Goal: Information Seeking & Learning: Learn about a topic

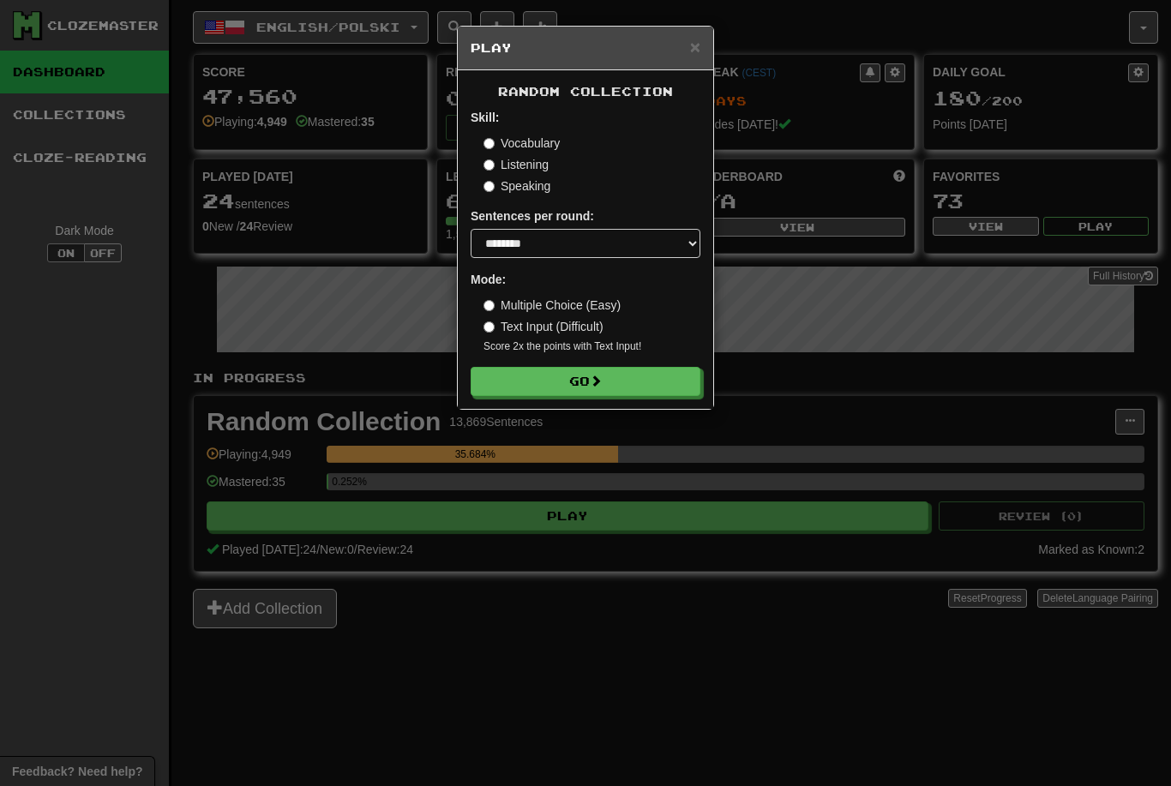
select select "********"
click at [664, 390] on button "Go" at bounding box center [586, 381] width 230 height 29
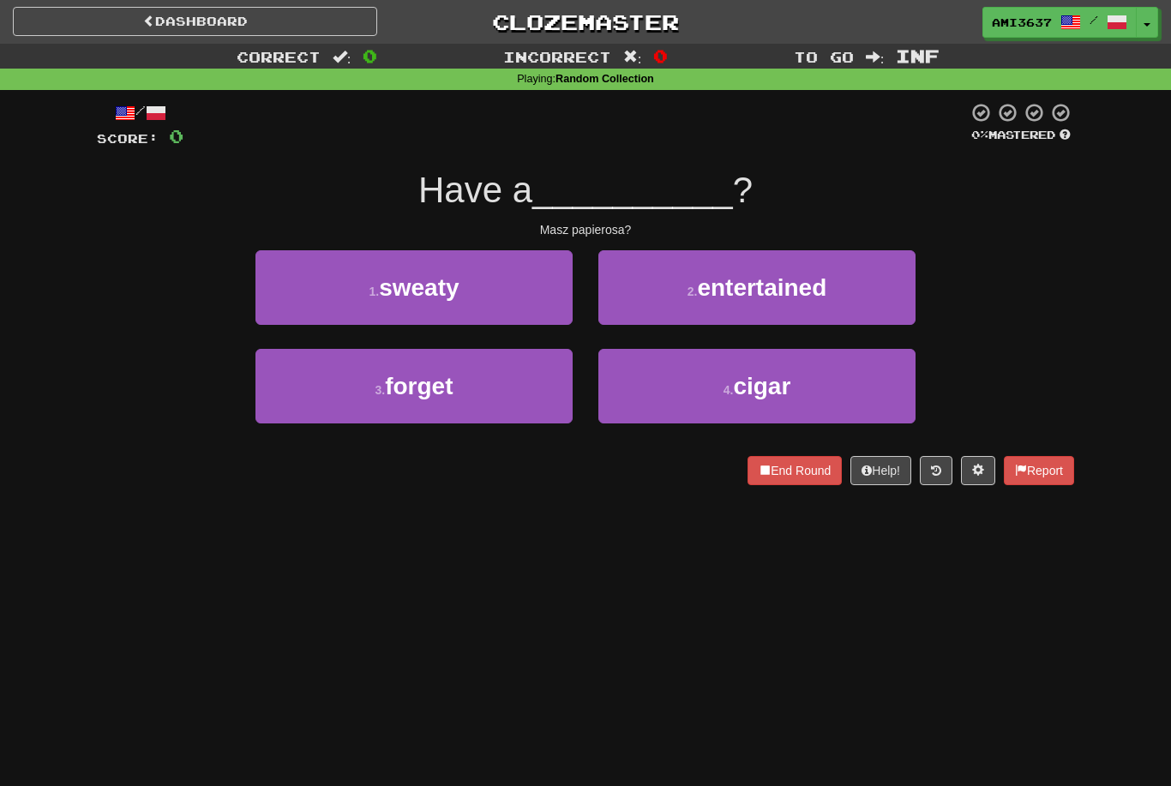
click at [844, 388] on button "4 . cigar" at bounding box center [756, 386] width 317 height 75
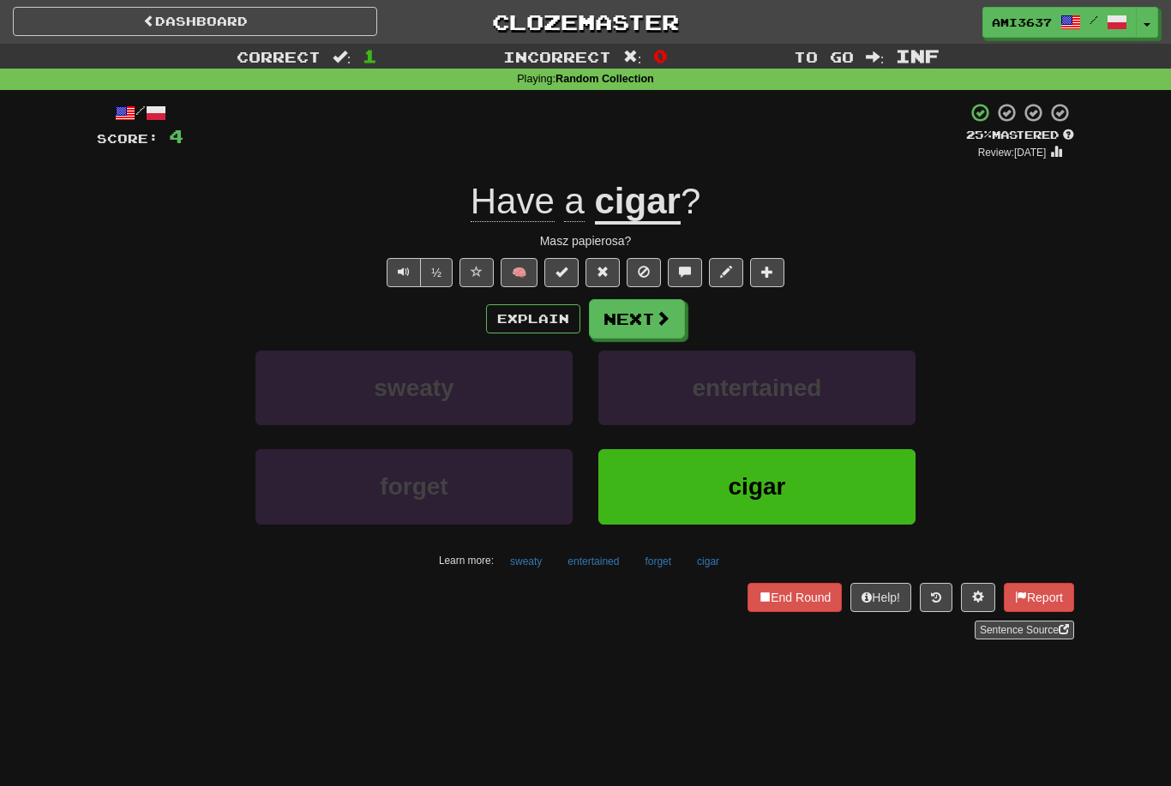
click at [789, 514] on button "cigar" at bounding box center [756, 486] width 317 height 75
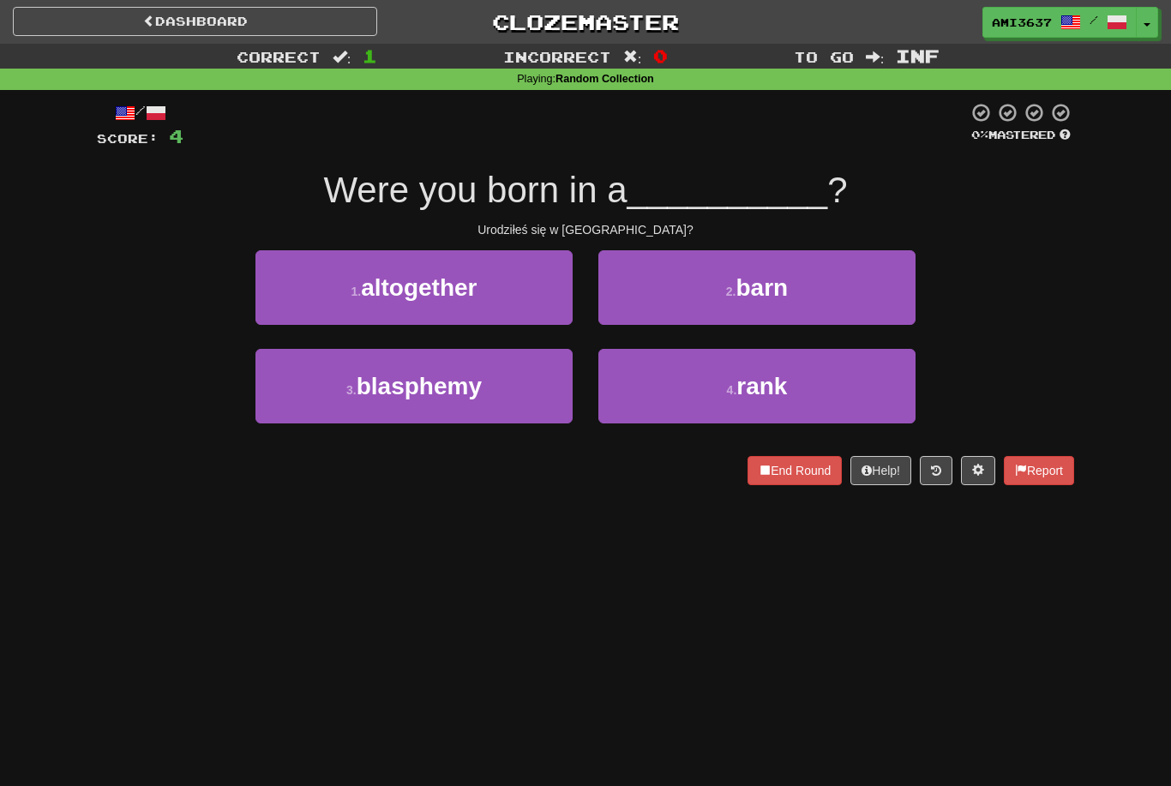
click at [466, 373] on span "blasphemy" at bounding box center [419, 386] width 125 height 27
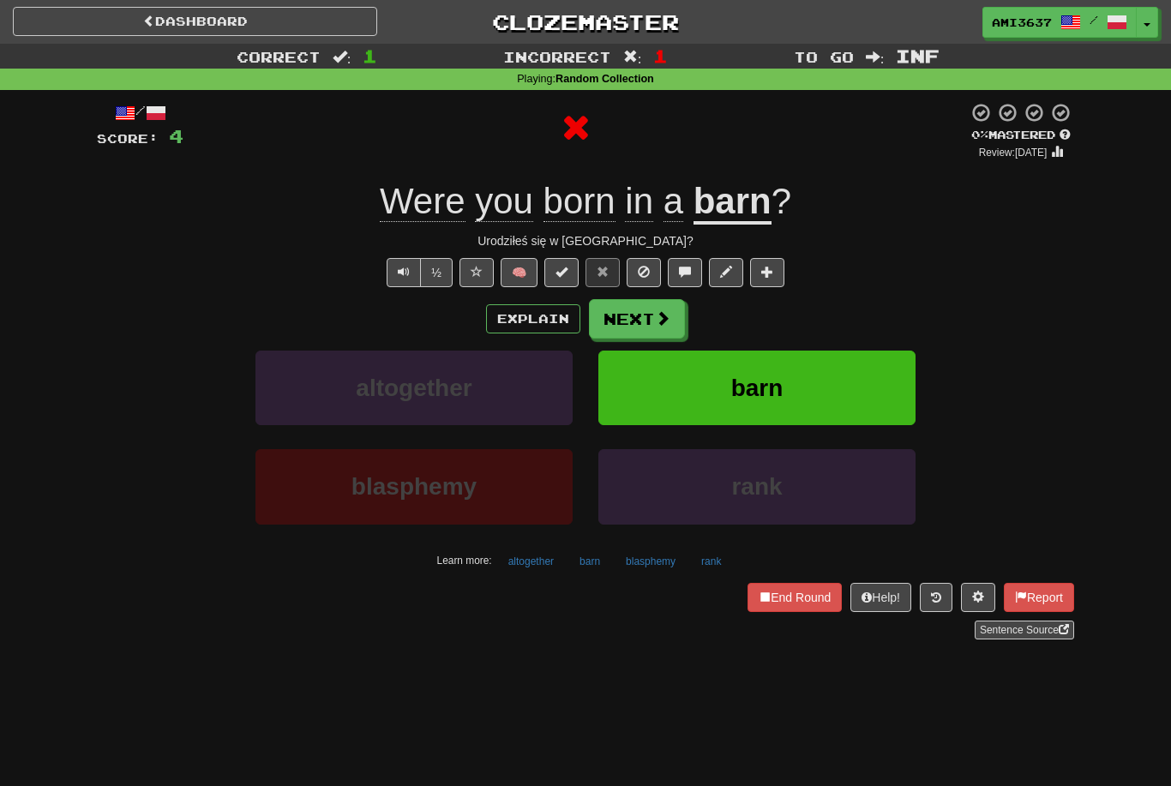
click at [845, 397] on button "barn" at bounding box center [756, 388] width 317 height 75
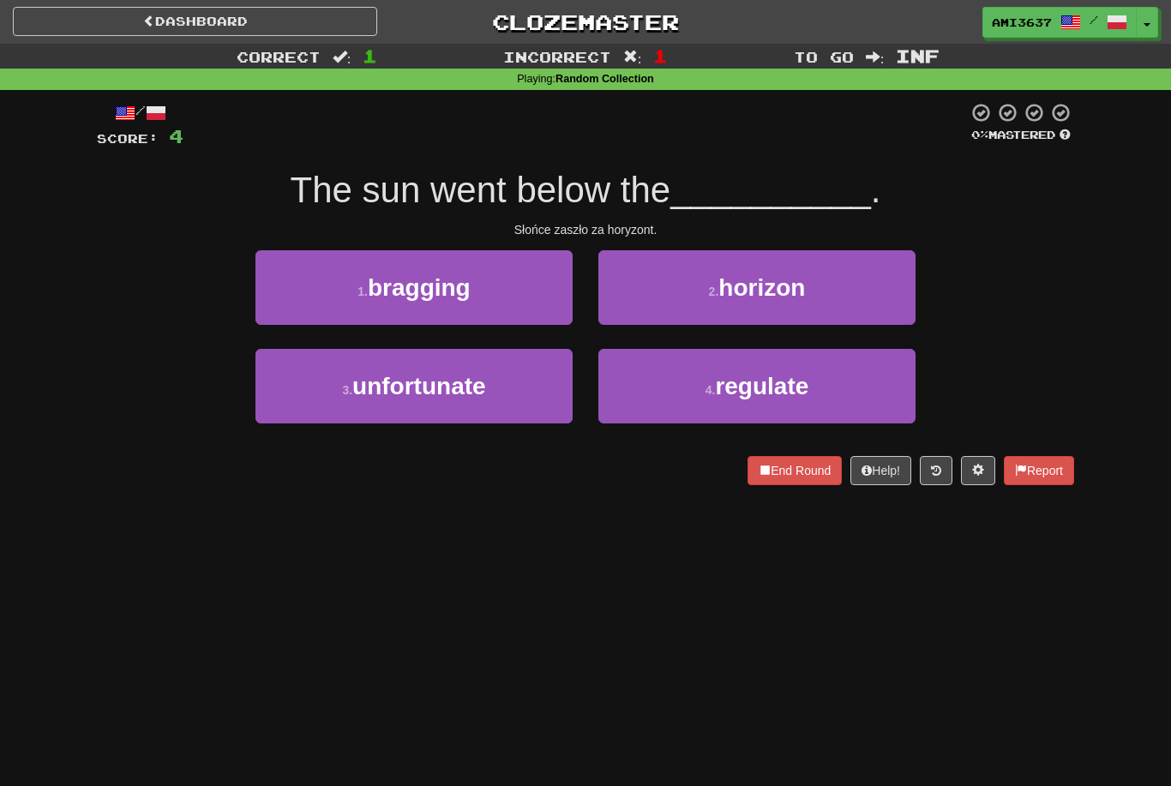
click at [817, 297] on button "2 . horizon" at bounding box center [756, 287] width 317 height 75
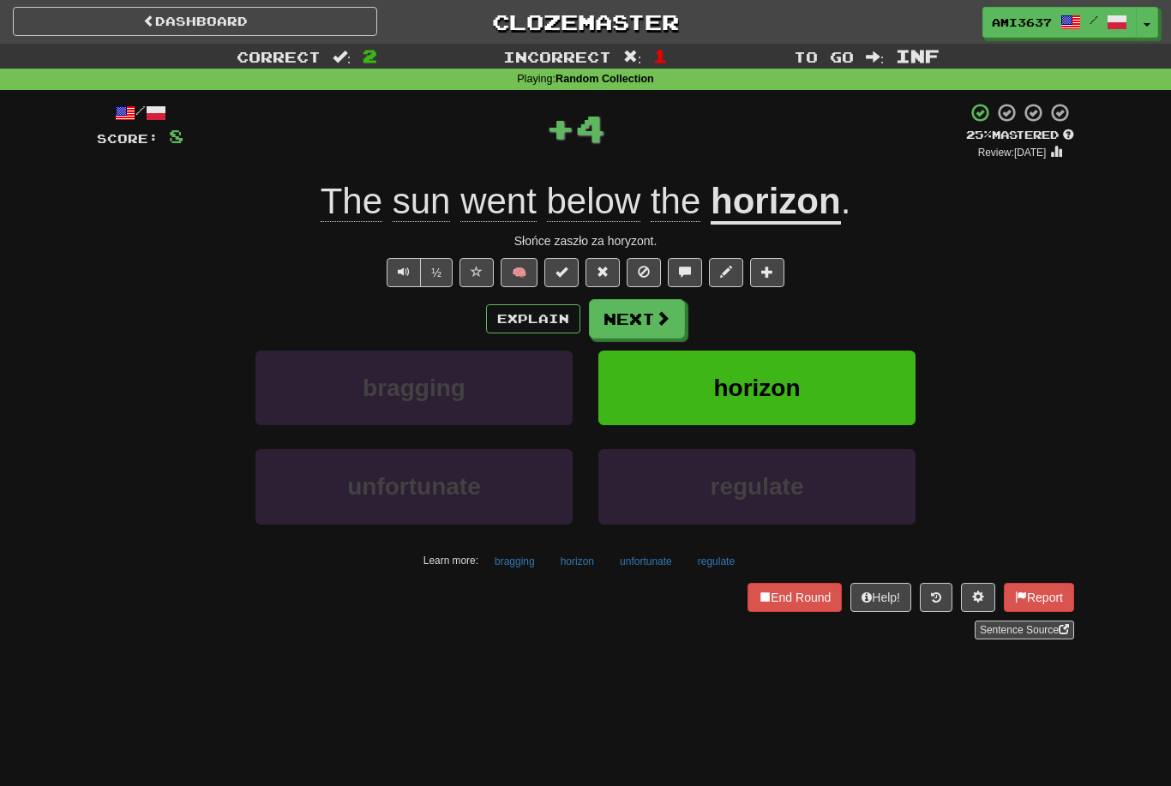
click at [802, 397] on button "horizon" at bounding box center [756, 388] width 317 height 75
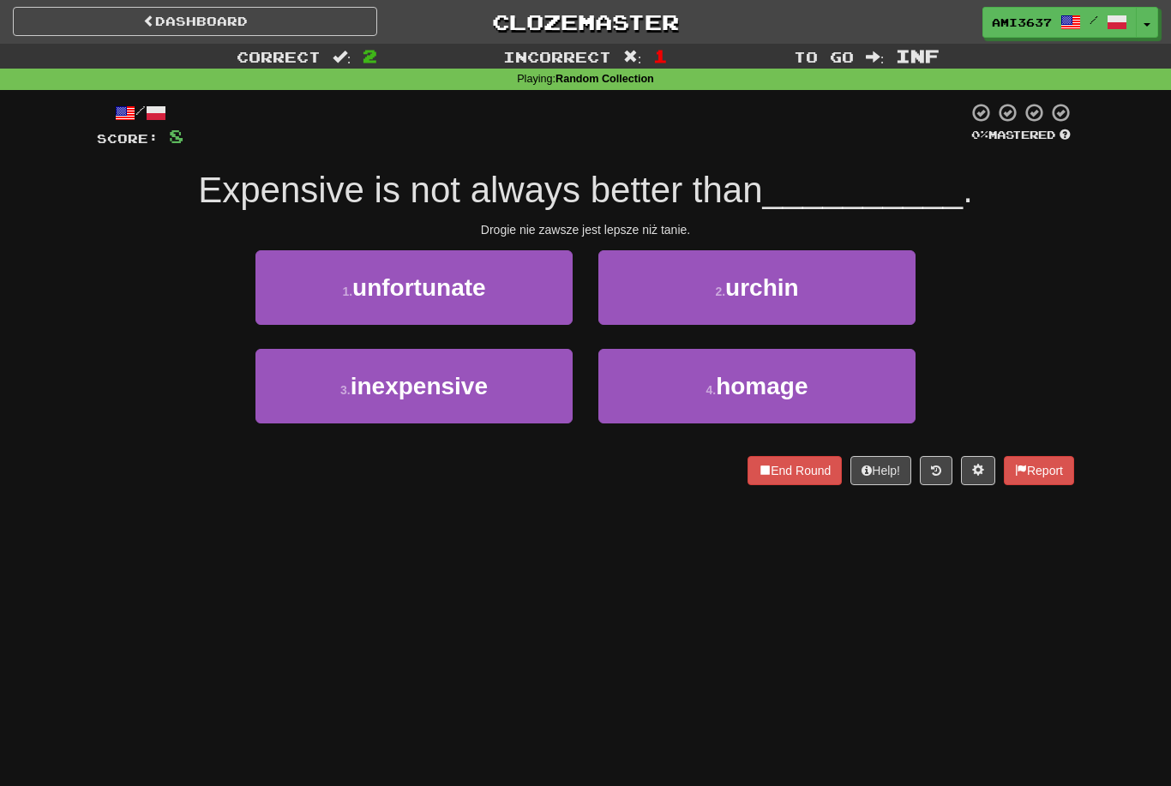
click at [496, 397] on button "3 . inexpensive" at bounding box center [413, 386] width 317 height 75
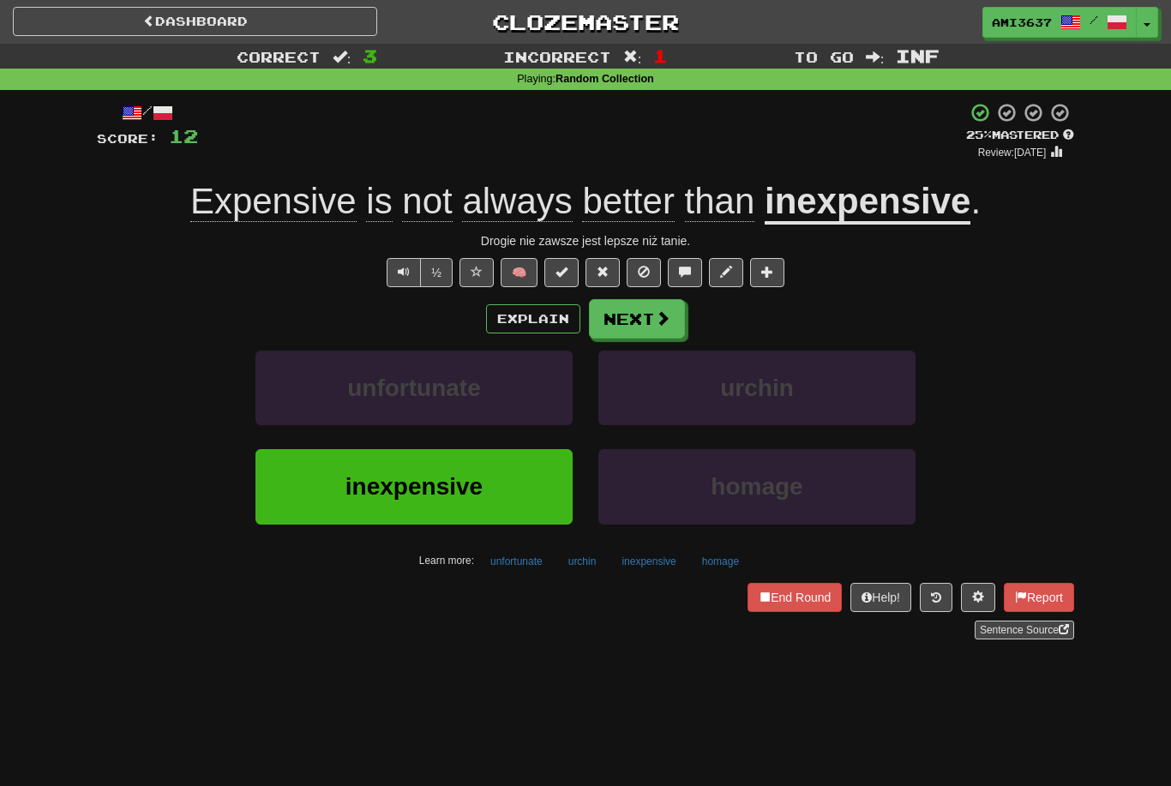
click at [512, 480] on button "inexpensive" at bounding box center [413, 486] width 317 height 75
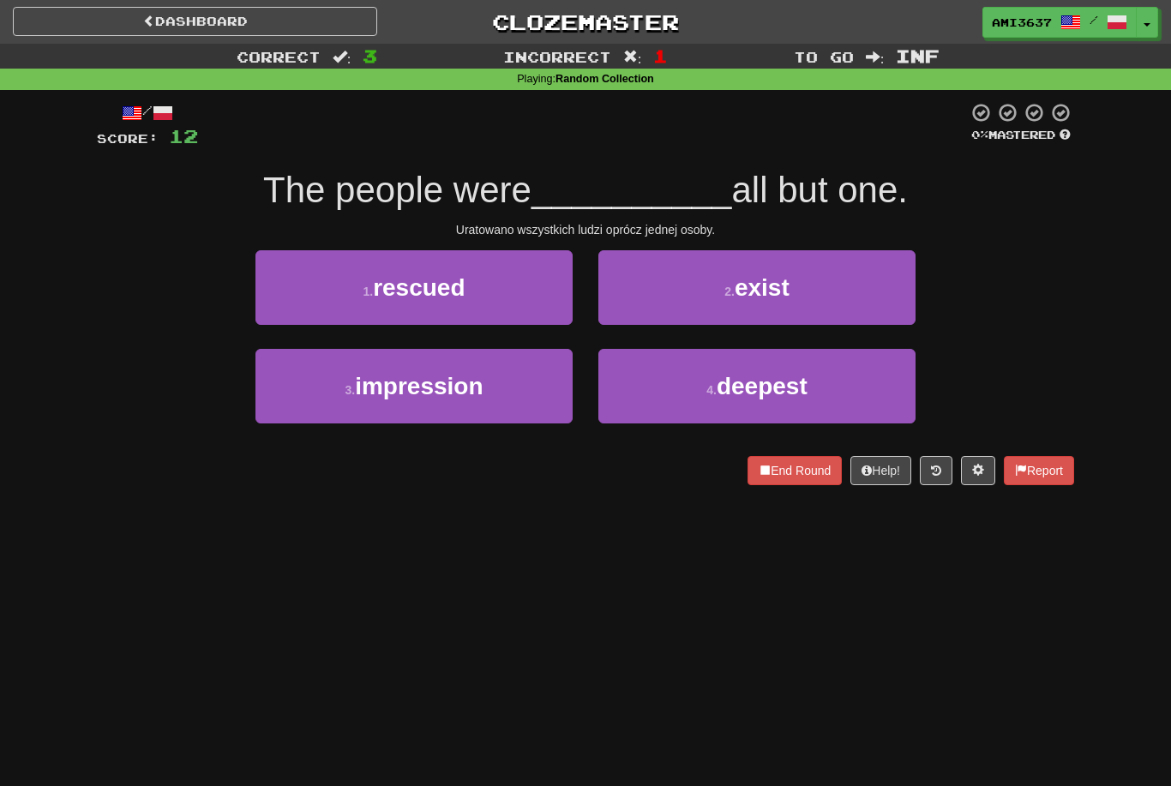
click at [529, 299] on button "1 . rescued" at bounding box center [413, 287] width 317 height 75
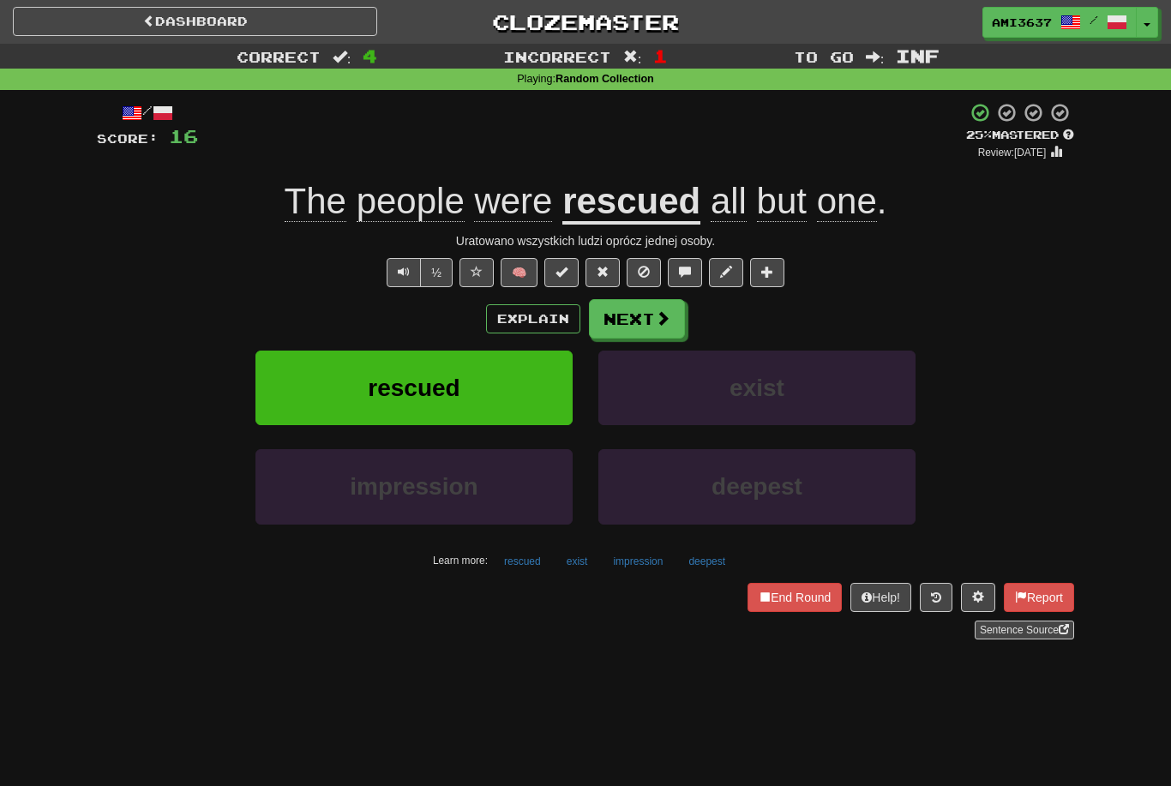
click at [486, 409] on button "rescued" at bounding box center [413, 388] width 317 height 75
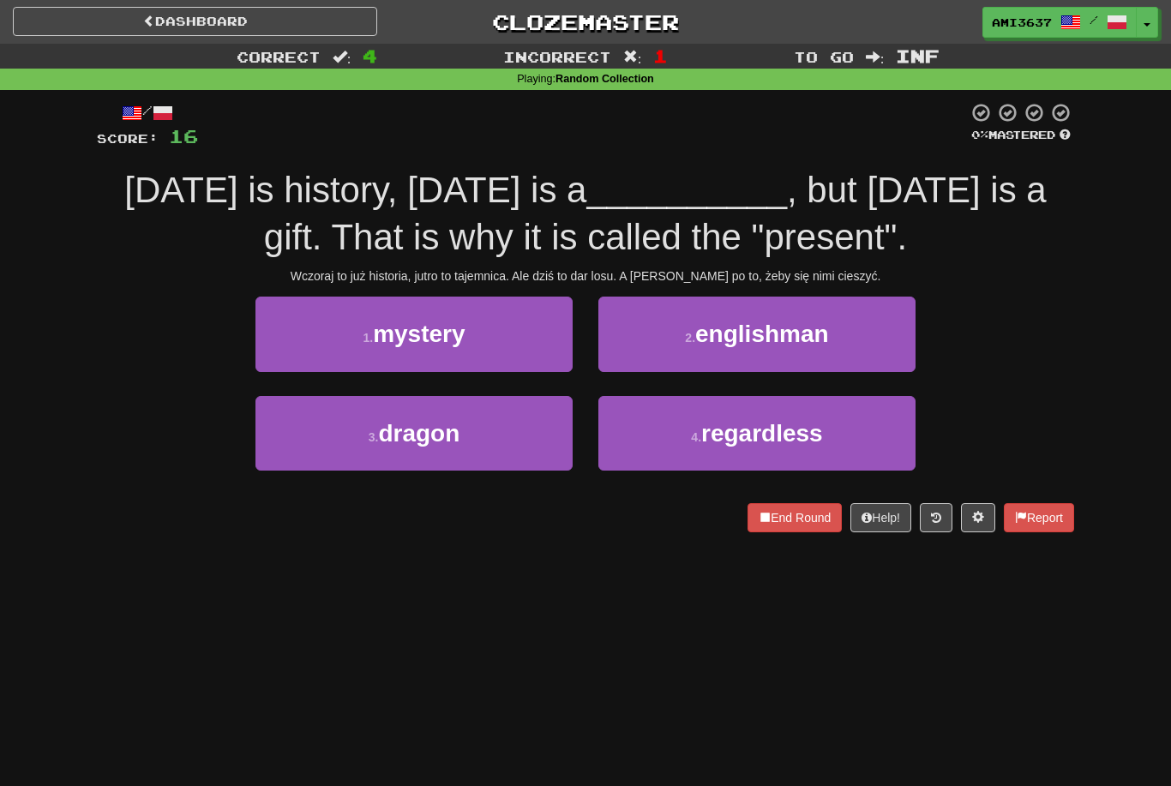
click at [500, 339] on button "1 . mystery" at bounding box center [413, 334] width 317 height 75
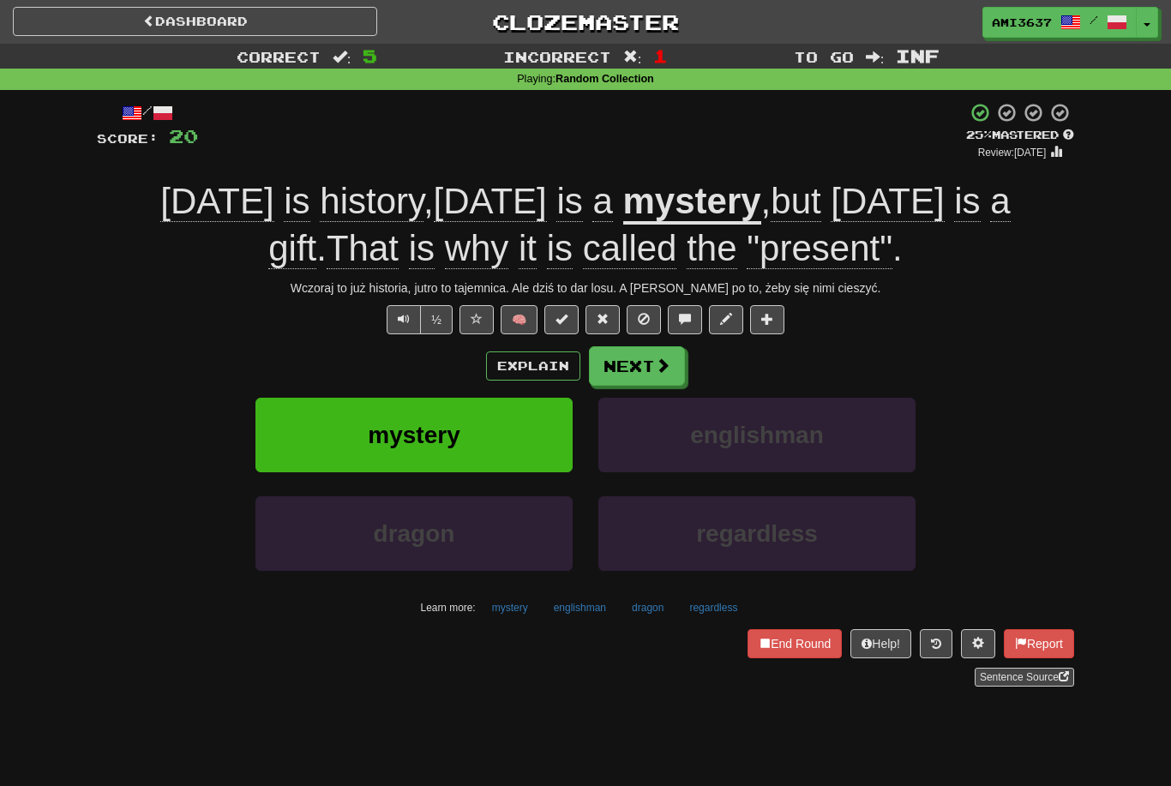
click at [507, 426] on button "mystery" at bounding box center [413, 435] width 317 height 75
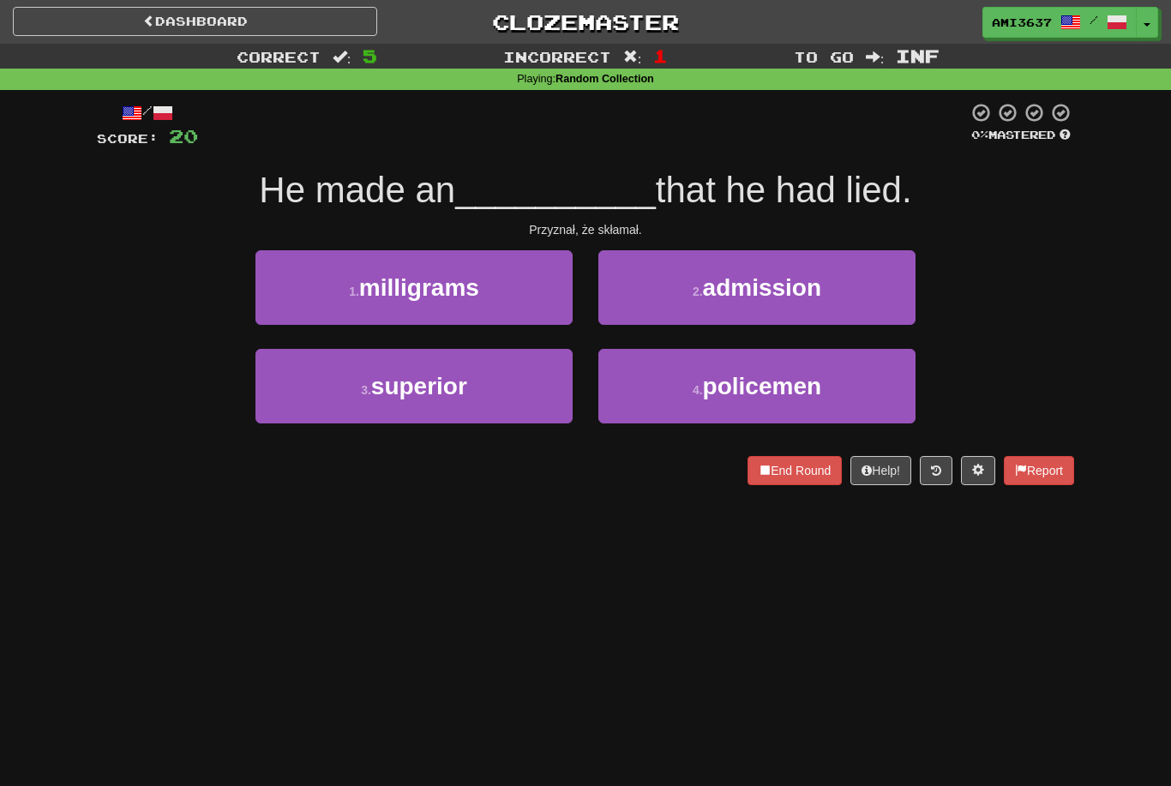
click at [859, 289] on button "2 . admission" at bounding box center [756, 287] width 317 height 75
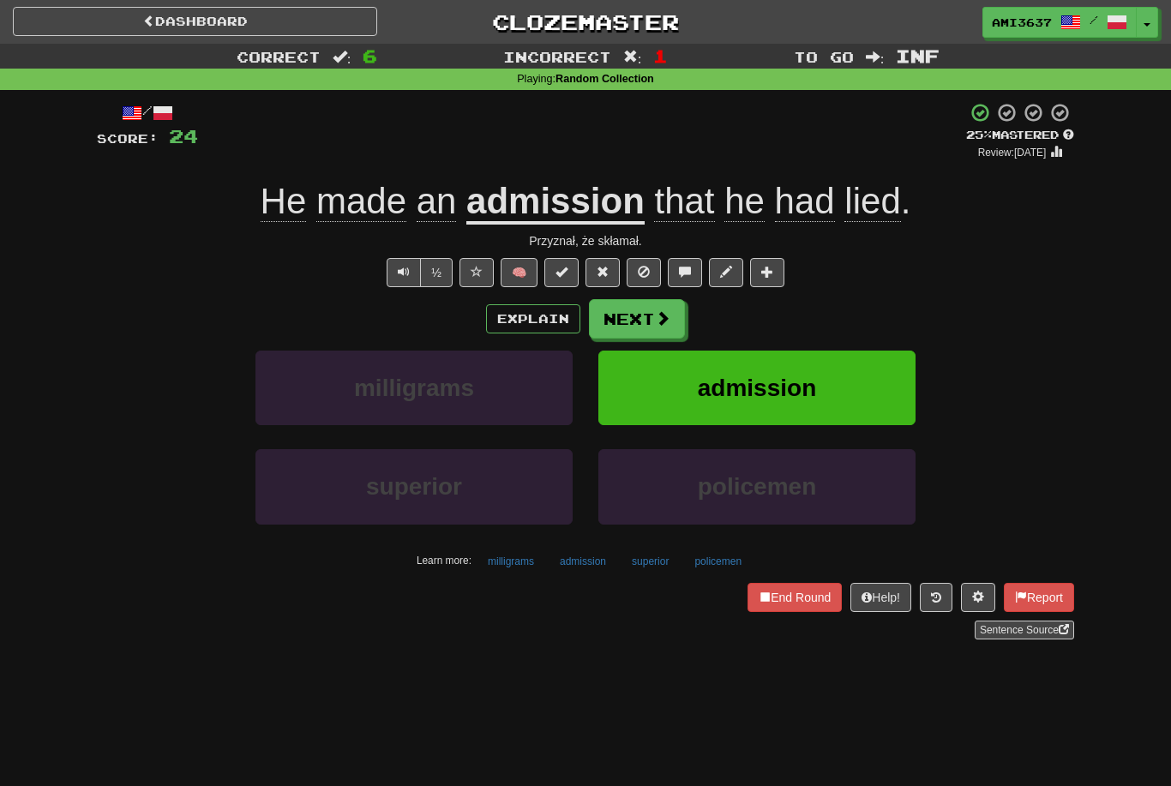
click at [722, 375] on span "admission" at bounding box center [757, 388] width 118 height 27
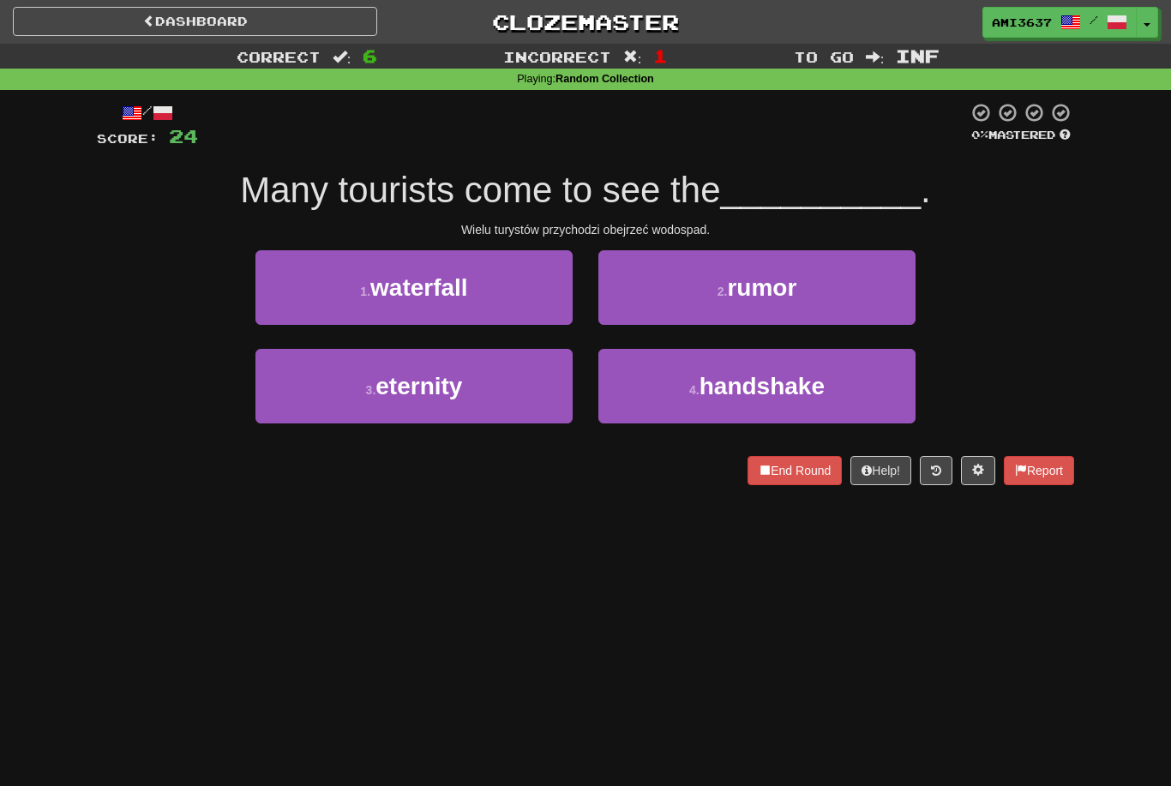
click at [495, 287] on button "1 . waterfall" at bounding box center [413, 287] width 317 height 75
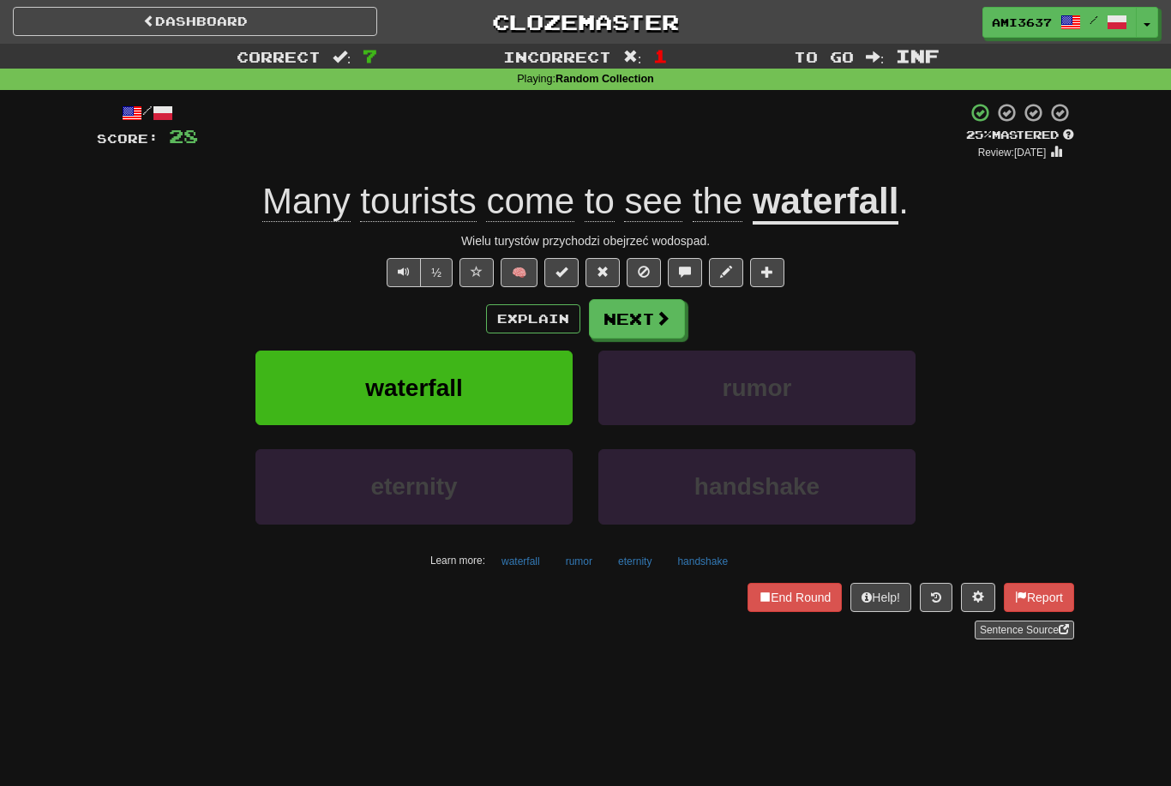
click at [500, 414] on button "waterfall" at bounding box center [413, 388] width 317 height 75
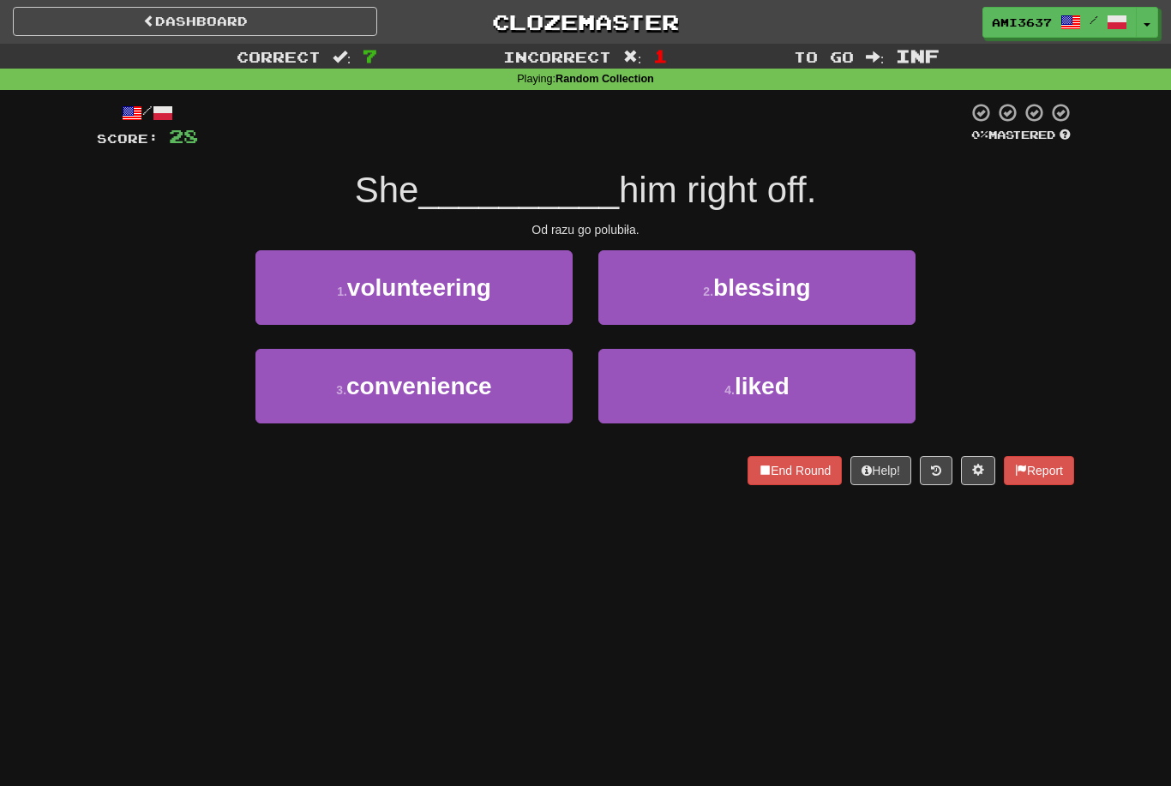
click at [654, 380] on button "4 . liked" at bounding box center [756, 386] width 317 height 75
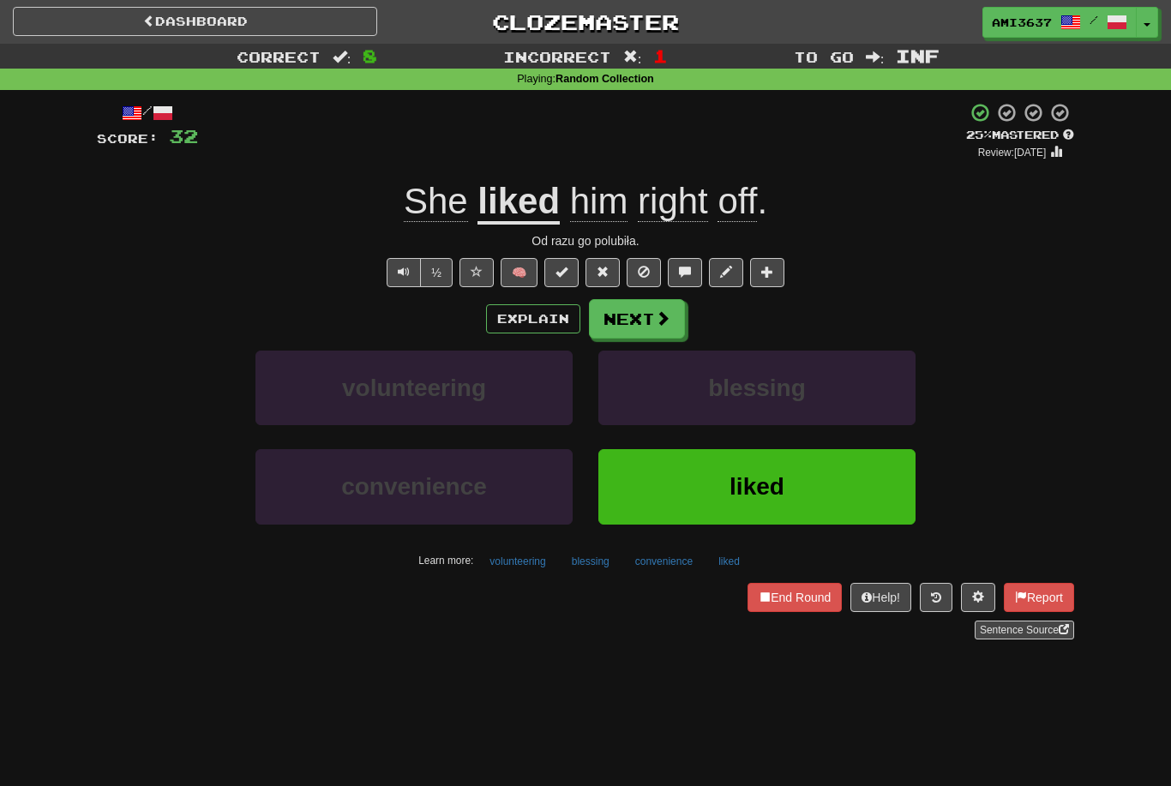
click at [709, 477] on button "liked" at bounding box center [756, 486] width 317 height 75
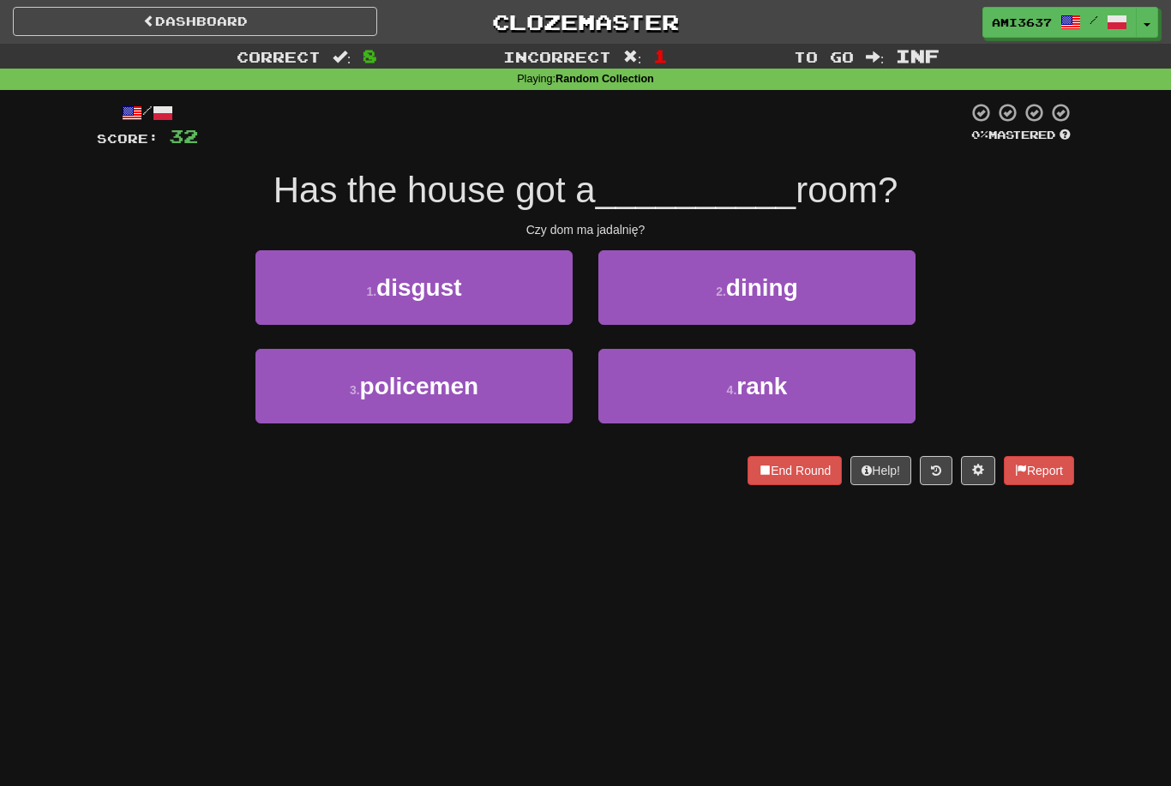
click at [867, 291] on button "2 . dining" at bounding box center [756, 287] width 317 height 75
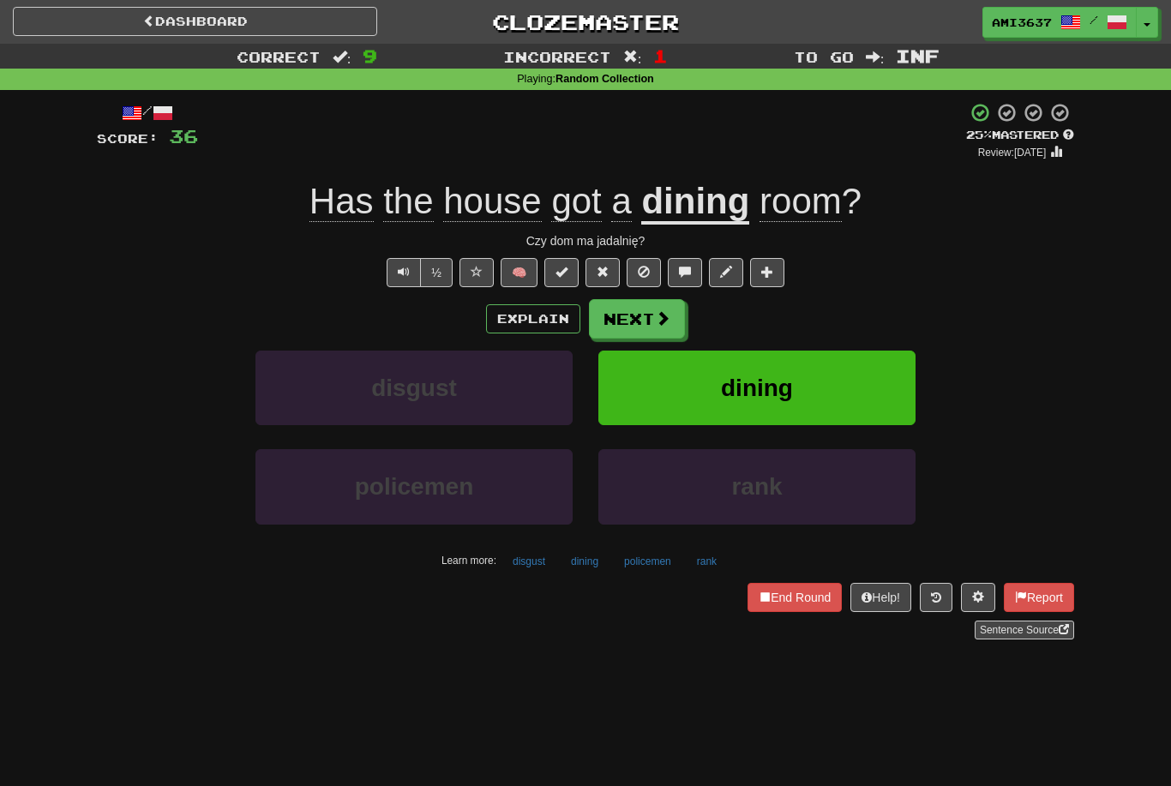
click at [859, 387] on button "dining" at bounding box center [756, 388] width 317 height 75
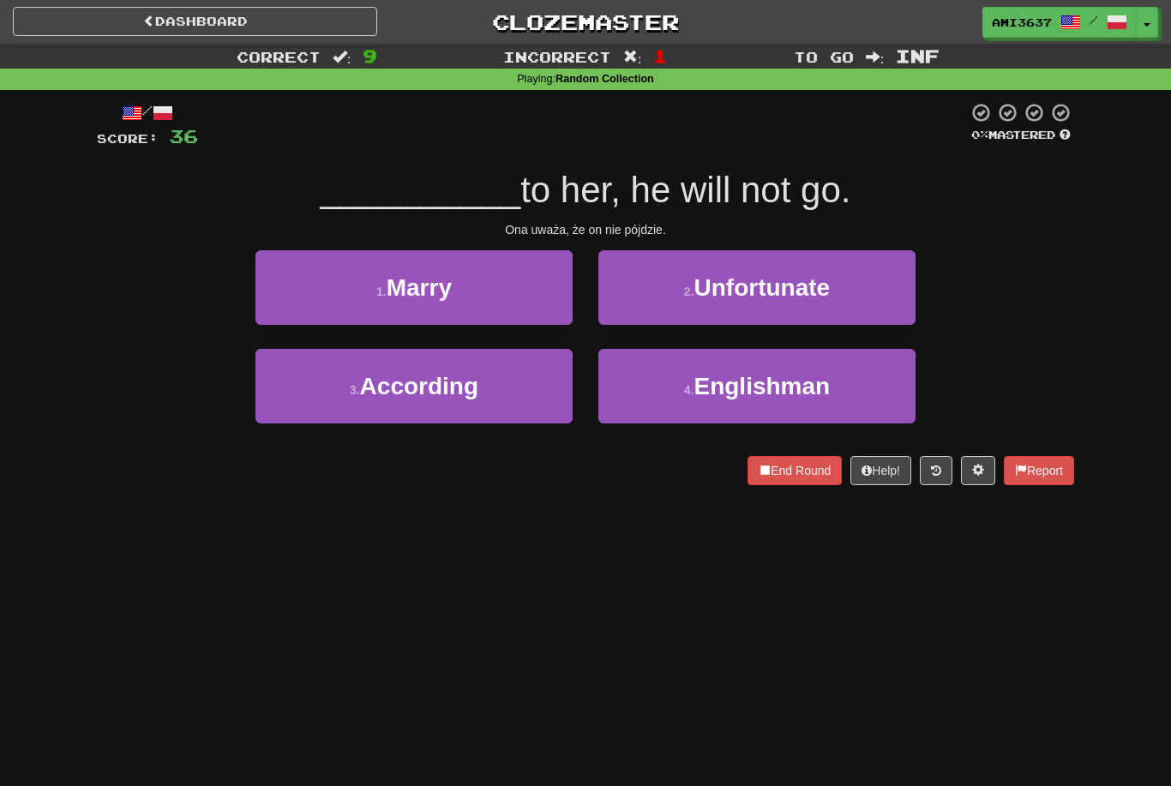
click at [490, 392] on button "3 . According" at bounding box center [413, 386] width 317 height 75
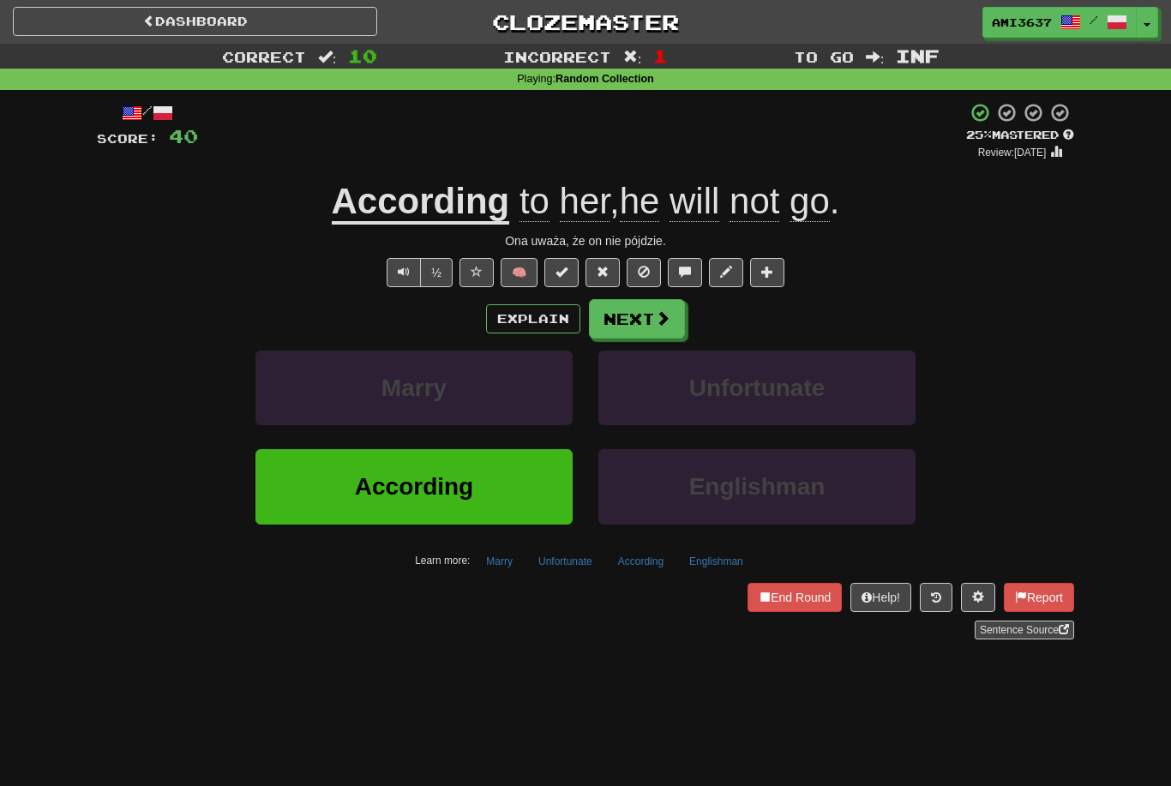
click at [459, 490] on span "According" at bounding box center [414, 486] width 118 height 27
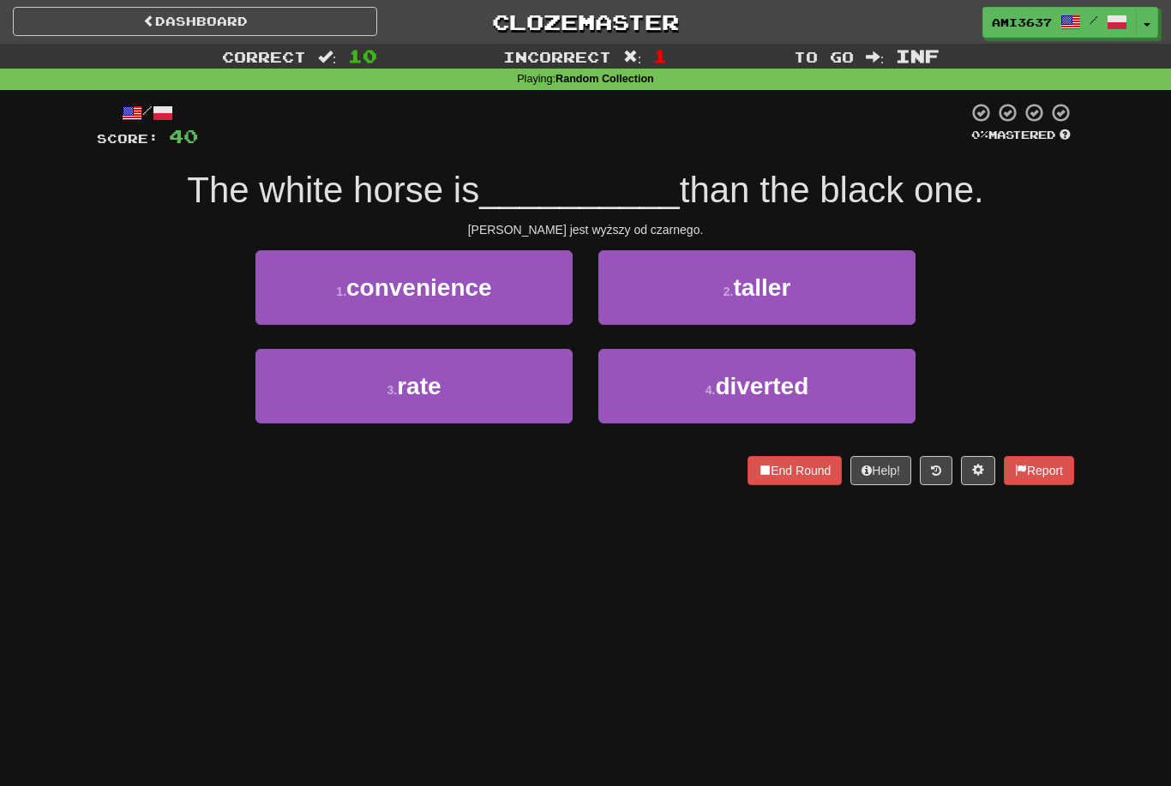
click at [849, 286] on button "2 . taller" at bounding box center [756, 287] width 317 height 75
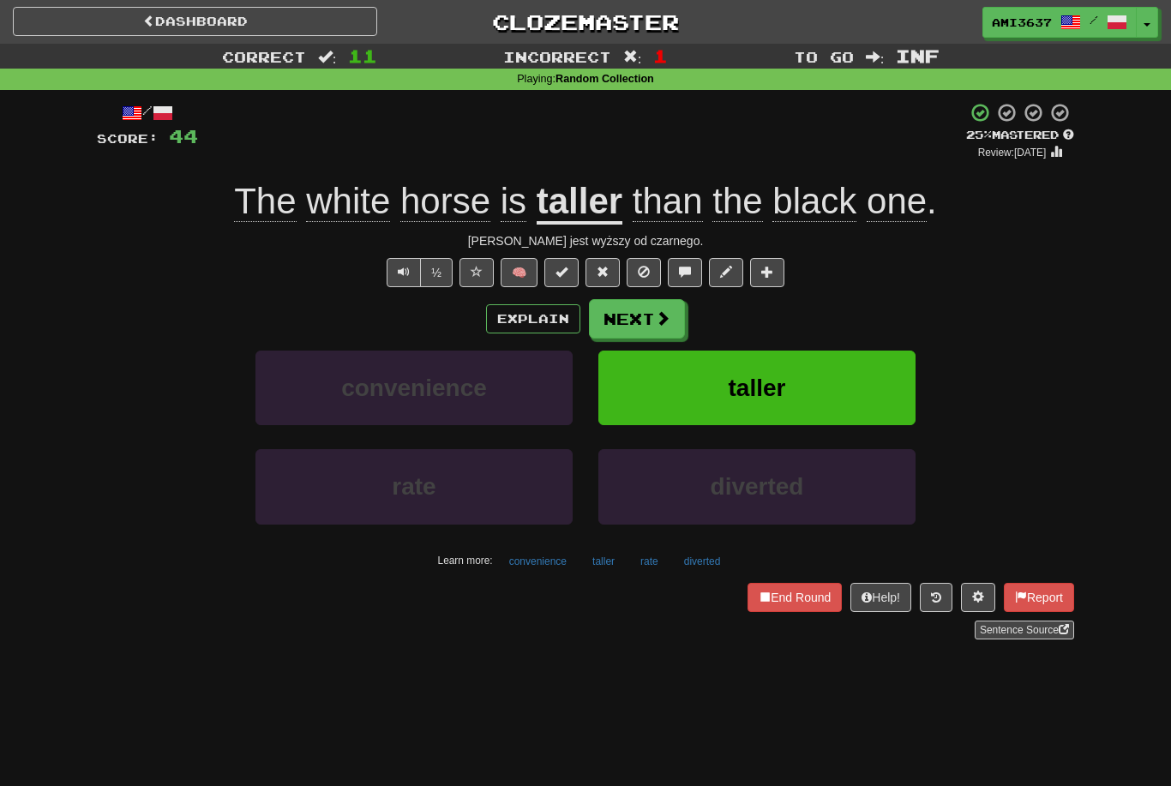
click at [874, 375] on button "taller" at bounding box center [756, 388] width 317 height 75
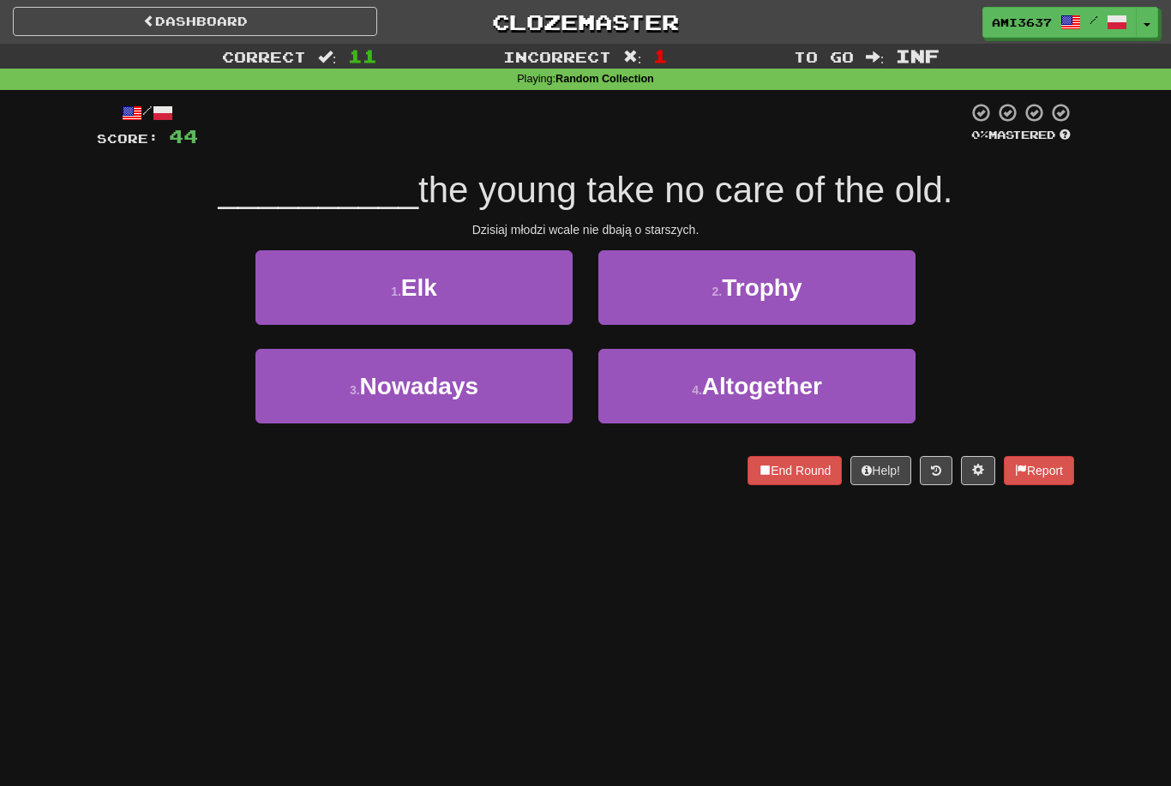
click at [467, 397] on span "Nowadays" at bounding box center [419, 386] width 119 height 27
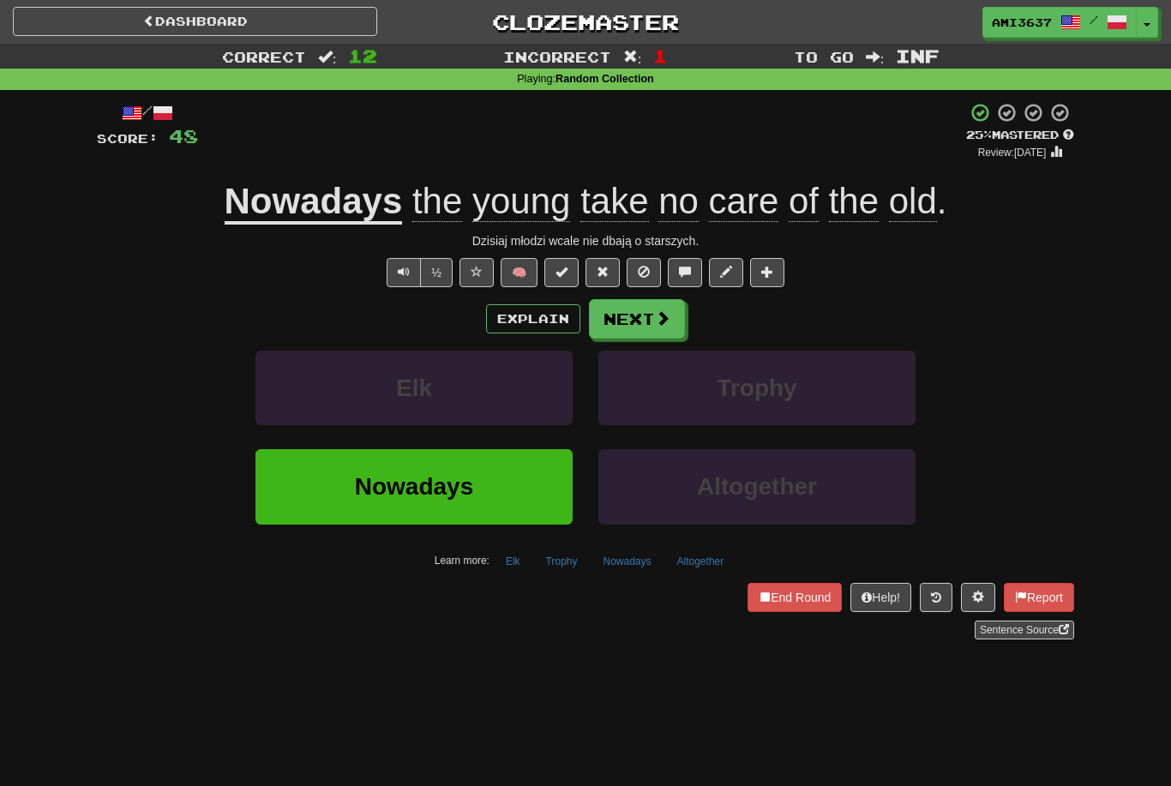
click at [516, 507] on button "Nowadays" at bounding box center [413, 486] width 317 height 75
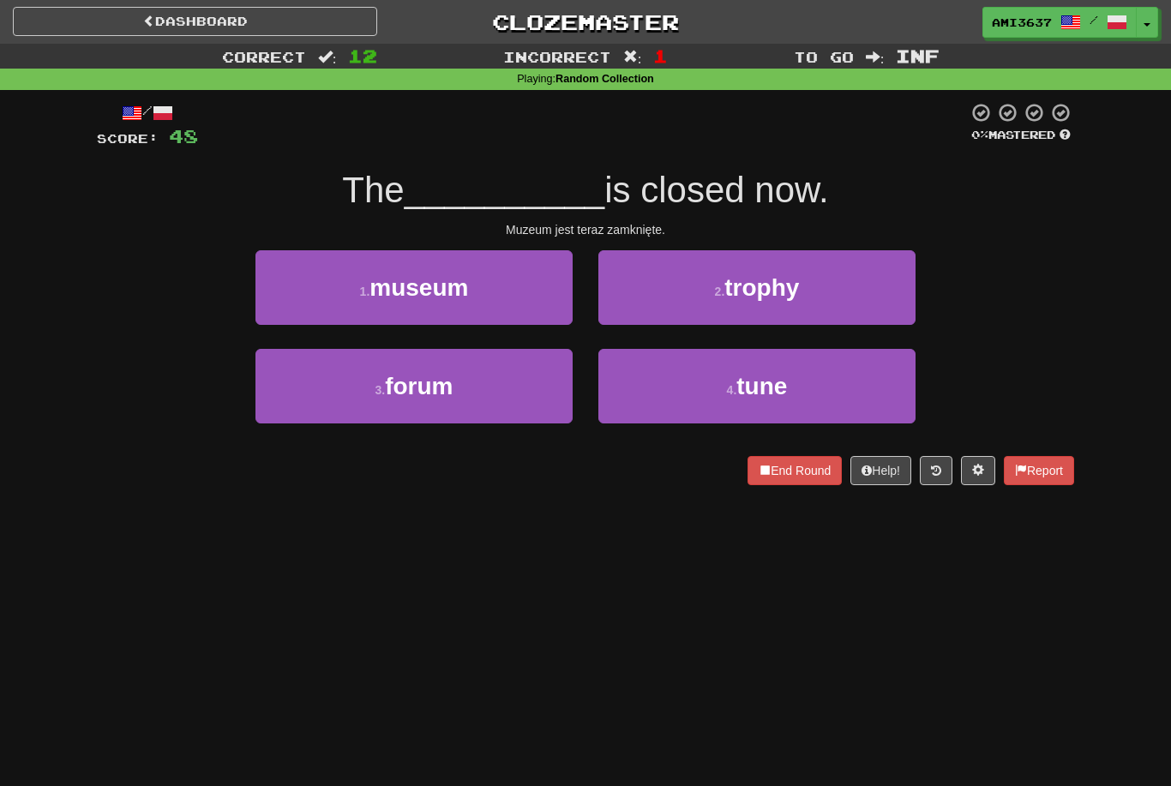
click at [471, 291] on button "1 . museum" at bounding box center [413, 287] width 317 height 75
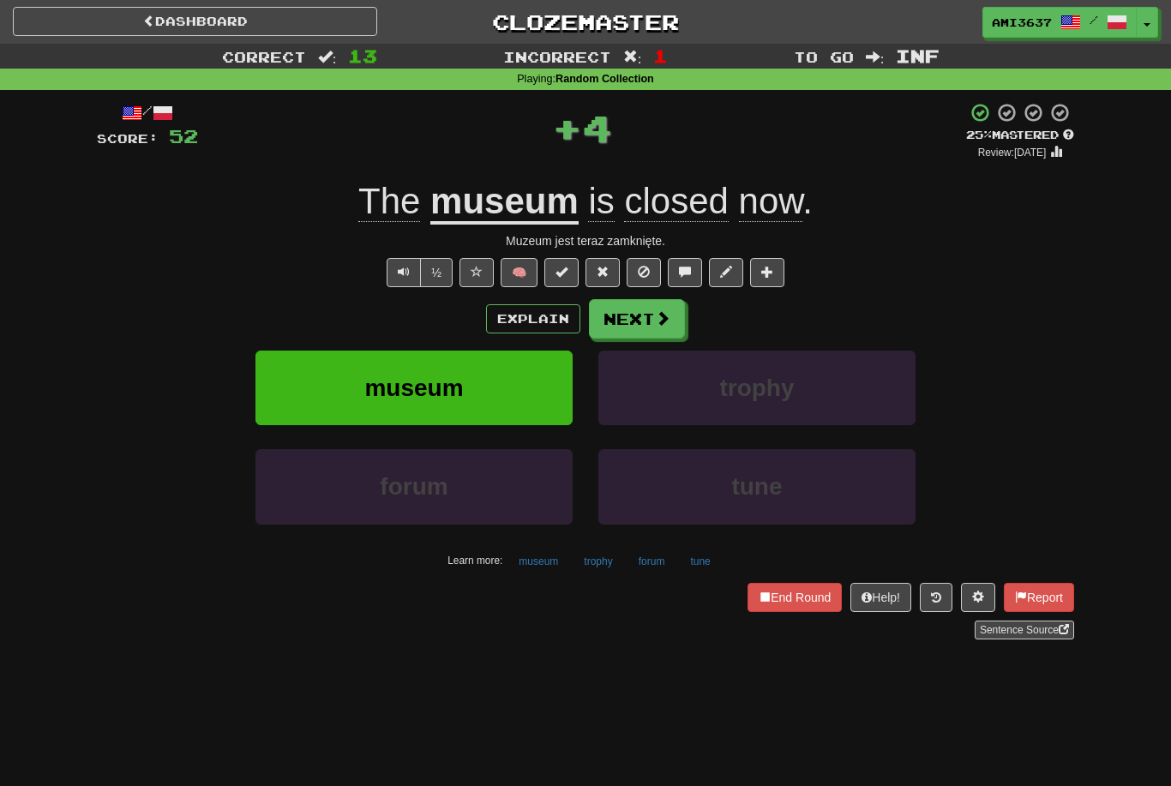
click at [508, 397] on button "museum" at bounding box center [413, 388] width 317 height 75
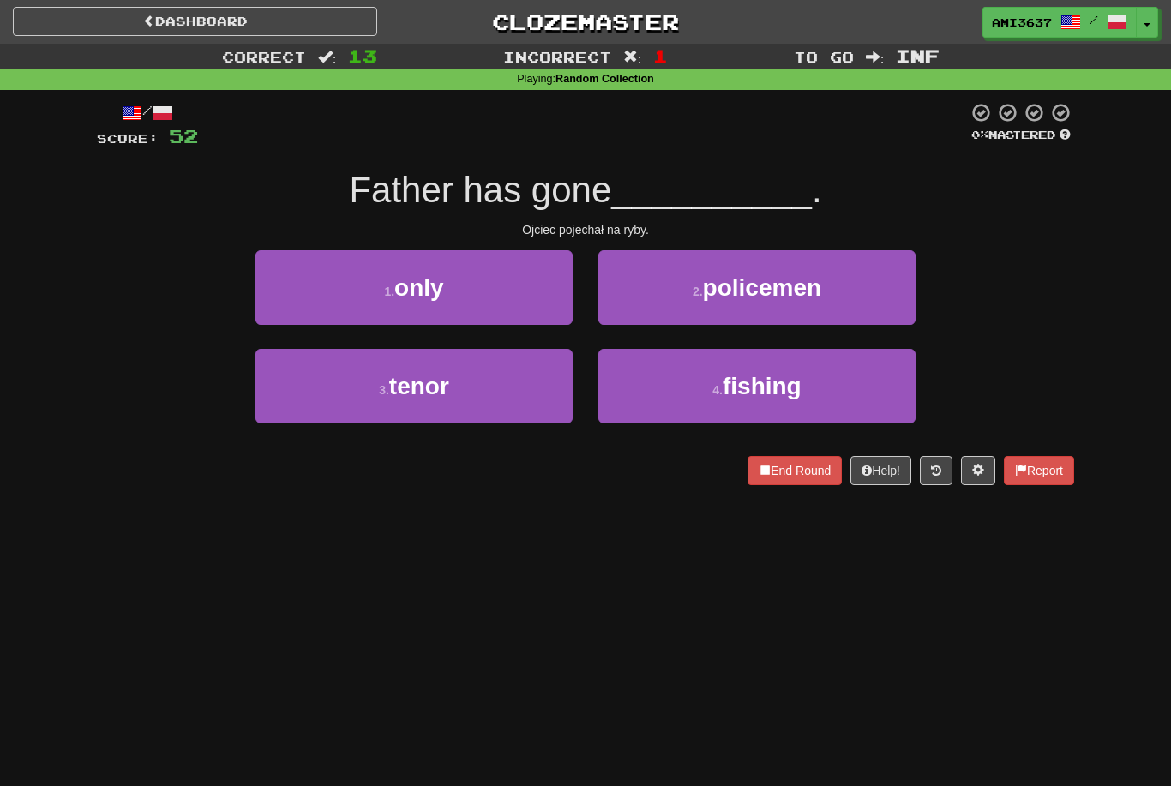
click at [892, 397] on button "4 . fishing" at bounding box center [756, 386] width 317 height 75
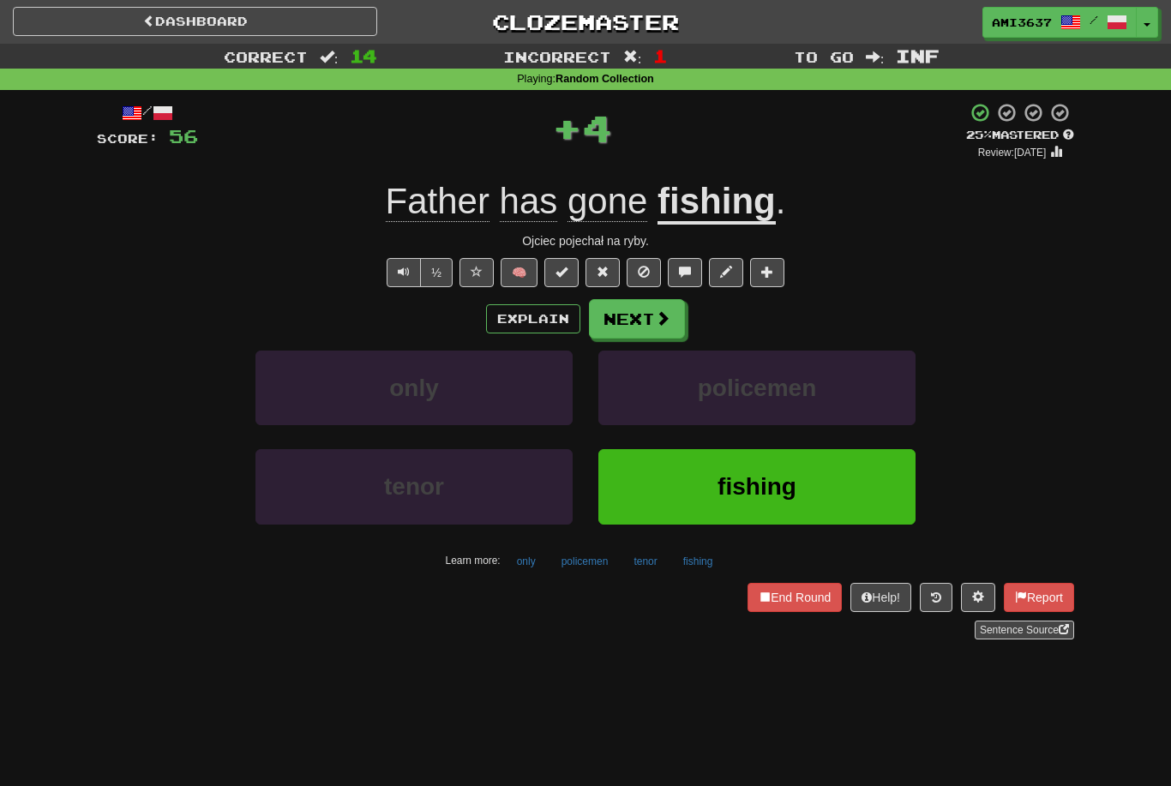
click at [860, 495] on button "fishing" at bounding box center [756, 486] width 317 height 75
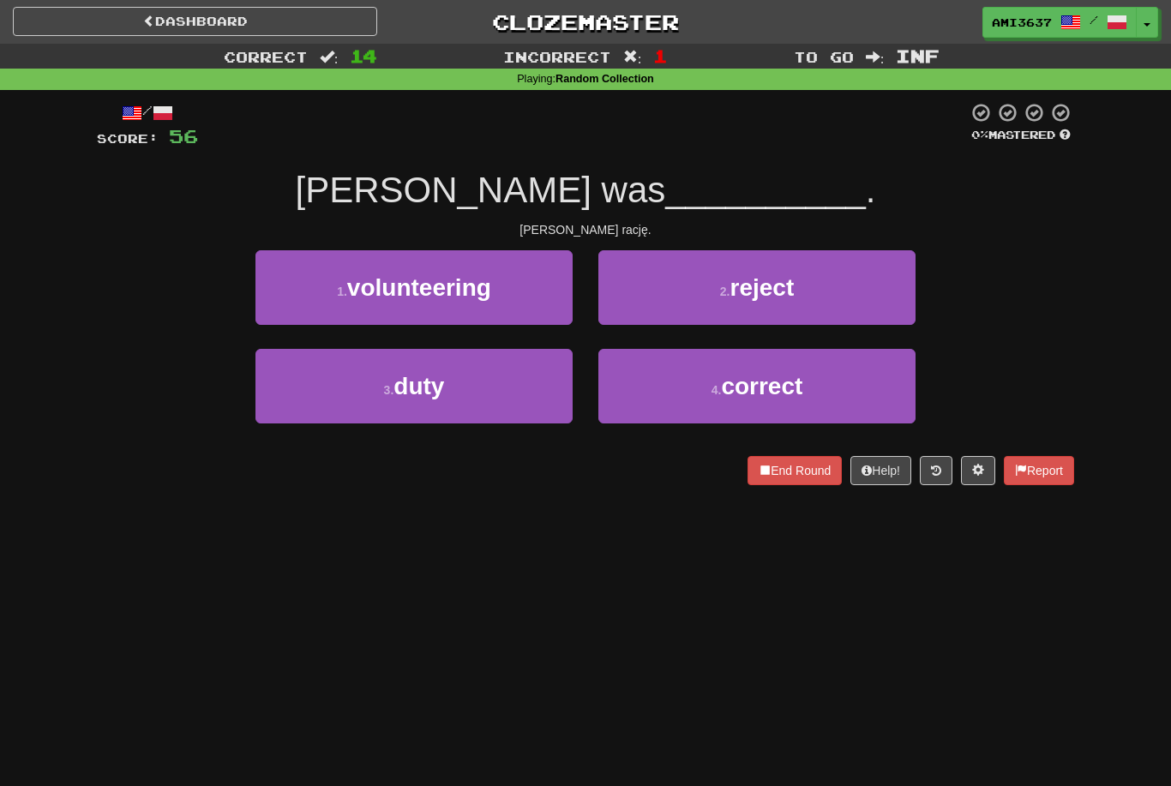
click at [855, 387] on button "4 . correct" at bounding box center [756, 386] width 317 height 75
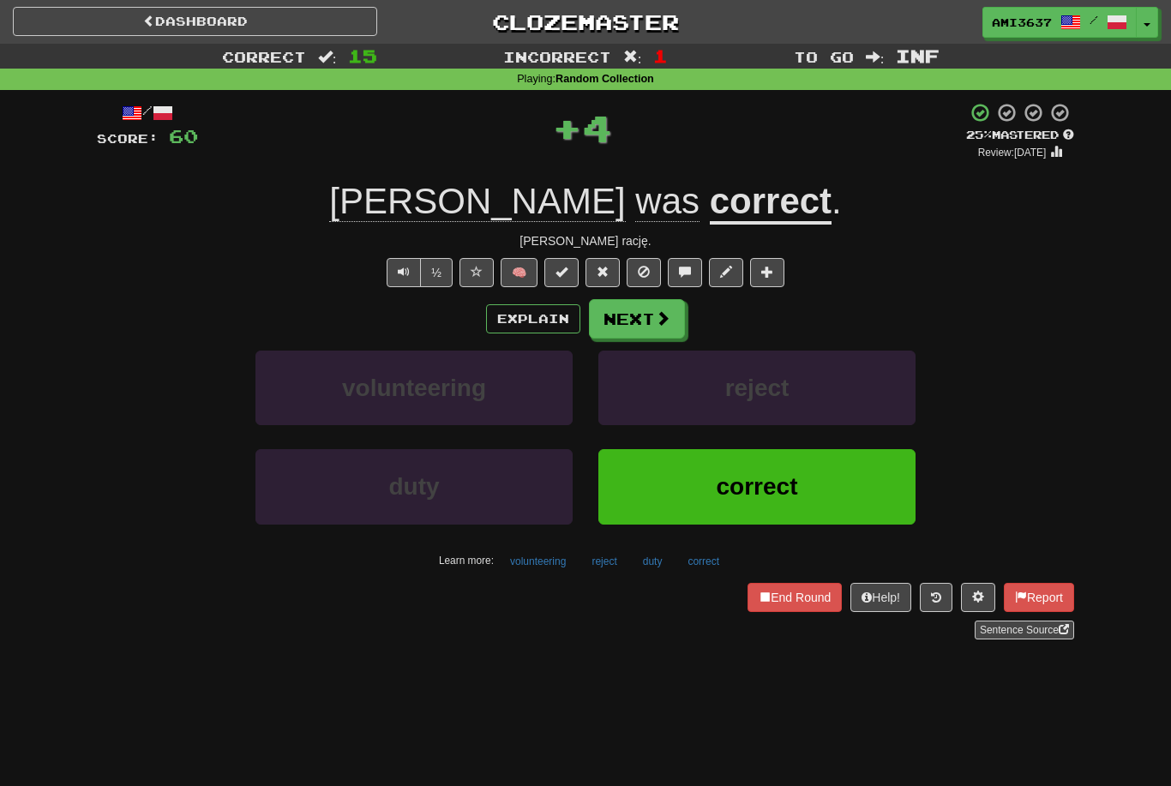
click at [819, 482] on button "correct" at bounding box center [756, 486] width 317 height 75
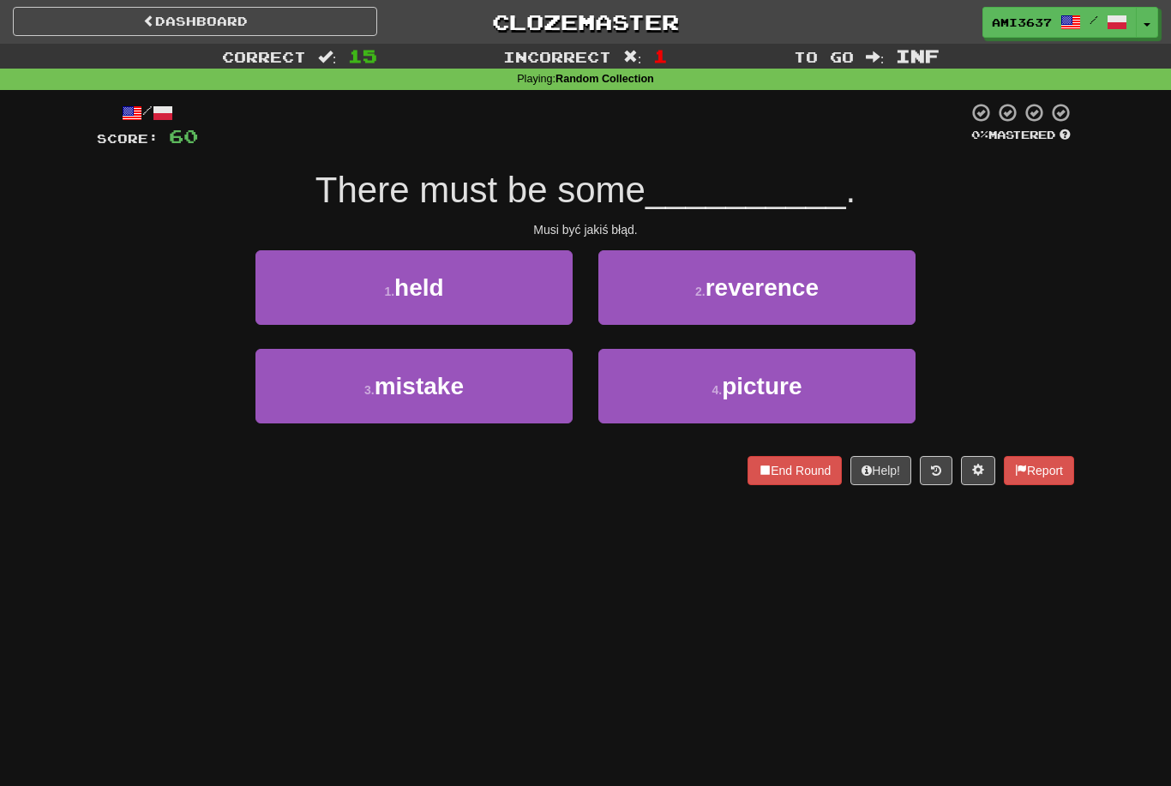
click at [469, 414] on button "3 . mistake" at bounding box center [413, 386] width 317 height 75
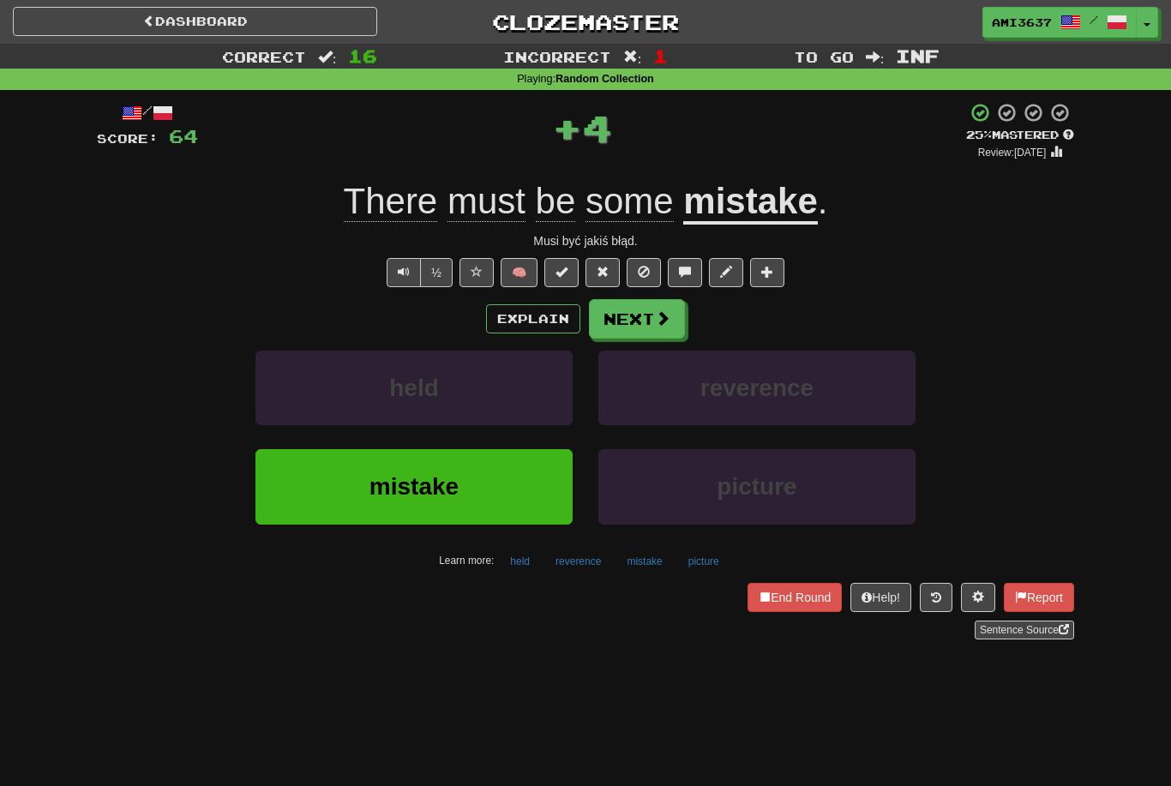
click at [520, 474] on button "mistake" at bounding box center [413, 486] width 317 height 75
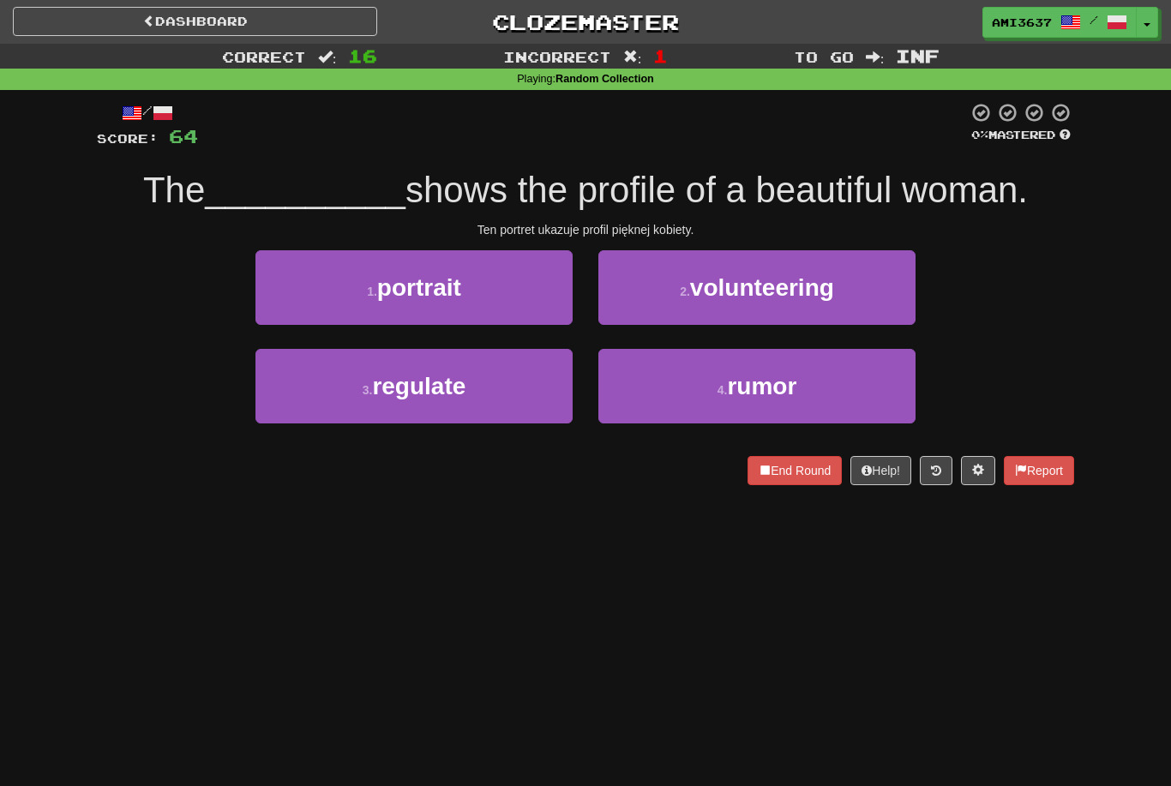
click at [461, 285] on span "portrait" at bounding box center [419, 287] width 84 height 27
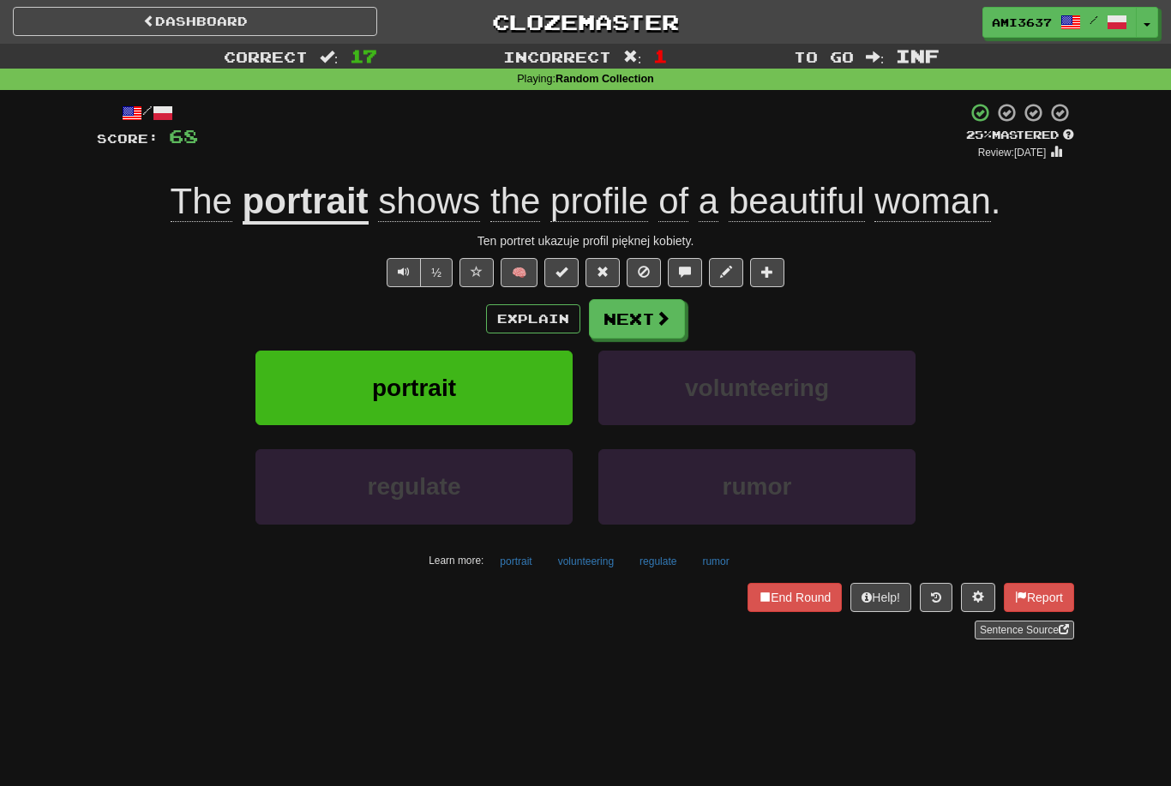
click at [518, 399] on button "portrait" at bounding box center [413, 388] width 317 height 75
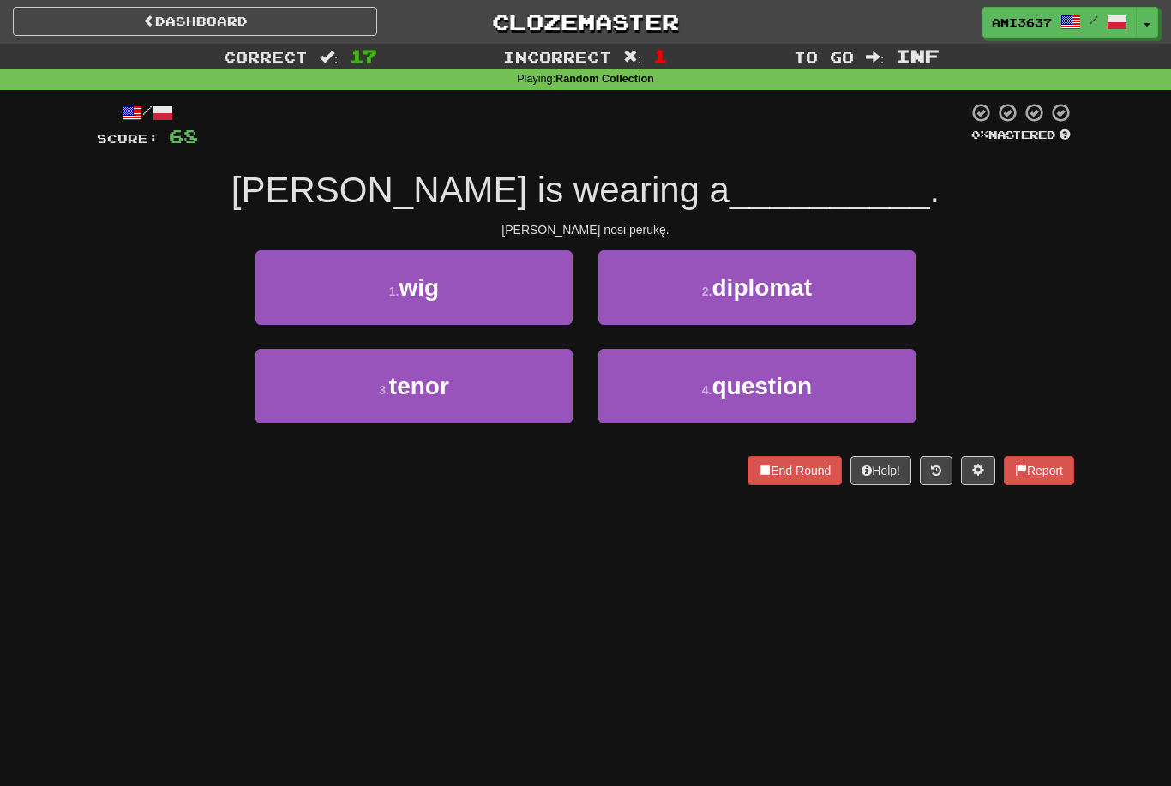
click at [531, 301] on button "1 . wig" at bounding box center [413, 287] width 317 height 75
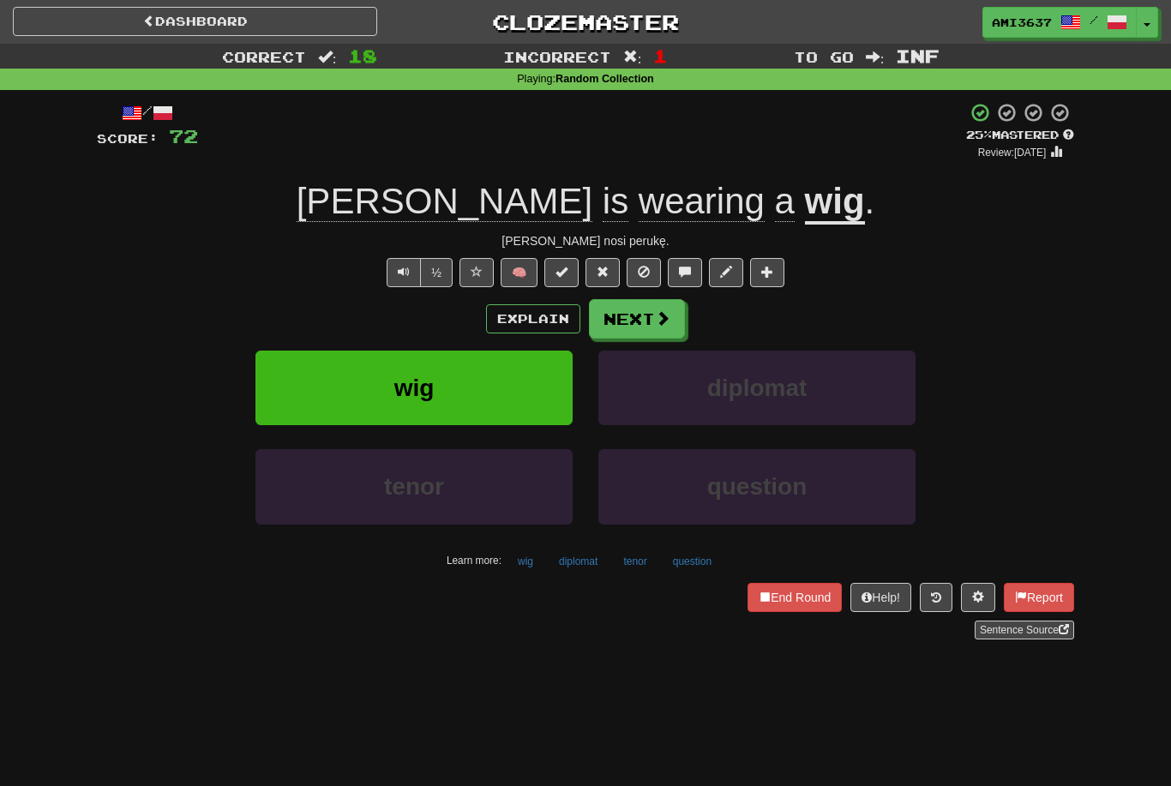
click at [496, 383] on button "wig" at bounding box center [413, 388] width 317 height 75
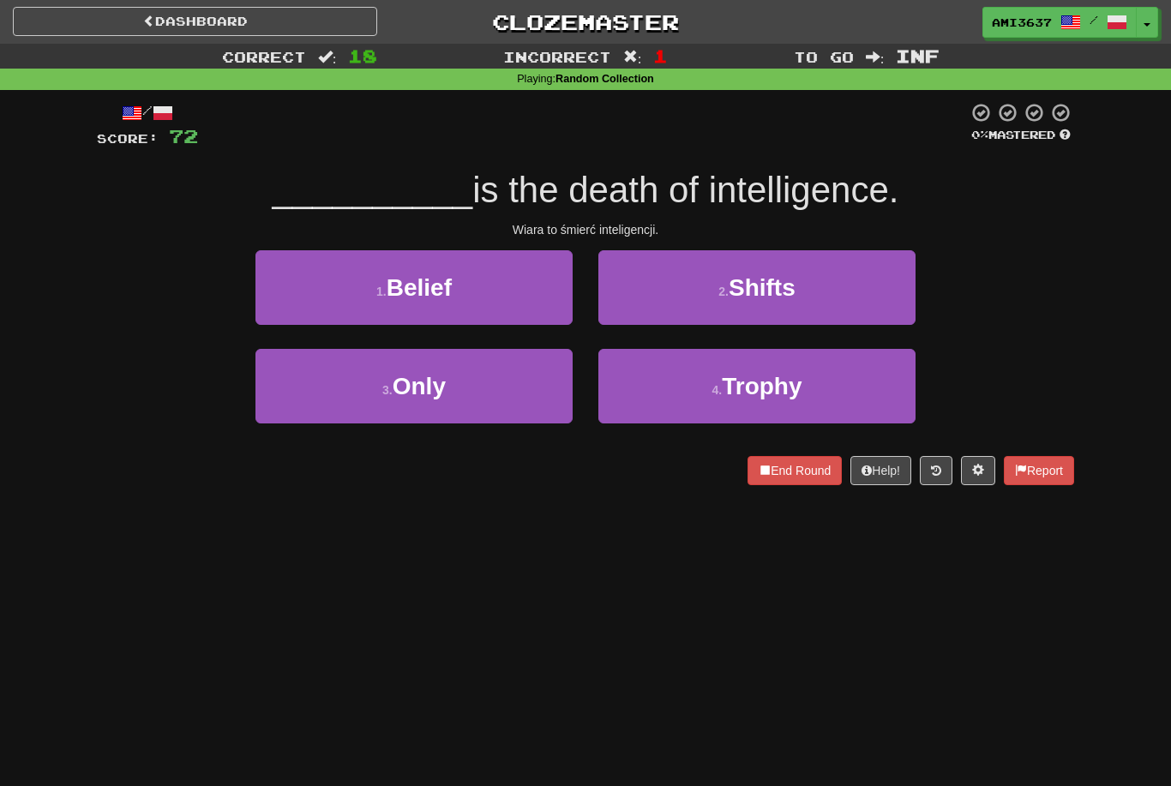
click at [483, 305] on button "1 . Belief" at bounding box center [413, 287] width 317 height 75
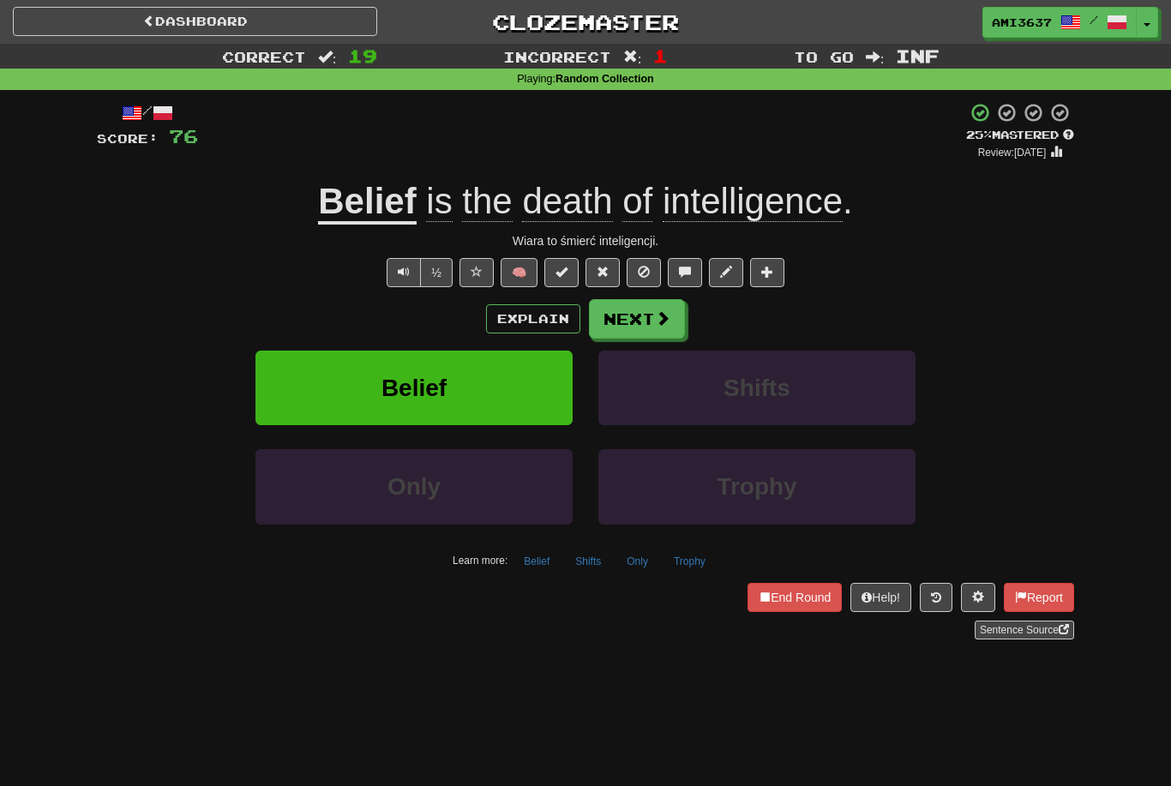
click at [532, 382] on button "Belief" at bounding box center [413, 388] width 317 height 75
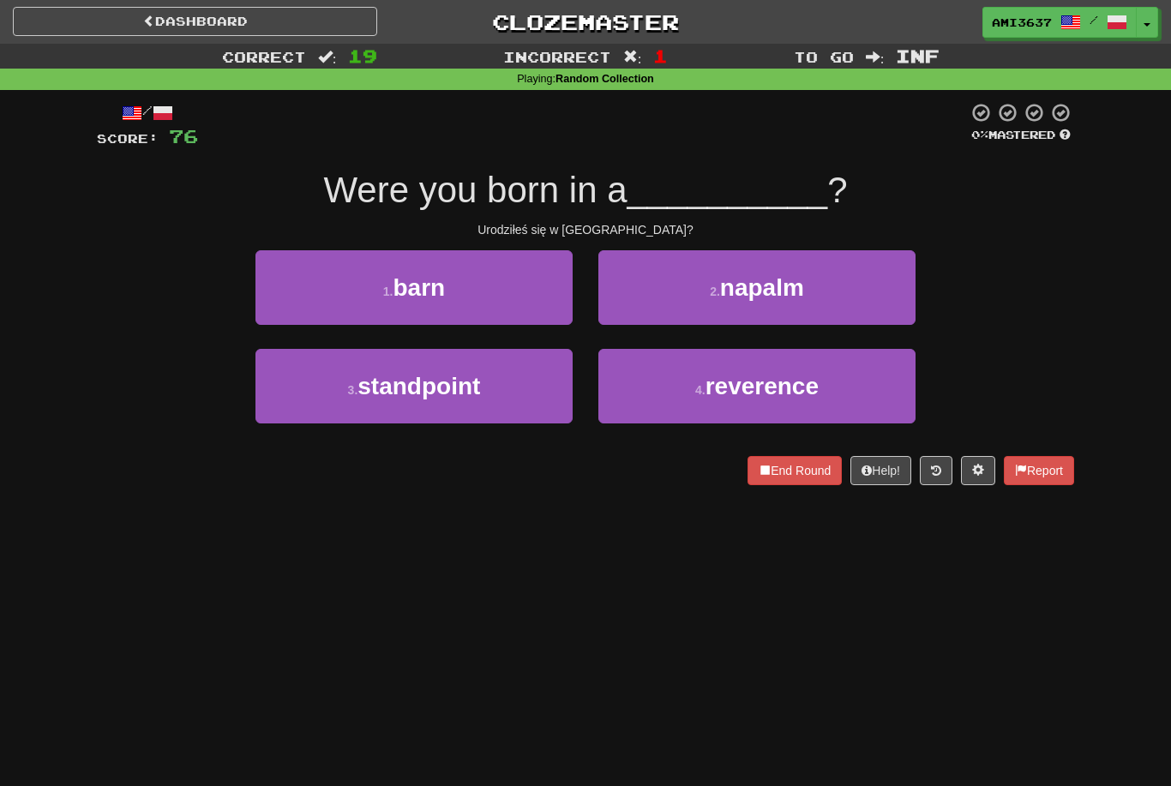
click at [505, 294] on button "1 . barn" at bounding box center [413, 287] width 317 height 75
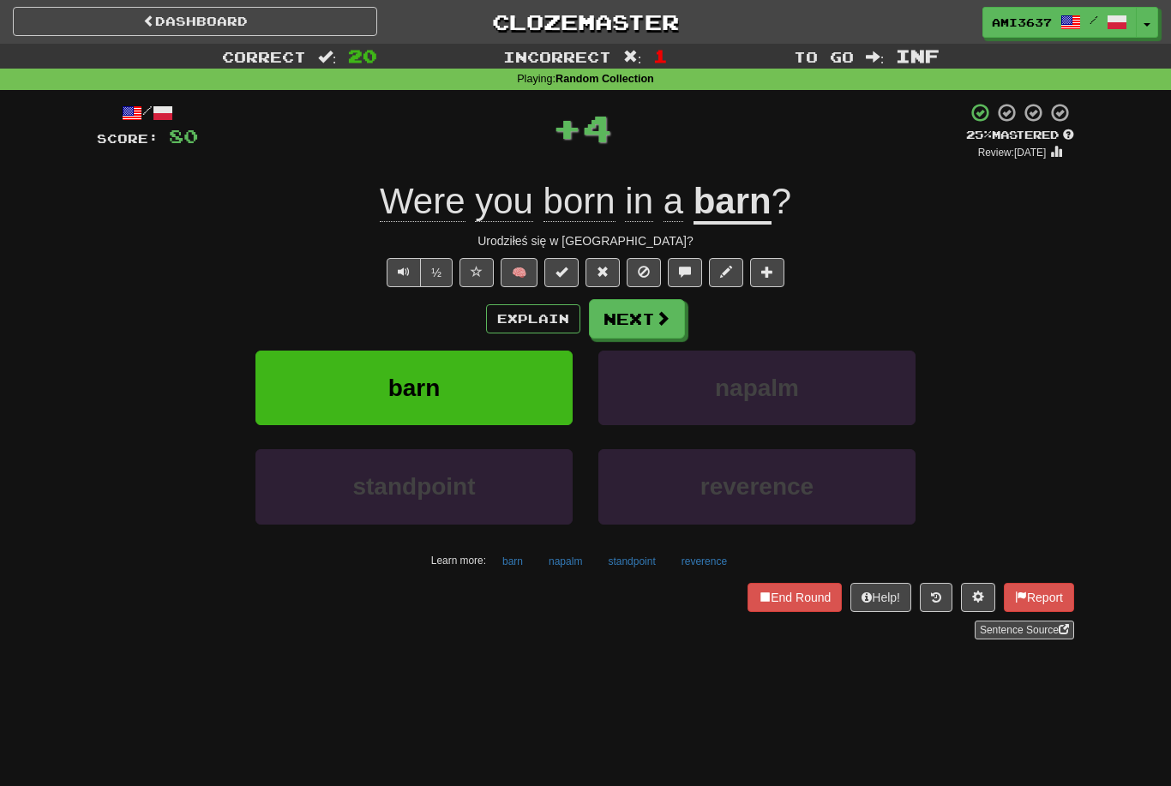
click at [779, 607] on button "End Round" at bounding box center [794, 597] width 94 height 29
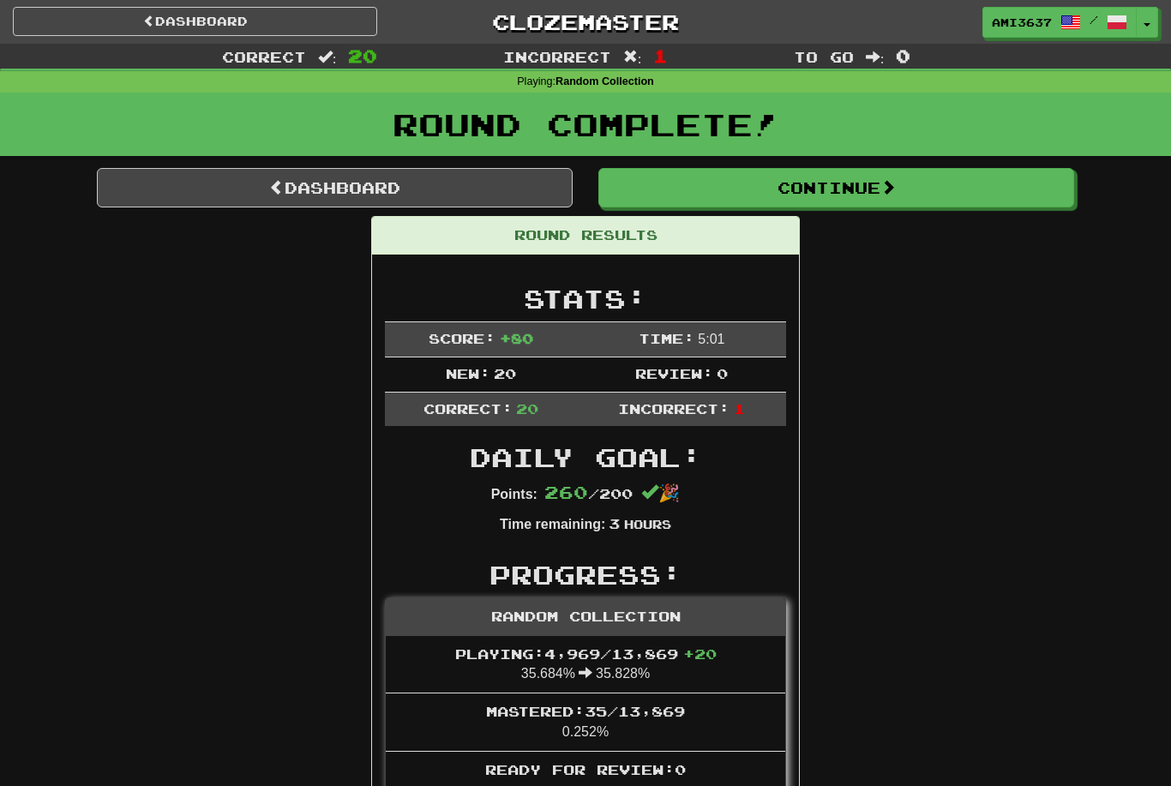
click at [483, 186] on link "Dashboard" at bounding box center [335, 187] width 476 height 39
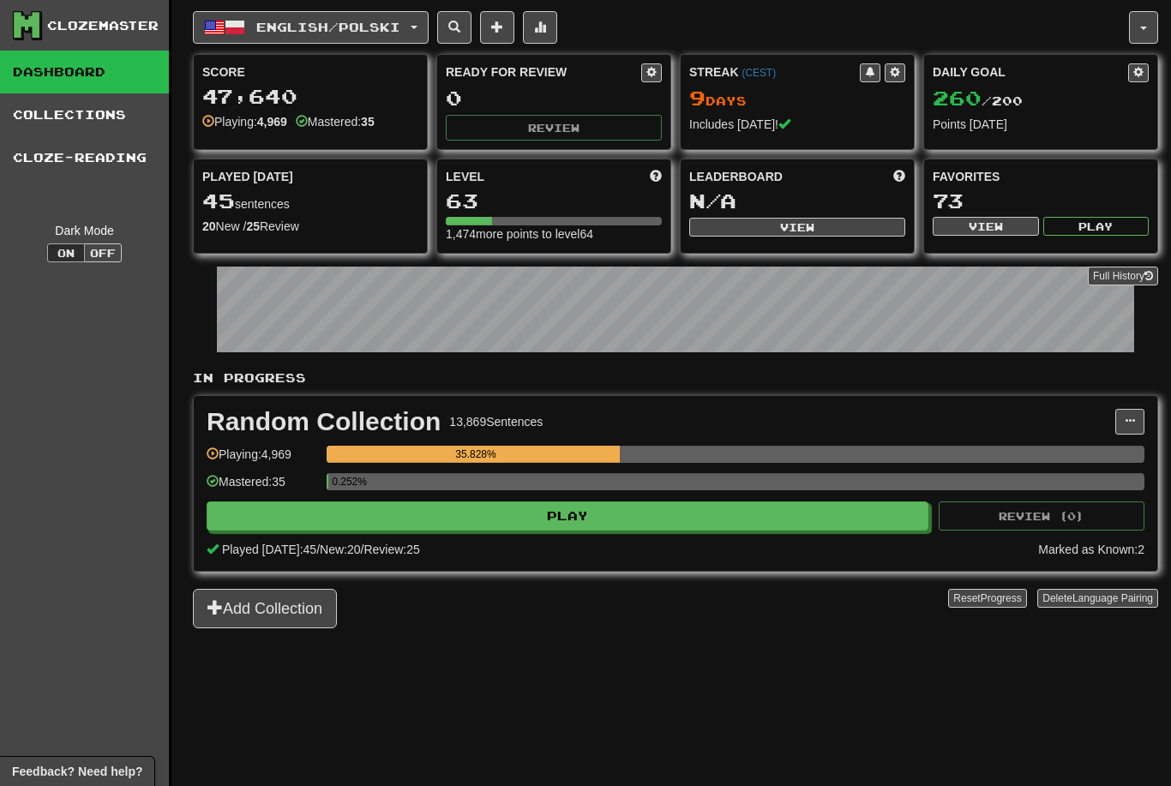
click at [368, 21] on span "English / Polski" at bounding box center [328, 27] width 144 height 15
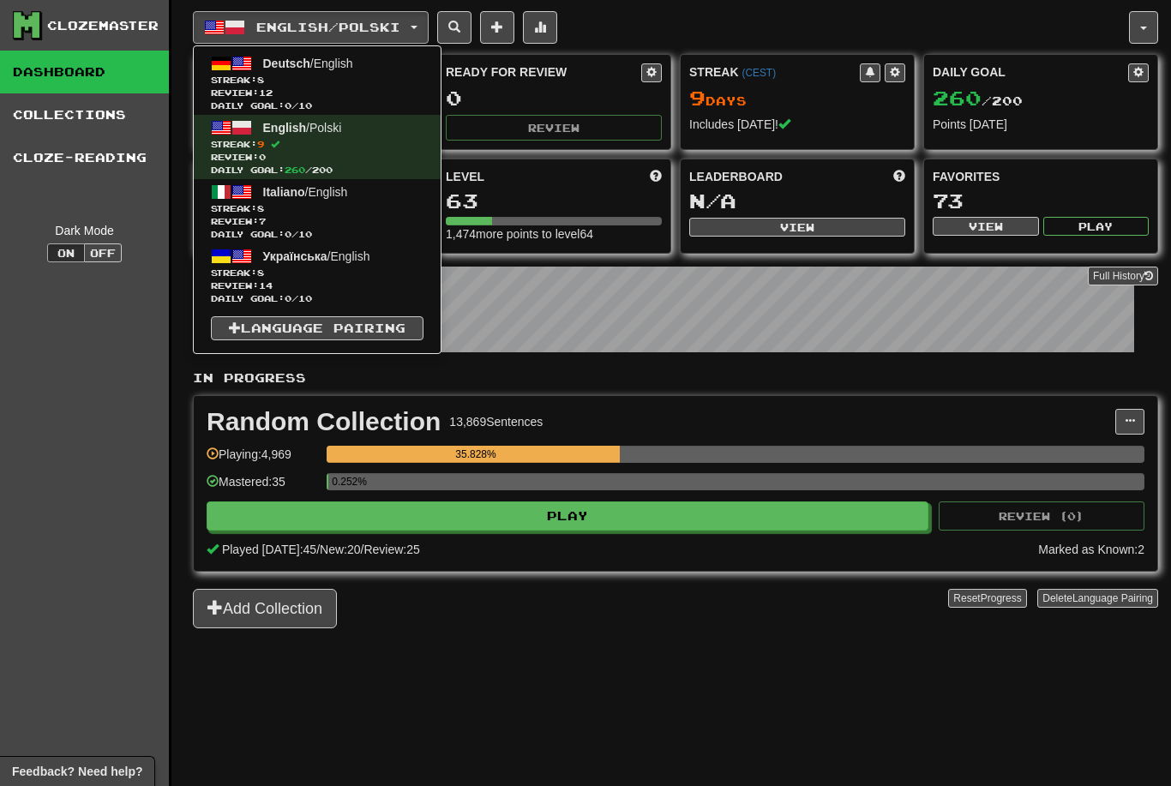
click at [349, 267] on span "Streak: 8" at bounding box center [317, 273] width 213 height 13
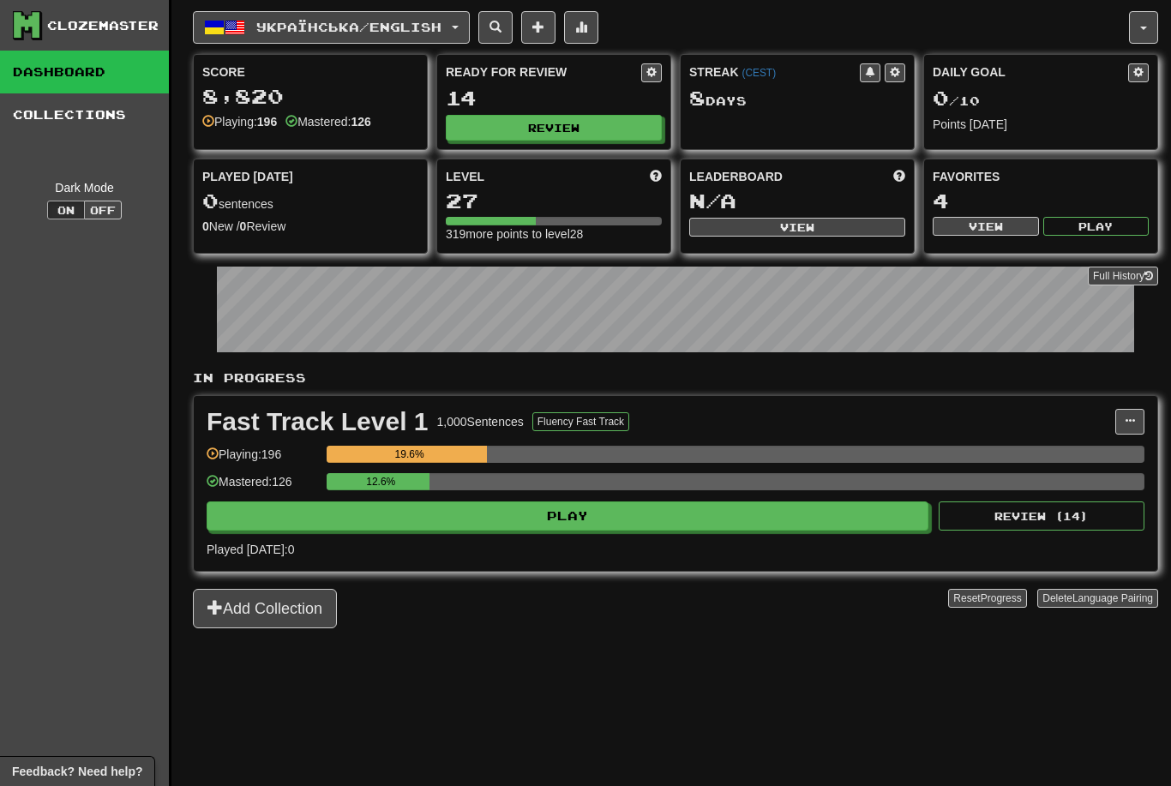
click at [579, 138] on button "Review" at bounding box center [554, 128] width 216 height 26
select select "********"
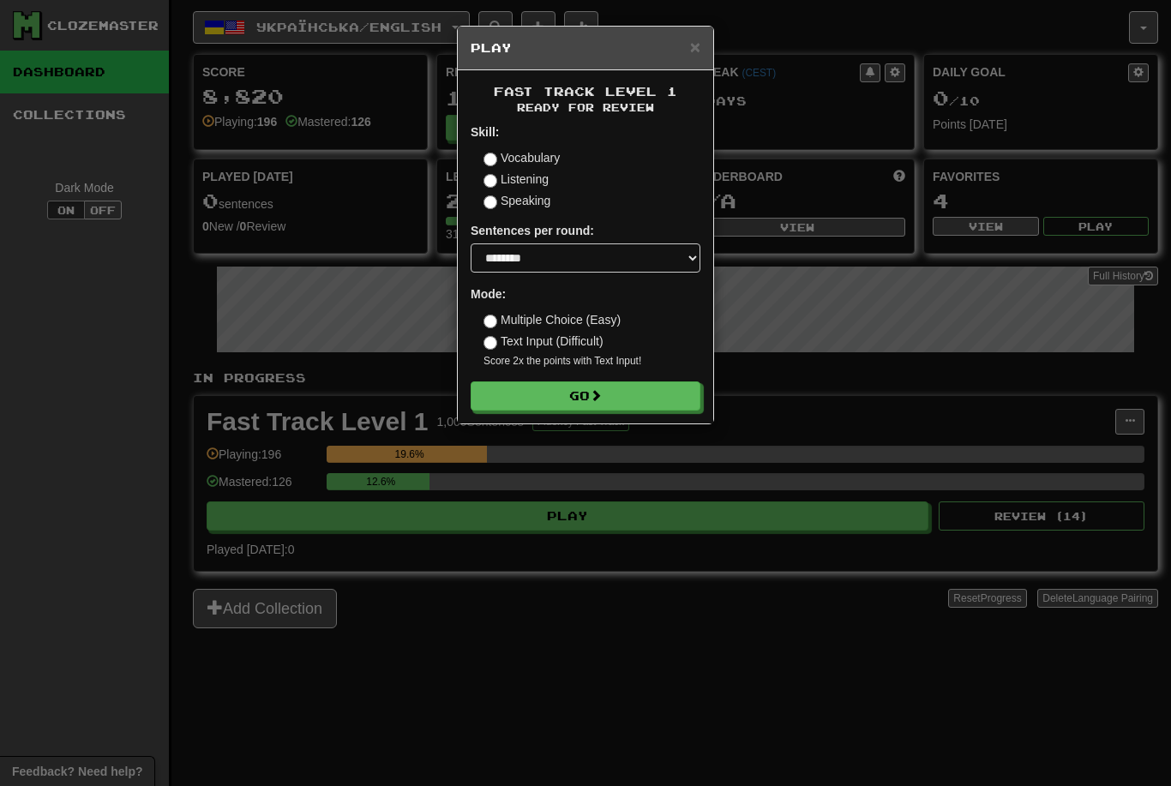
click at [607, 373] on form "Skill: Vocabulary Listening Speaking Sentences per round: * ** ** ** ** ** *** …" at bounding box center [586, 266] width 230 height 287
click at [633, 397] on button "Go" at bounding box center [586, 395] width 230 height 29
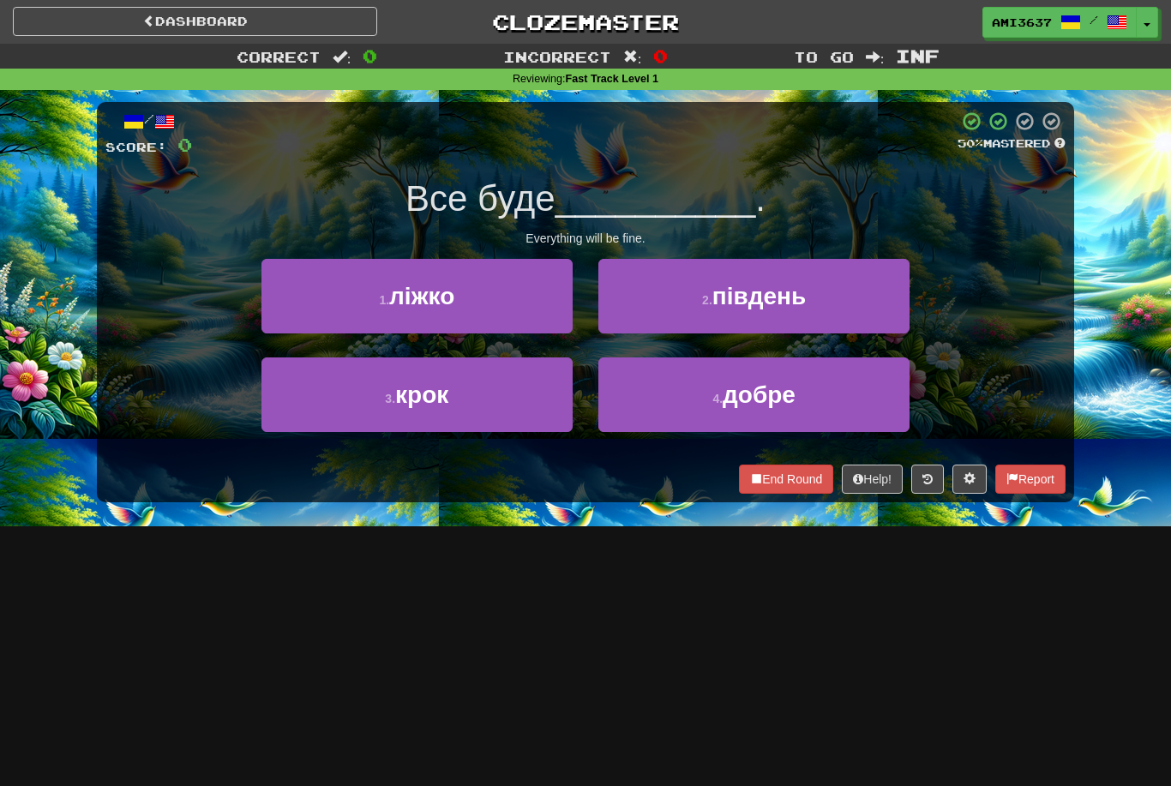
click at [860, 402] on button "4 . добре" at bounding box center [753, 394] width 311 height 75
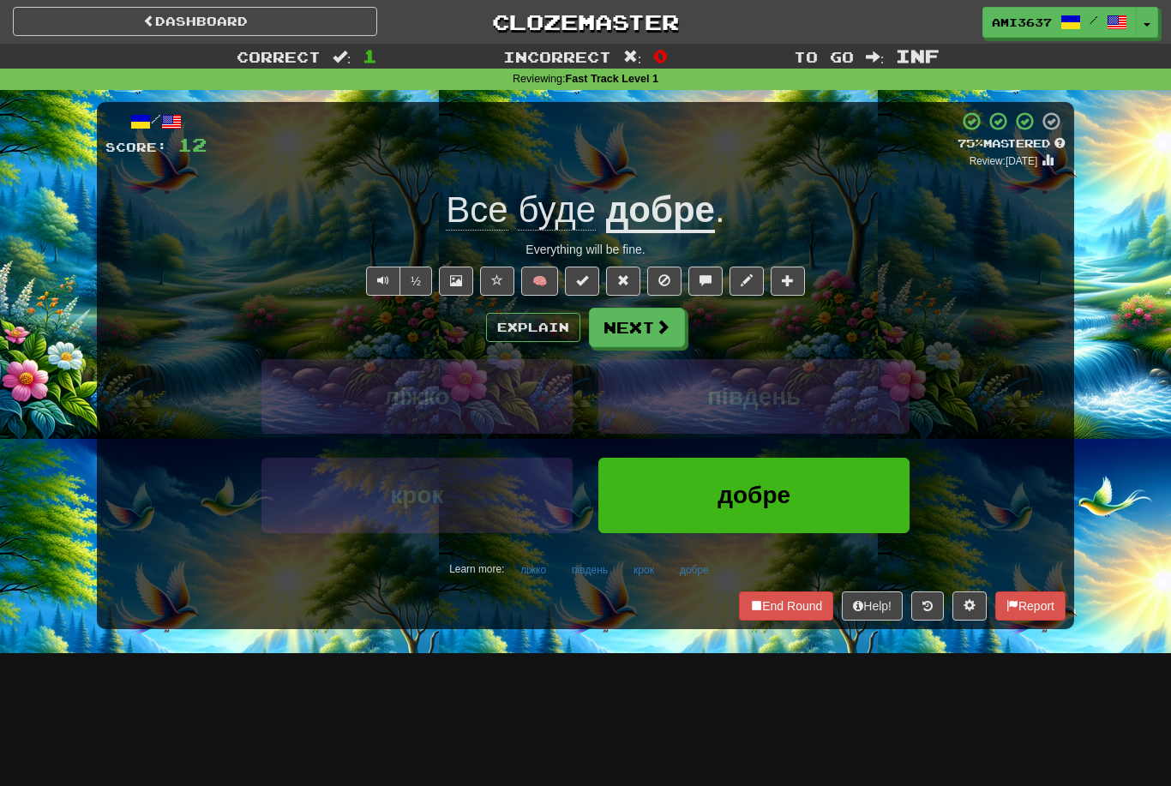
click at [786, 490] on span "добре" at bounding box center [753, 495] width 73 height 27
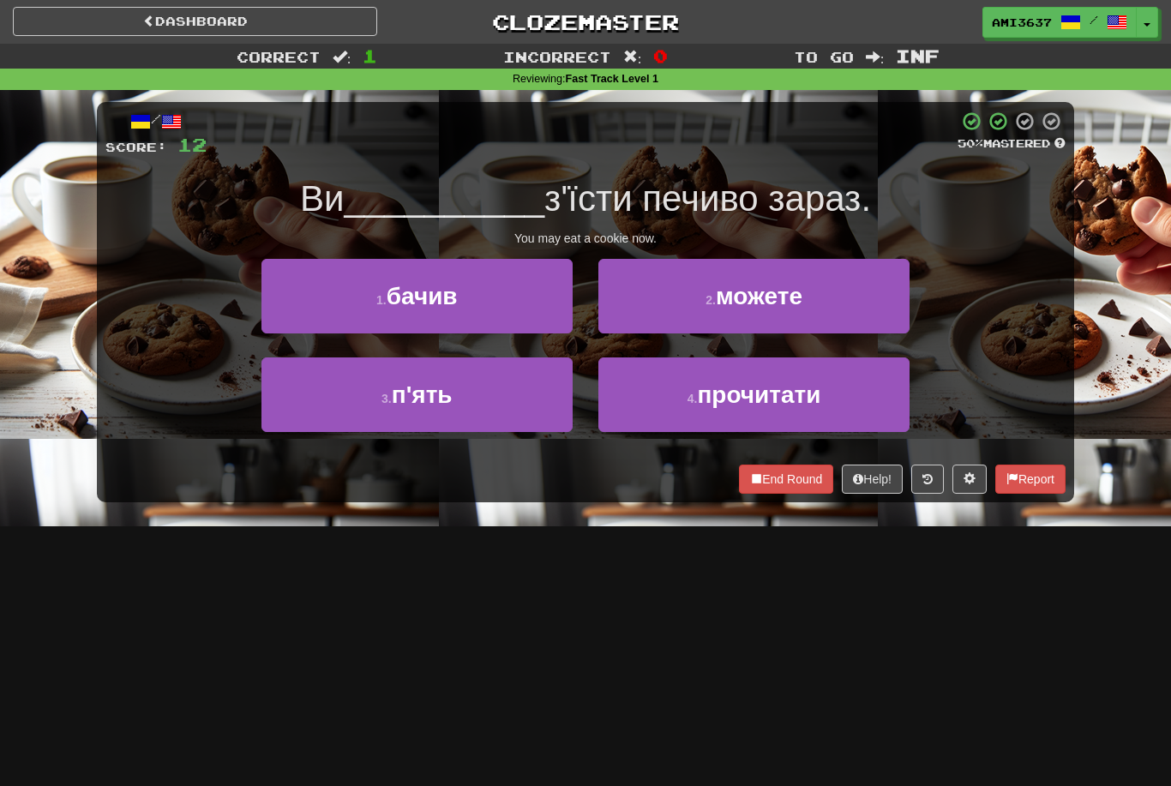
click at [822, 305] on button "2 . можете" at bounding box center [753, 296] width 311 height 75
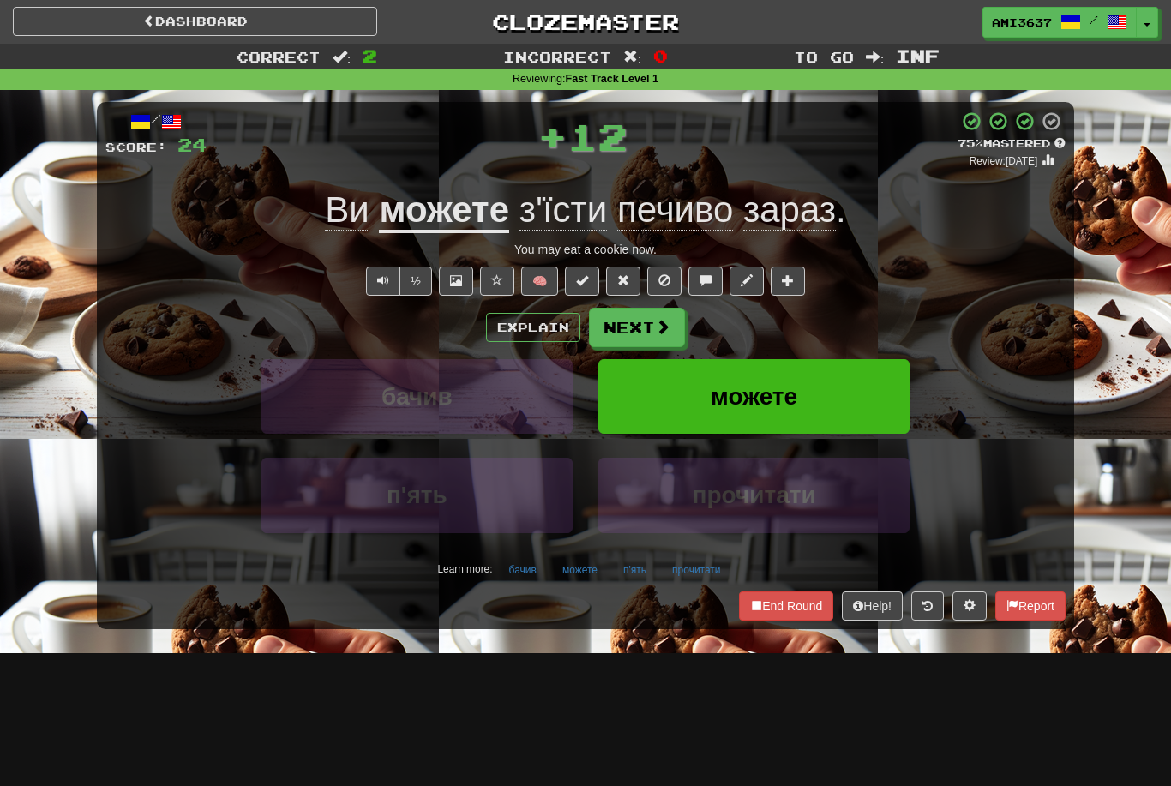
click at [876, 393] on button "можете" at bounding box center [753, 396] width 311 height 75
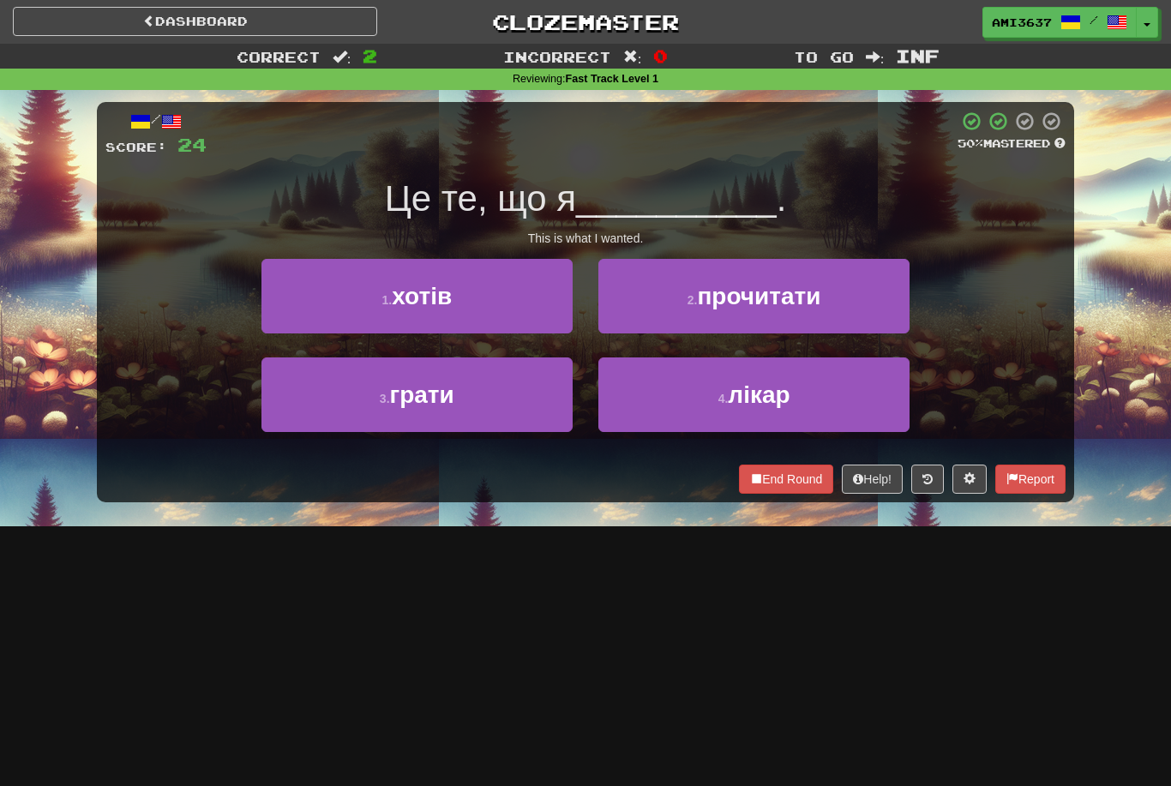
click at [507, 303] on button "1 . хотів" at bounding box center [416, 296] width 311 height 75
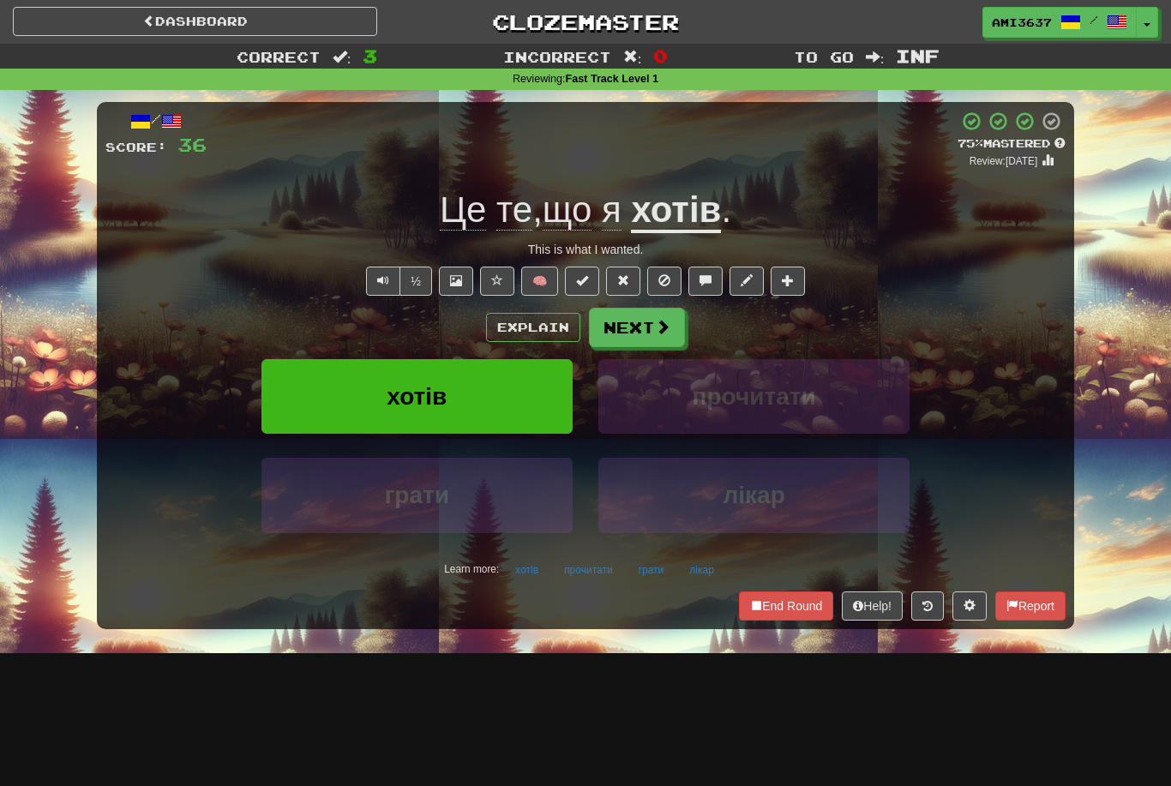
click at [215, 21] on link "Dashboard" at bounding box center [195, 21] width 364 height 29
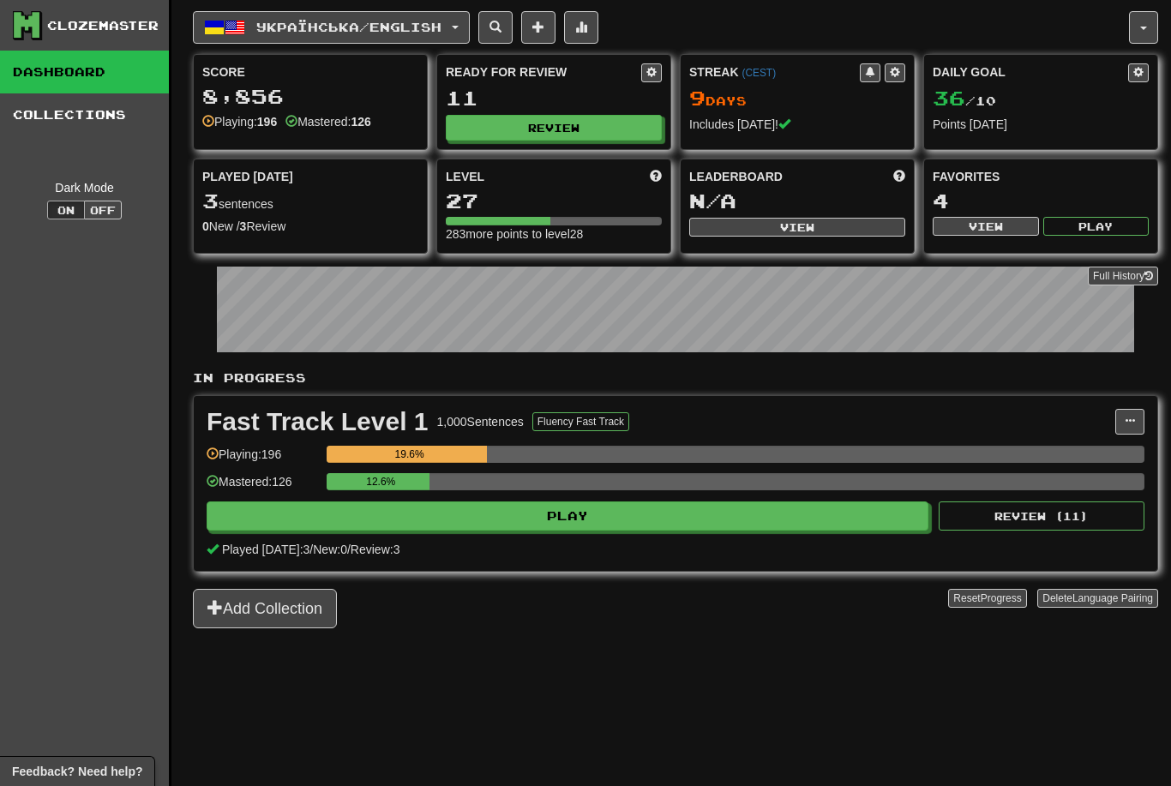
click at [441, 26] on span "Українська / English" at bounding box center [348, 27] width 185 height 15
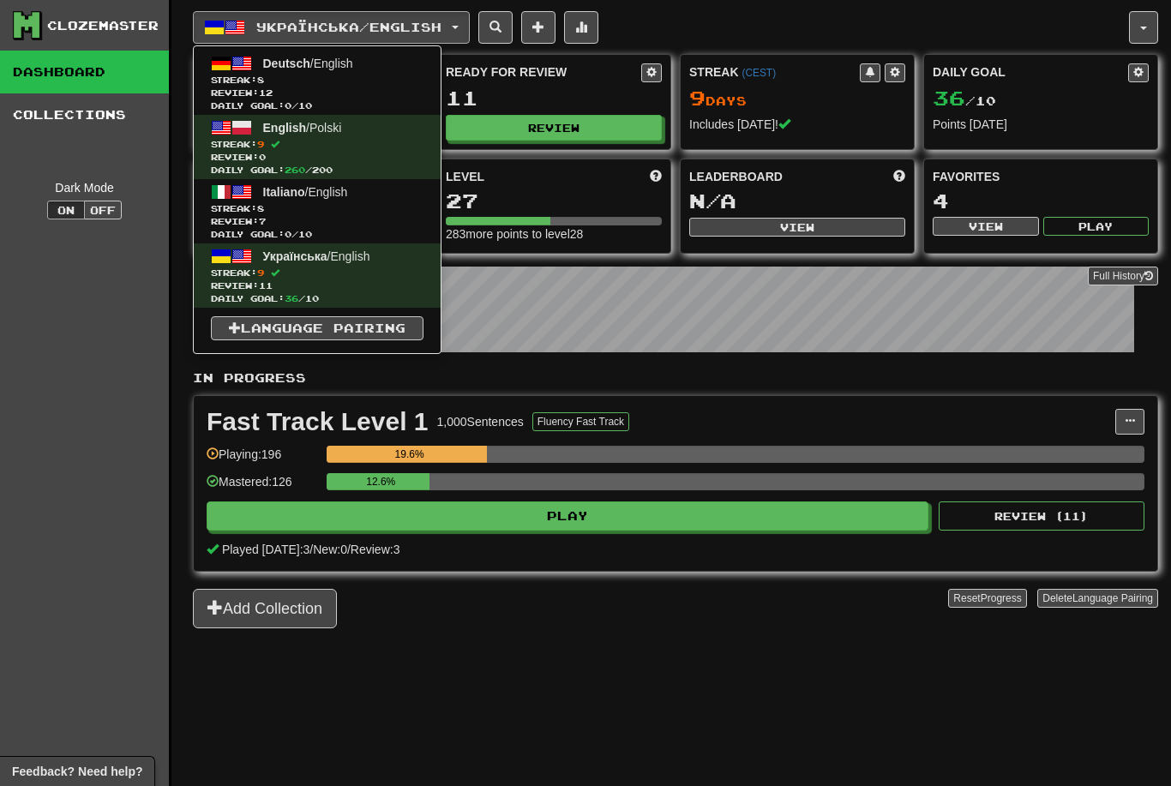
click at [369, 87] on span "Review: 12" at bounding box center [317, 93] width 213 height 13
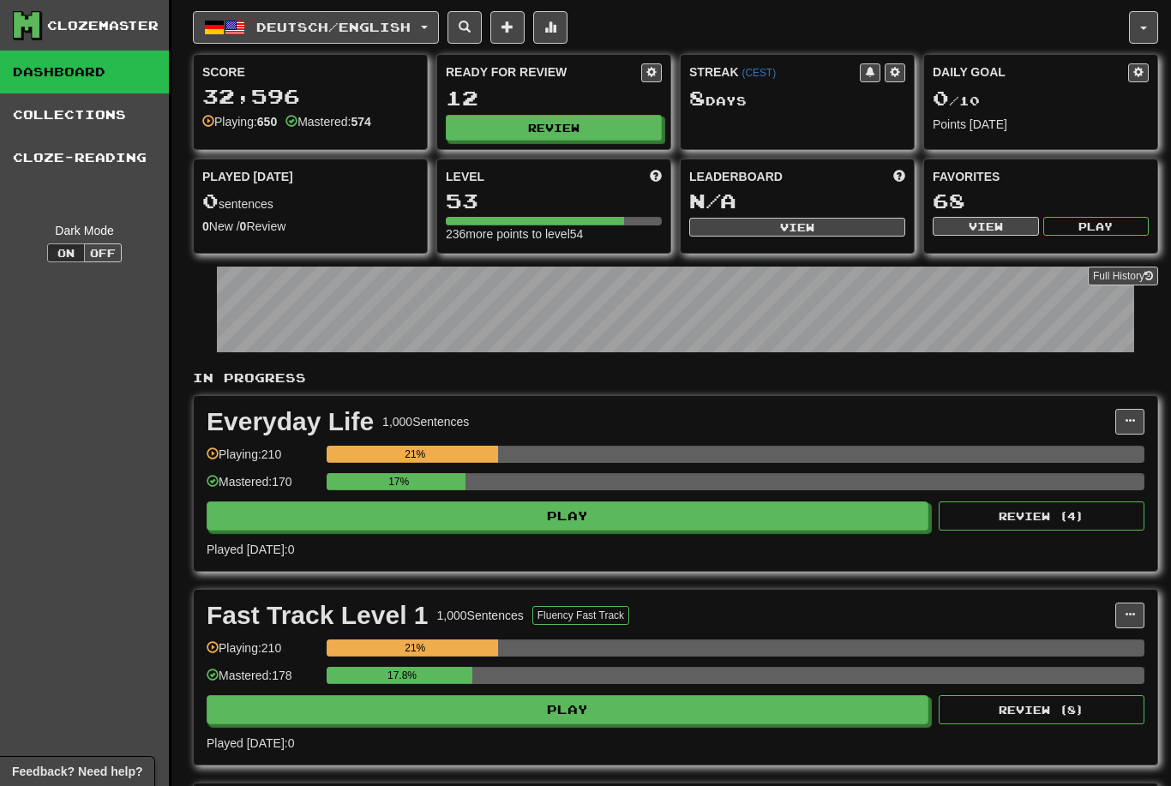
click at [611, 135] on button "Review" at bounding box center [554, 128] width 216 height 26
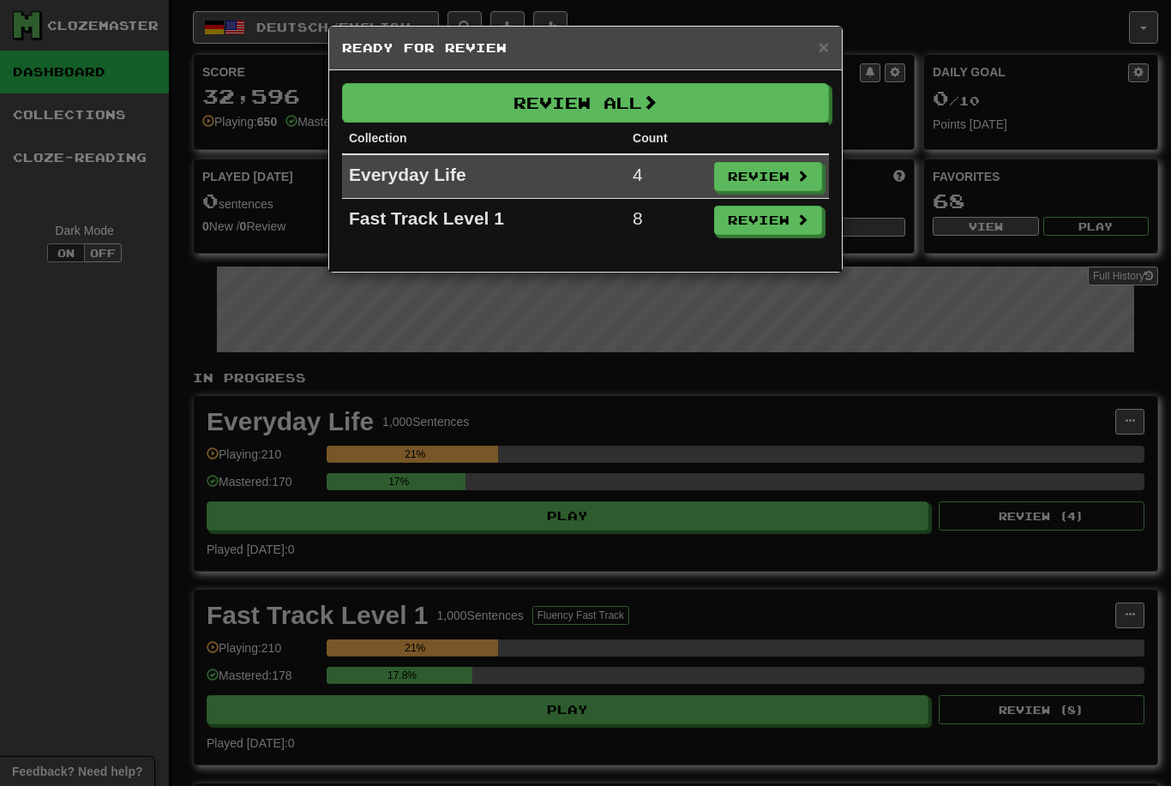
click at [699, 105] on button "Review All" at bounding box center [585, 102] width 487 height 39
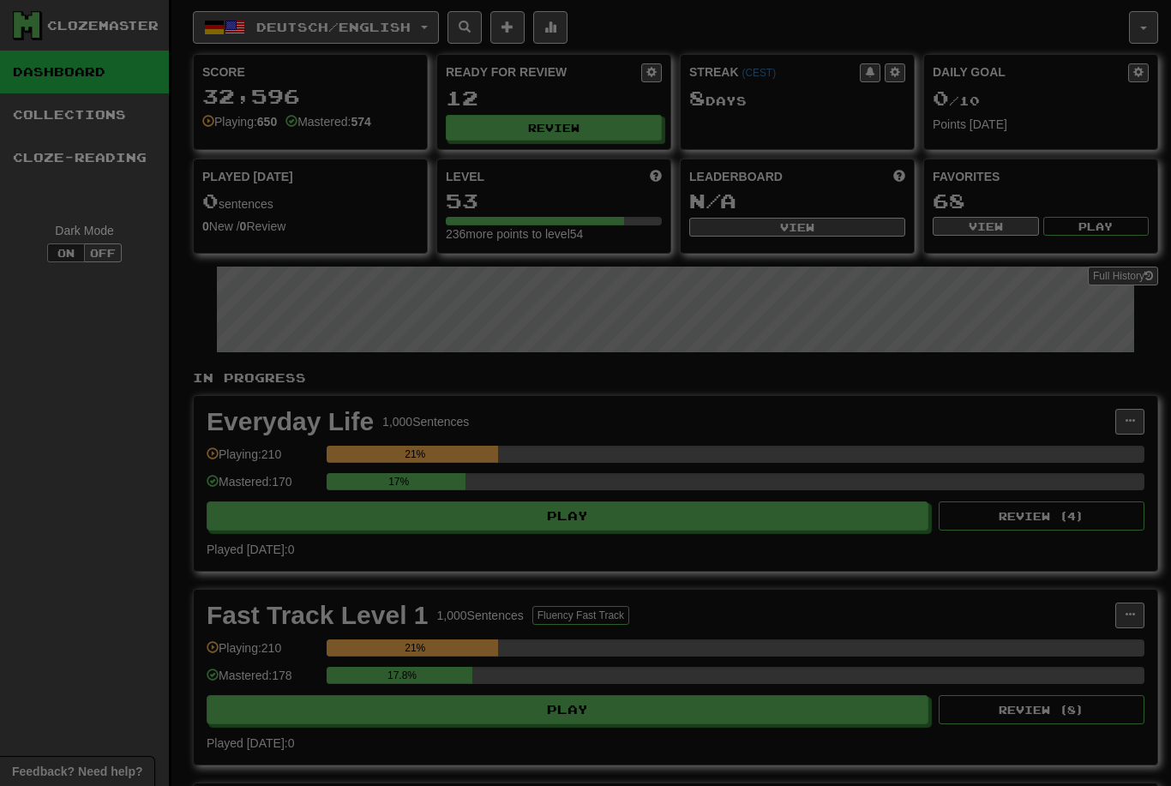
select select "********"
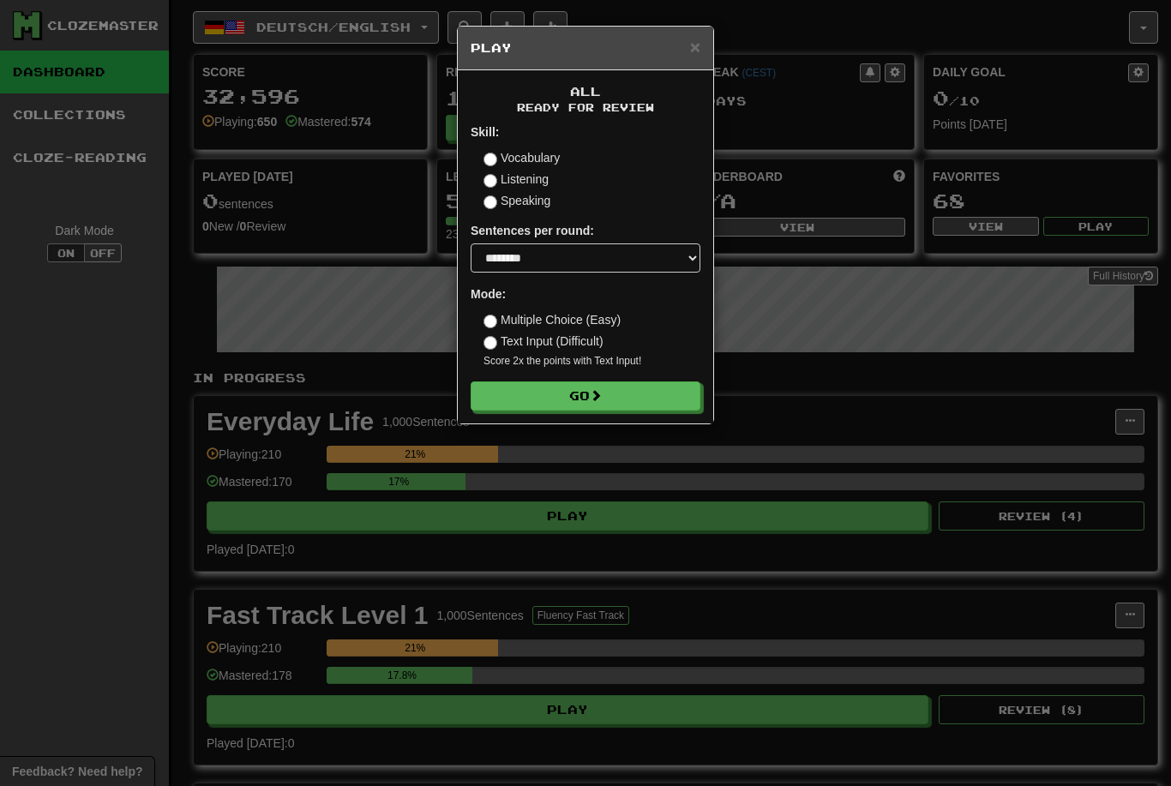
click at [639, 408] on button "Go" at bounding box center [586, 395] width 230 height 29
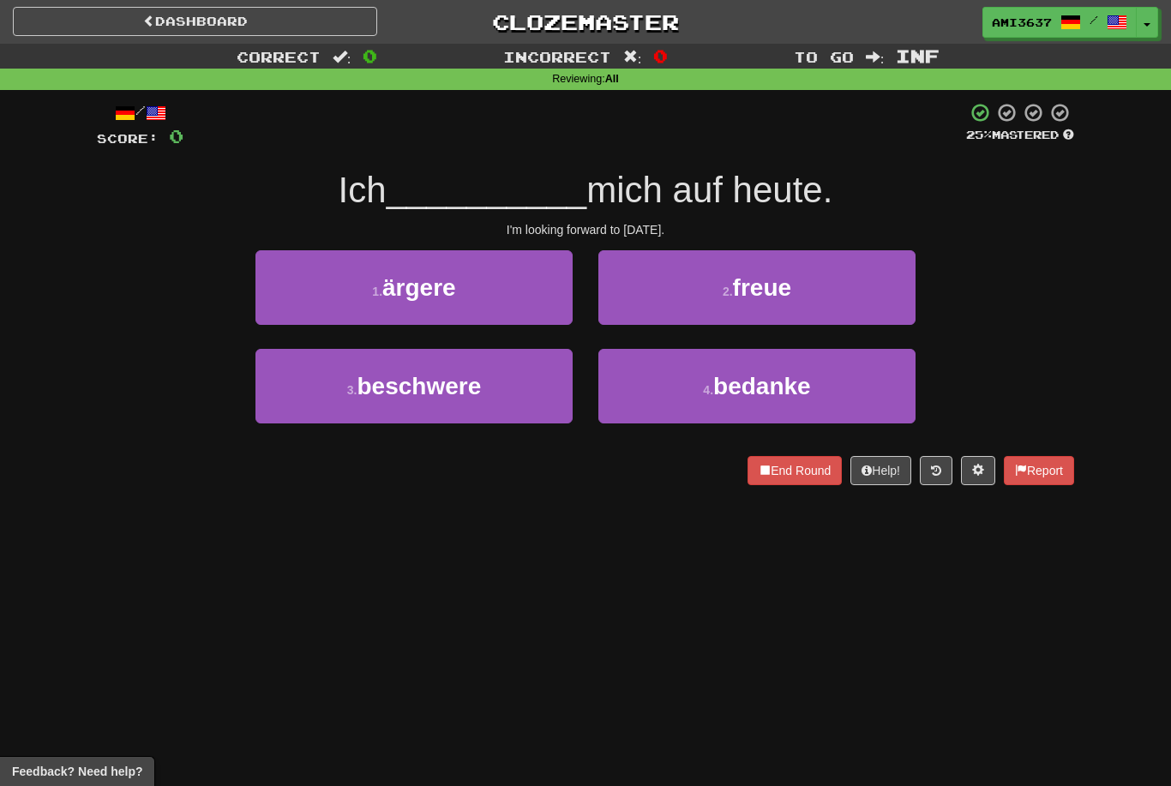
click at [807, 289] on button "2 . freue" at bounding box center [756, 287] width 317 height 75
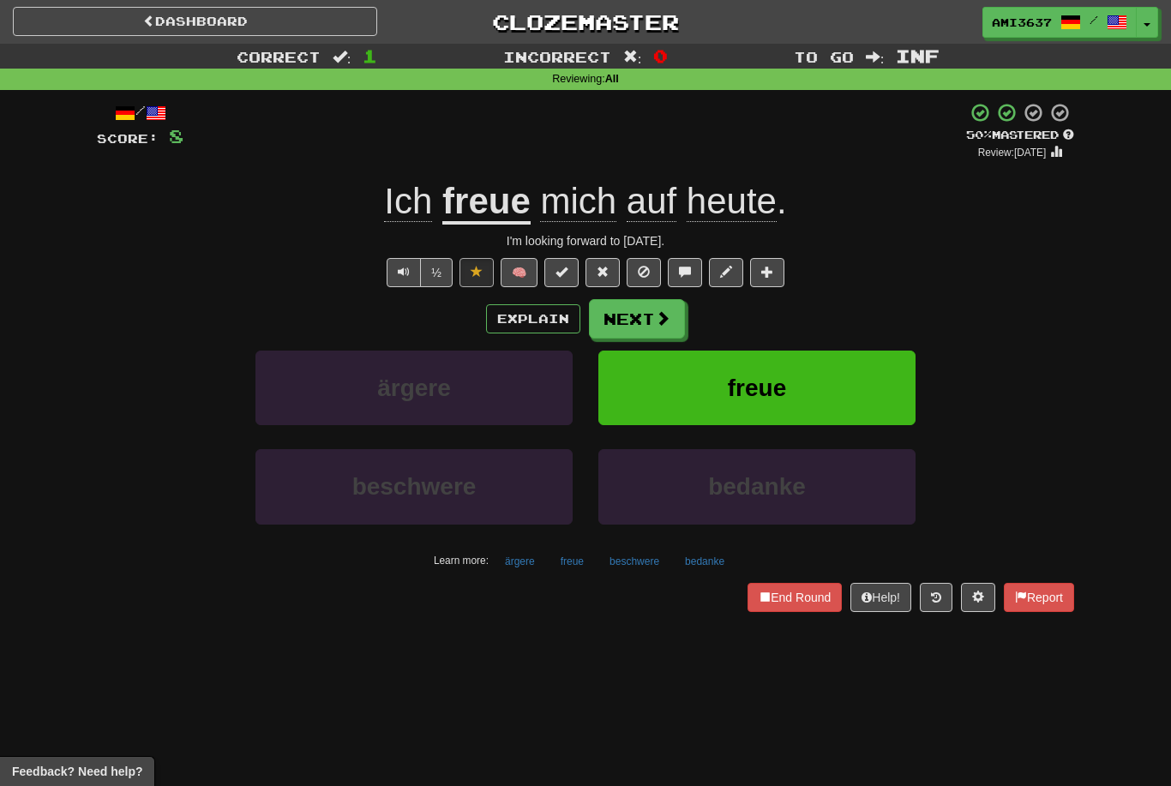
click at [817, 391] on button "freue" at bounding box center [756, 388] width 317 height 75
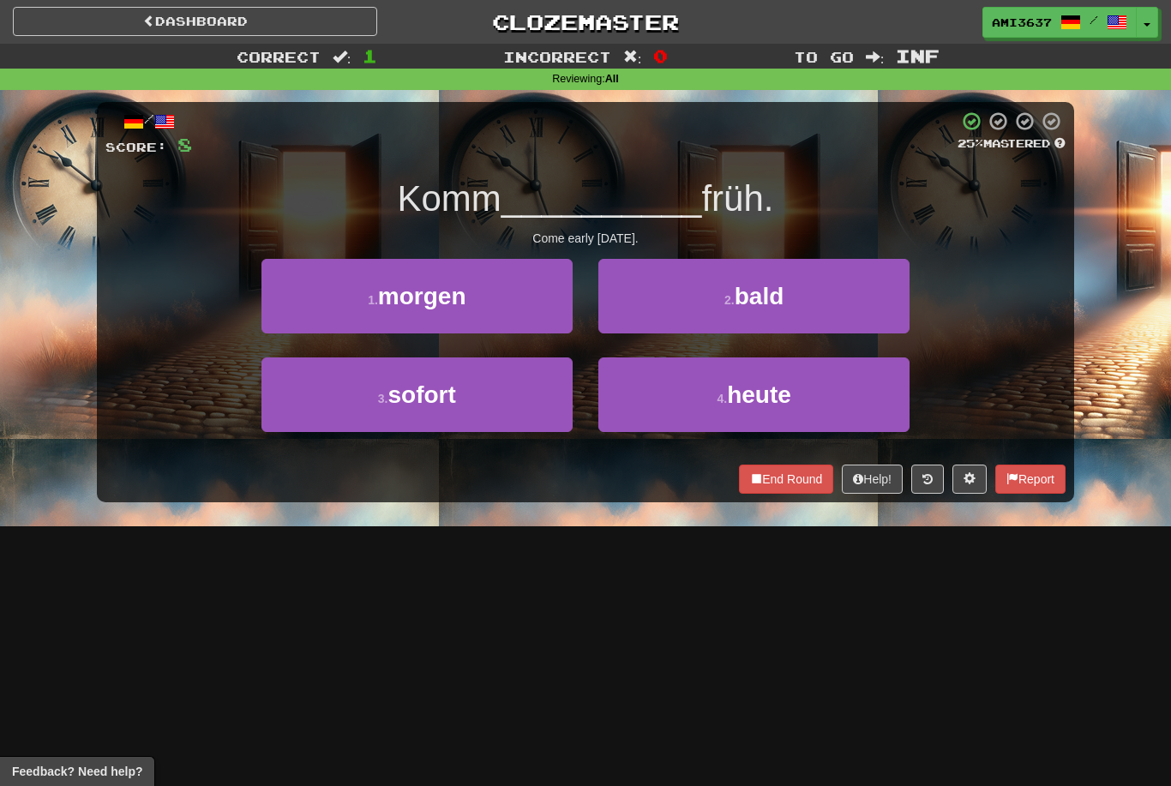
click at [471, 314] on button "1 . morgen" at bounding box center [416, 296] width 311 height 75
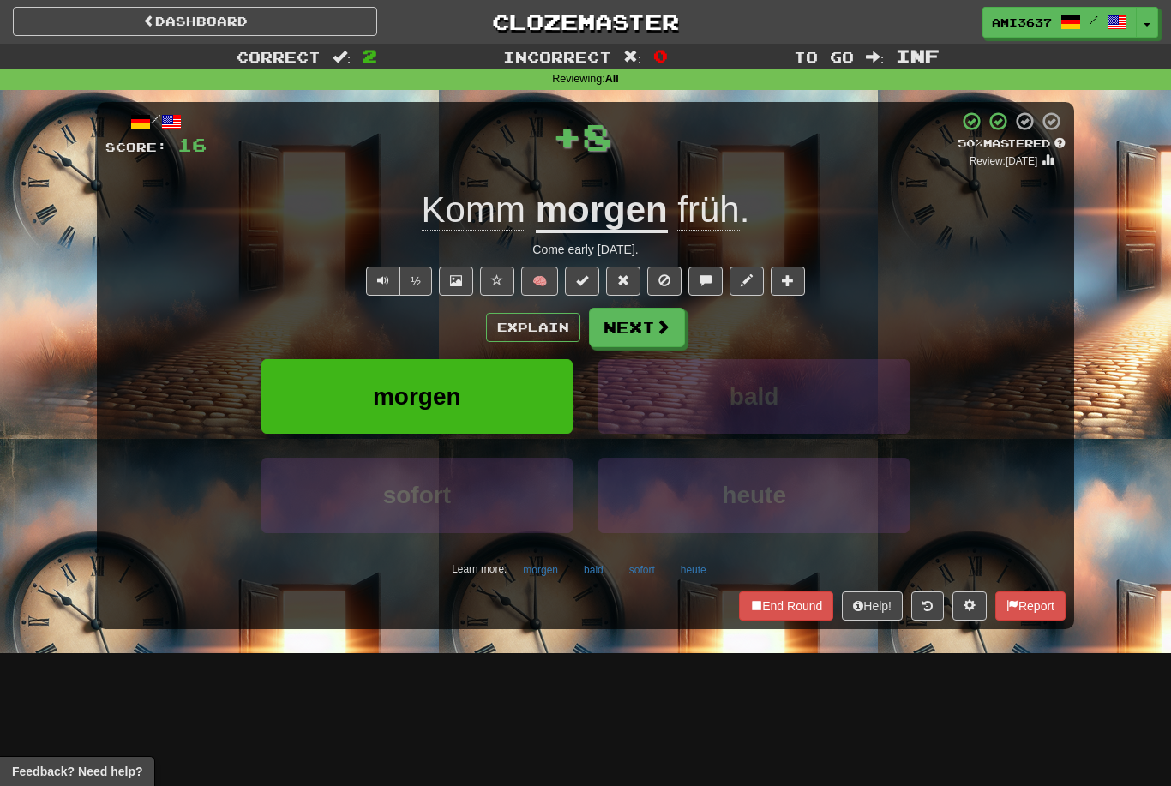
click at [529, 399] on button "morgen" at bounding box center [416, 396] width 311 height 75
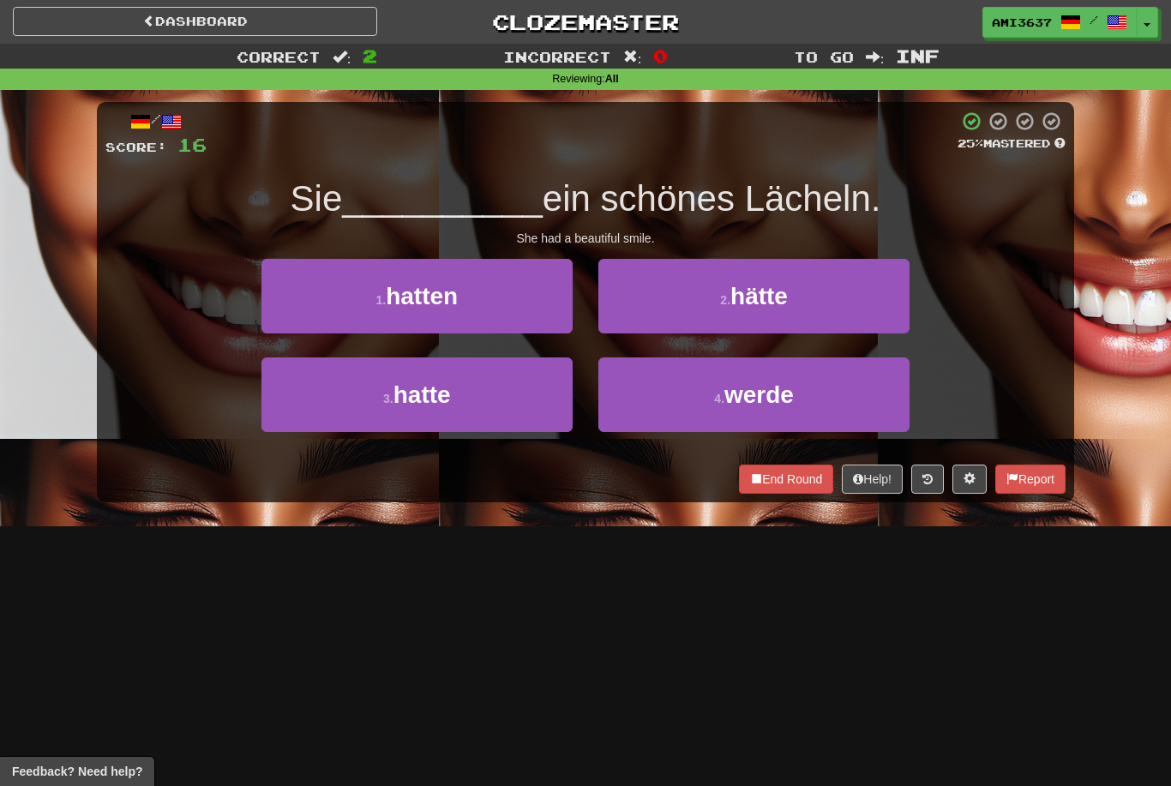
click at [434, 399] on span "hatte" at bounding box center [421, 394] width 57 height 27
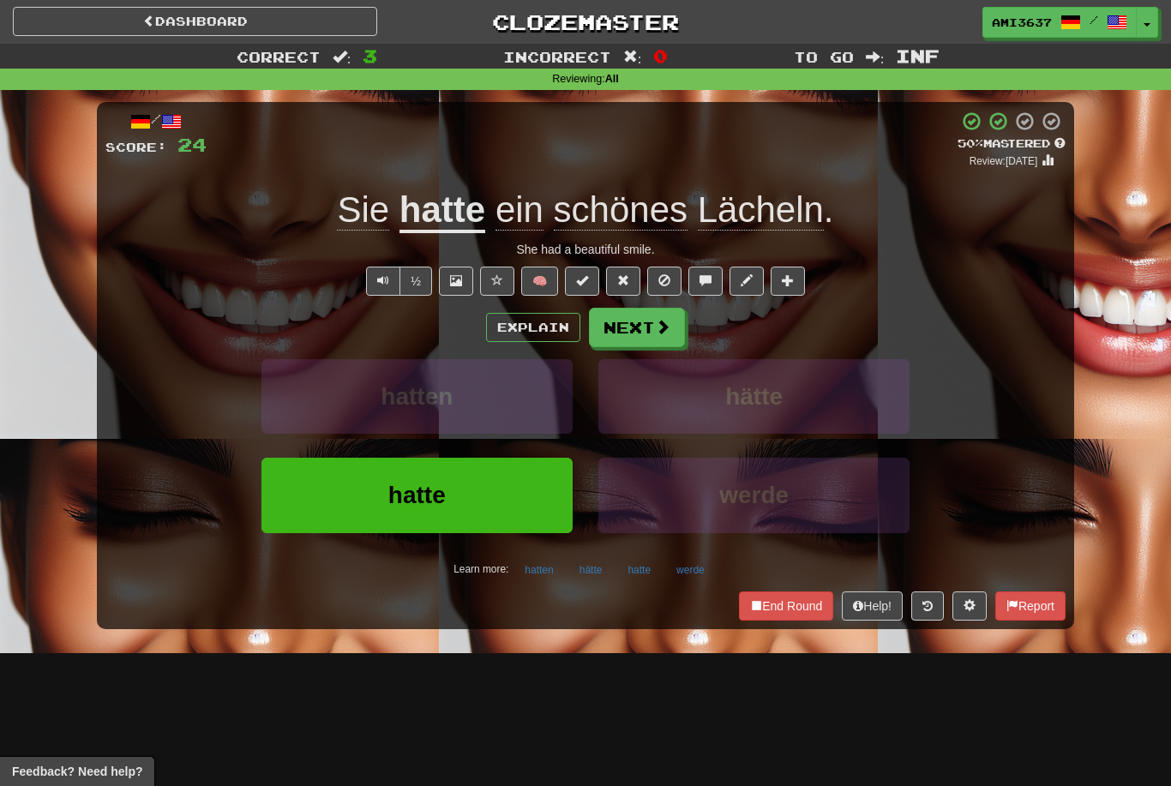
click at [482, 502] on button "hatte" at bounding box center [416, 495] width 311 height 75
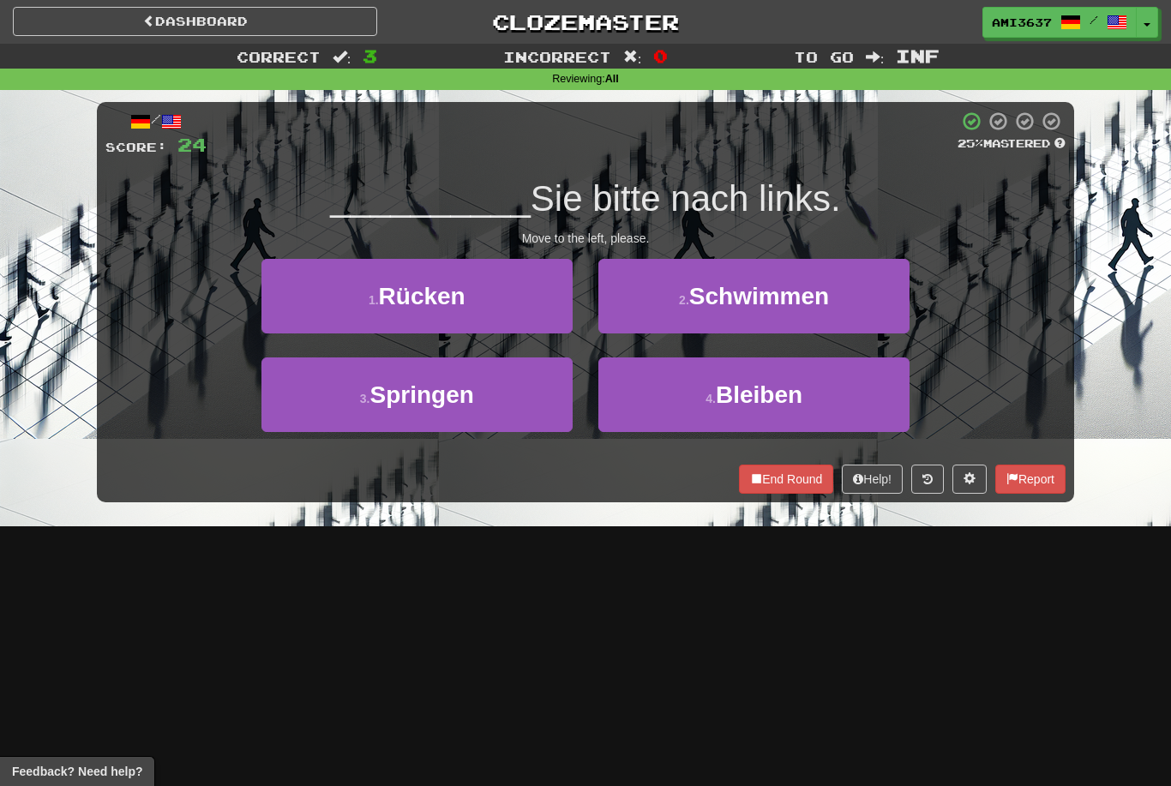
click at [499, 298] on button "1 . Rücken" at bounding box center [416, 296] width 311 height 75
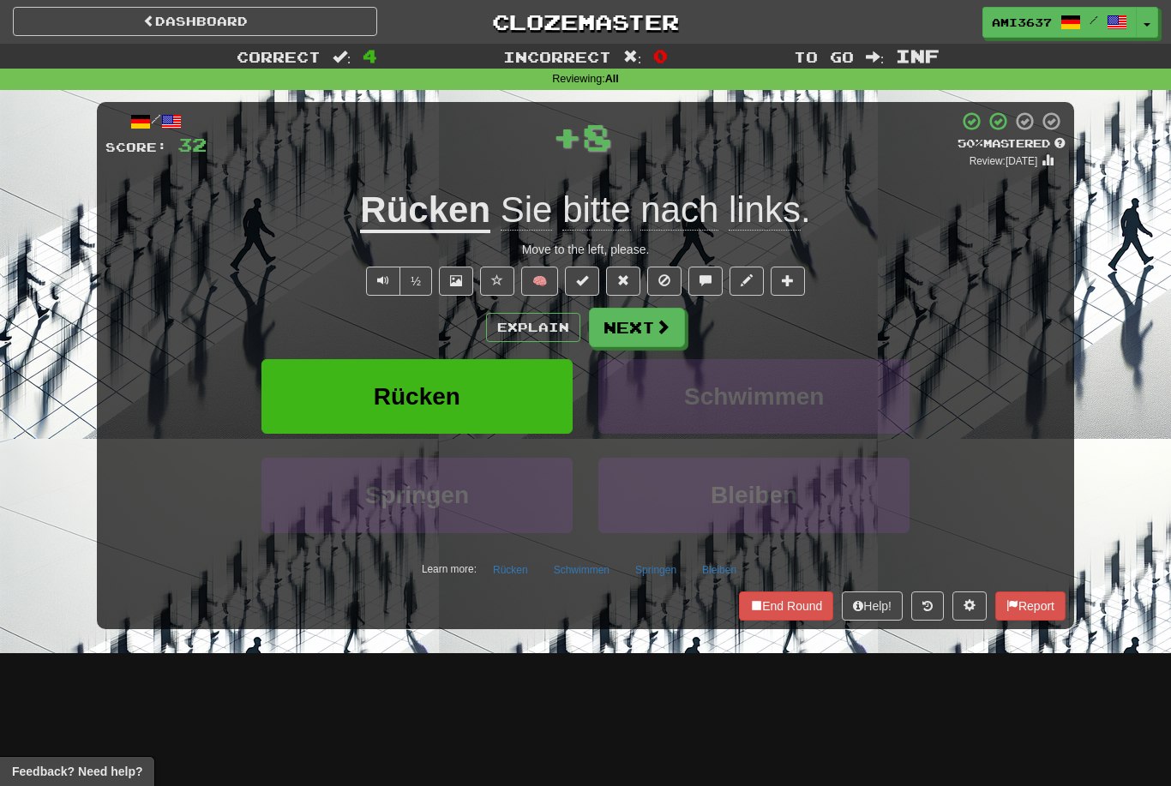
click at [641, 326] on button "Next" at bounding box center [637, 327] width 96 height 39
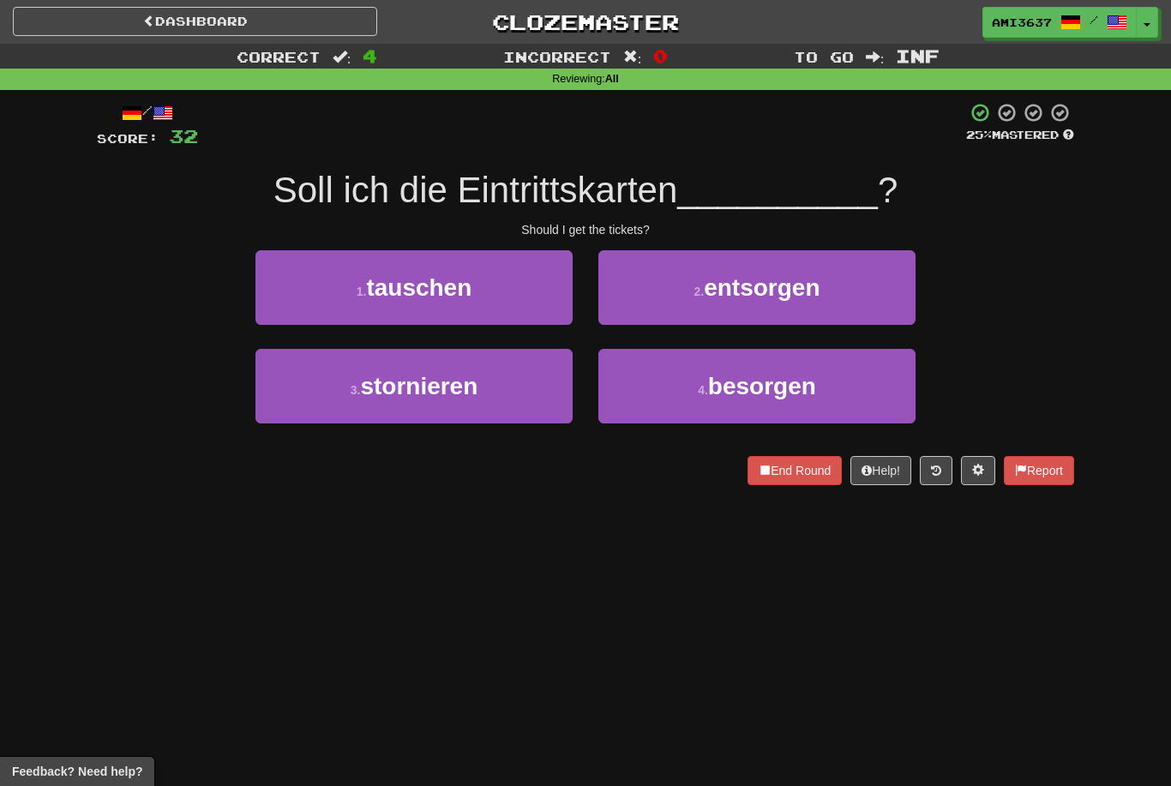
click at [831, 390] on button "4 . besorgen" at bounding box center [756, 386] width 317 height 75
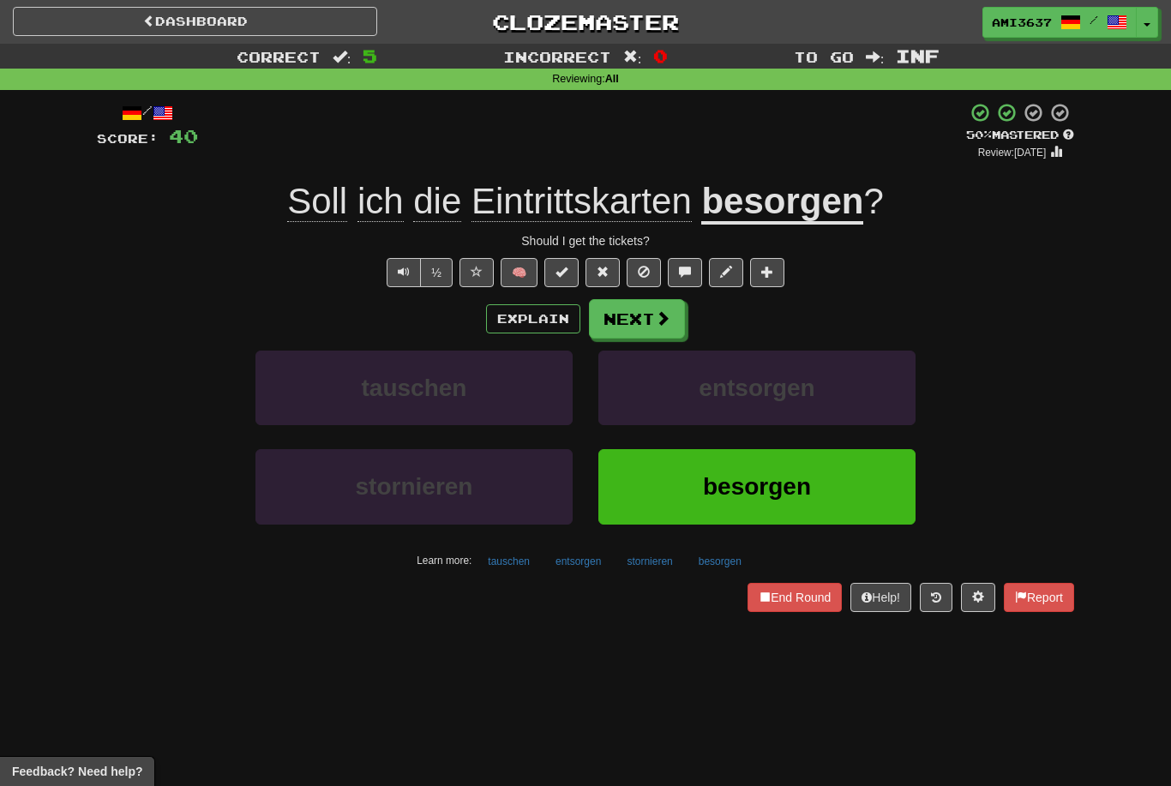
click at [823, 488] on button "besorgen" at bounding box center [756, 486] width 317 height 75
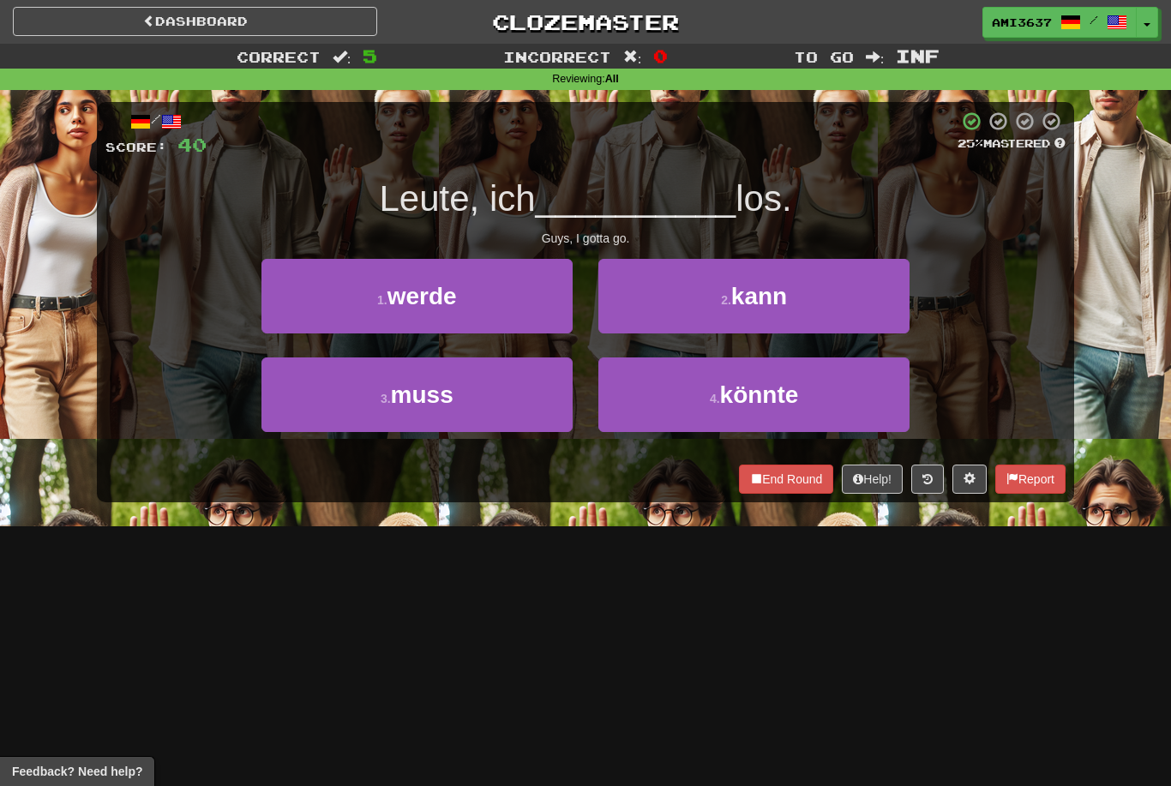
click at [507, 404] on button "3 . muss" at bounding box center [416, 394] width 311 height 75
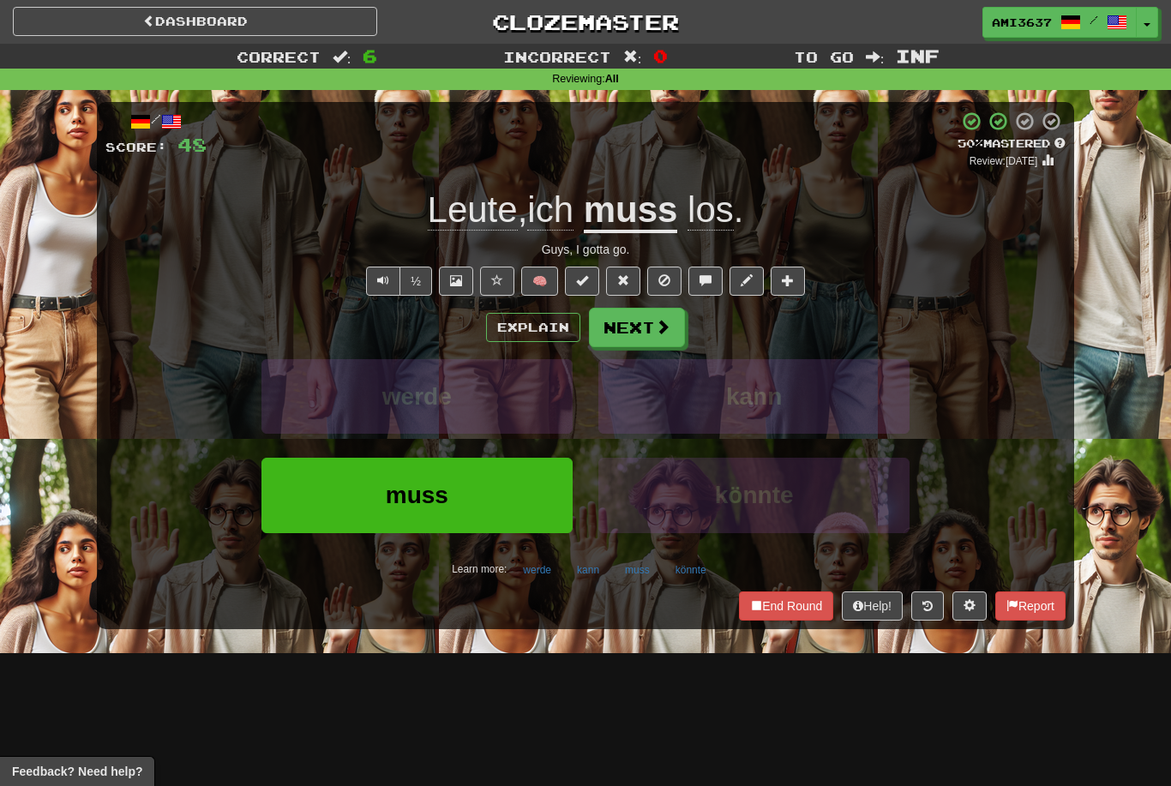
click at [495, 489] on button "muss" at bounding box center [416, 495] width 311 height 75
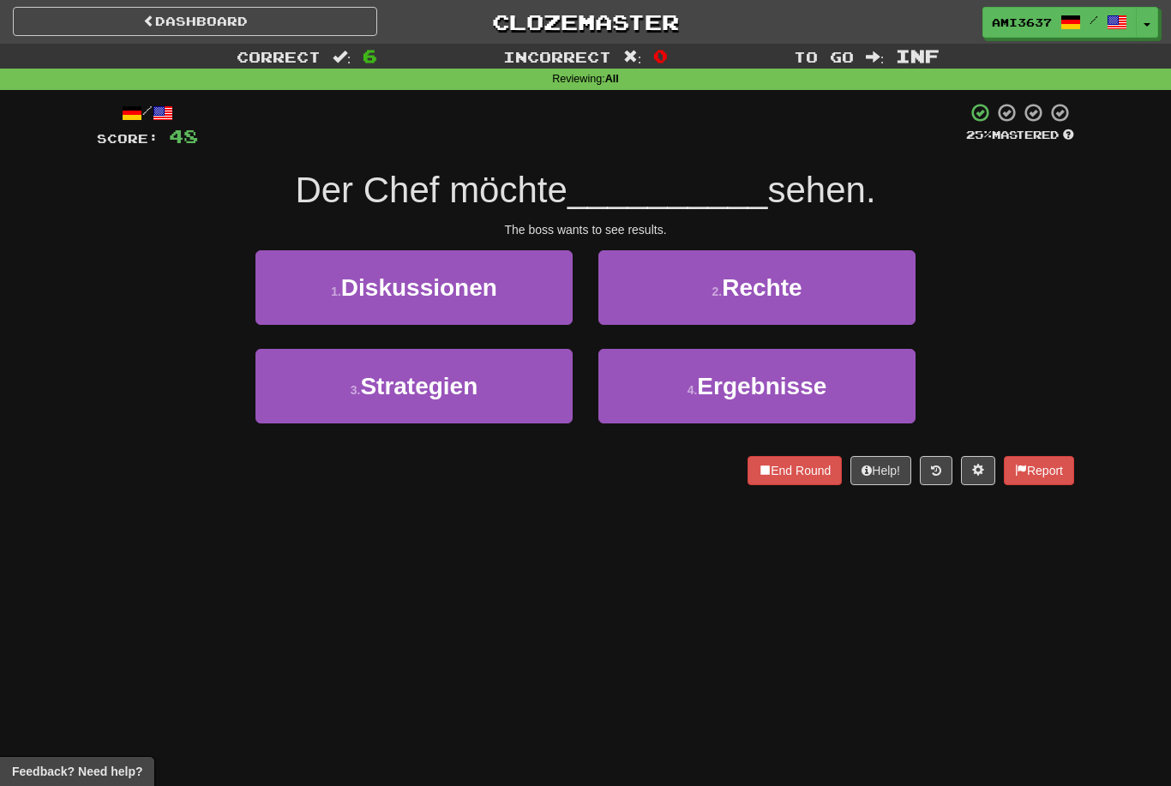
click at [849, 392] on button "4 . Ergebnisse" at bounding box center [756, 386] width 317 height 75
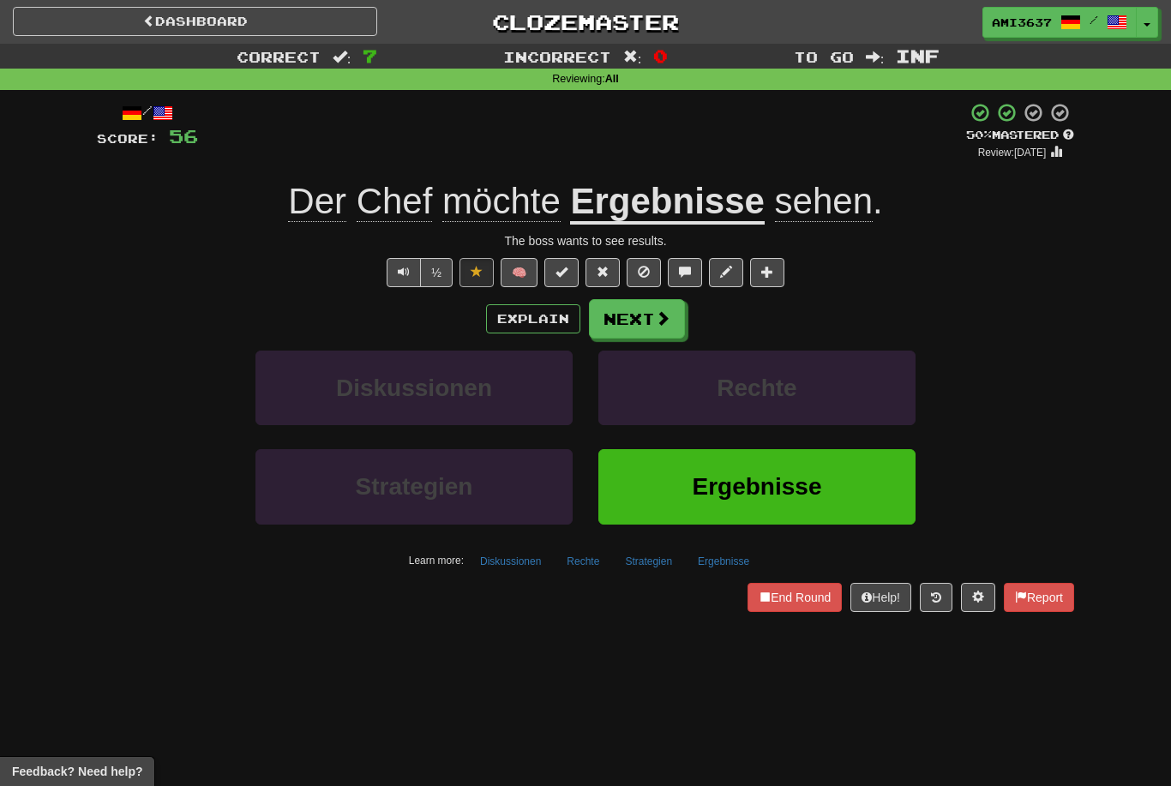
click at [795, 473] on span "Ergebnisse" at bounding box center [757, 486] width 129 height 27
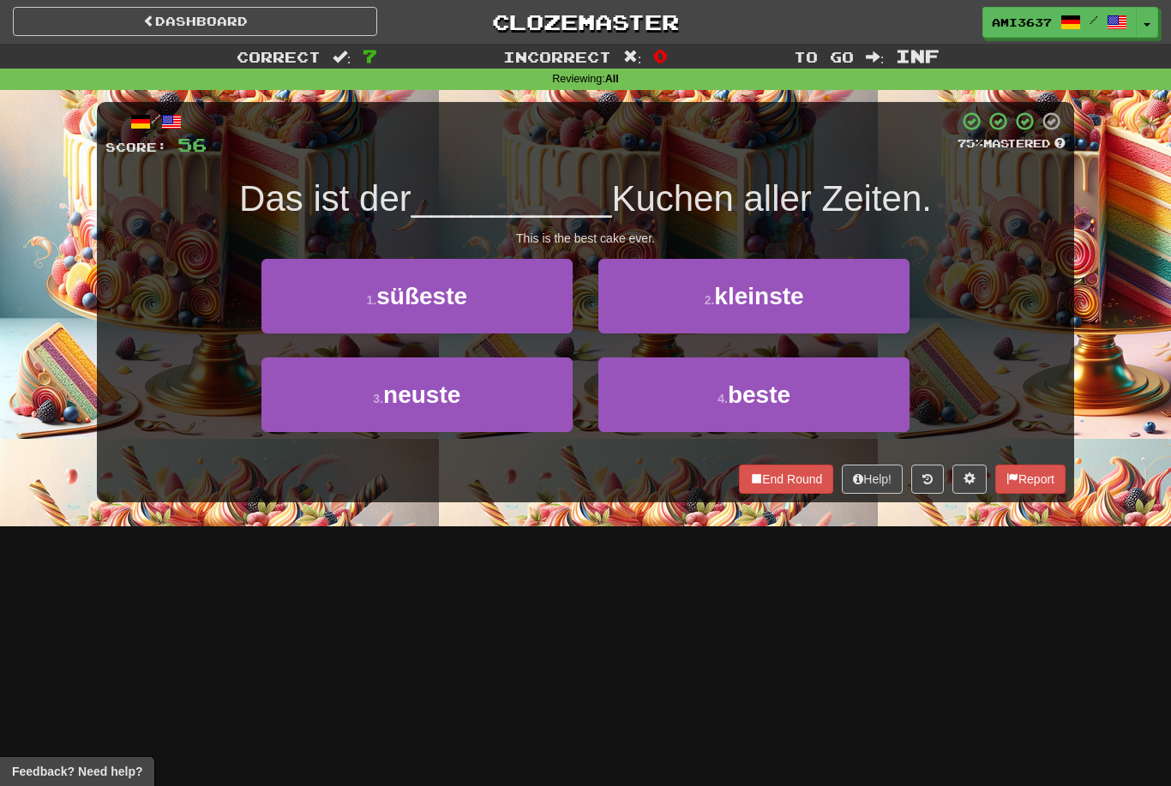
click at [871, 396] on button "4 . beste" at bounding box center [753, 394] width 311 height 75
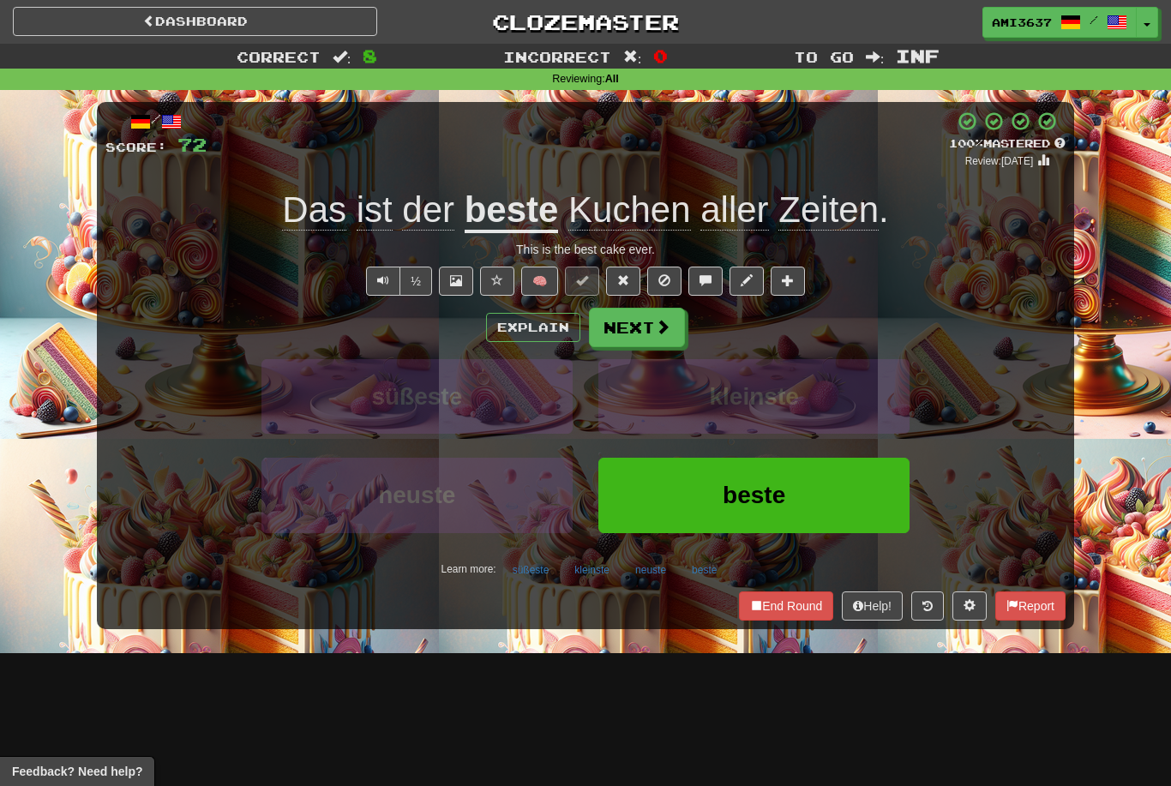
click at [829, 502] on button "beste" at bounding box center [753, 495] width 311 height 75
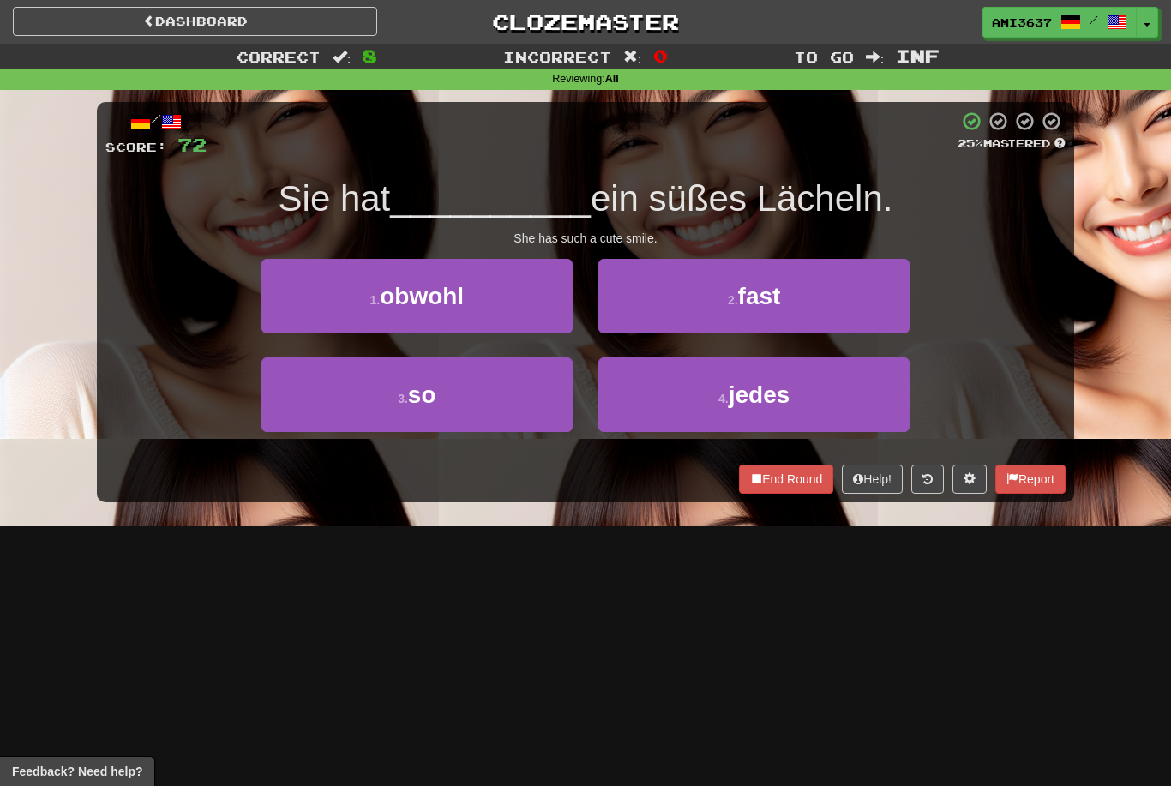
click at [494, 411] on button "3 . so" at bounding box center [416, 394] width 311 height 75
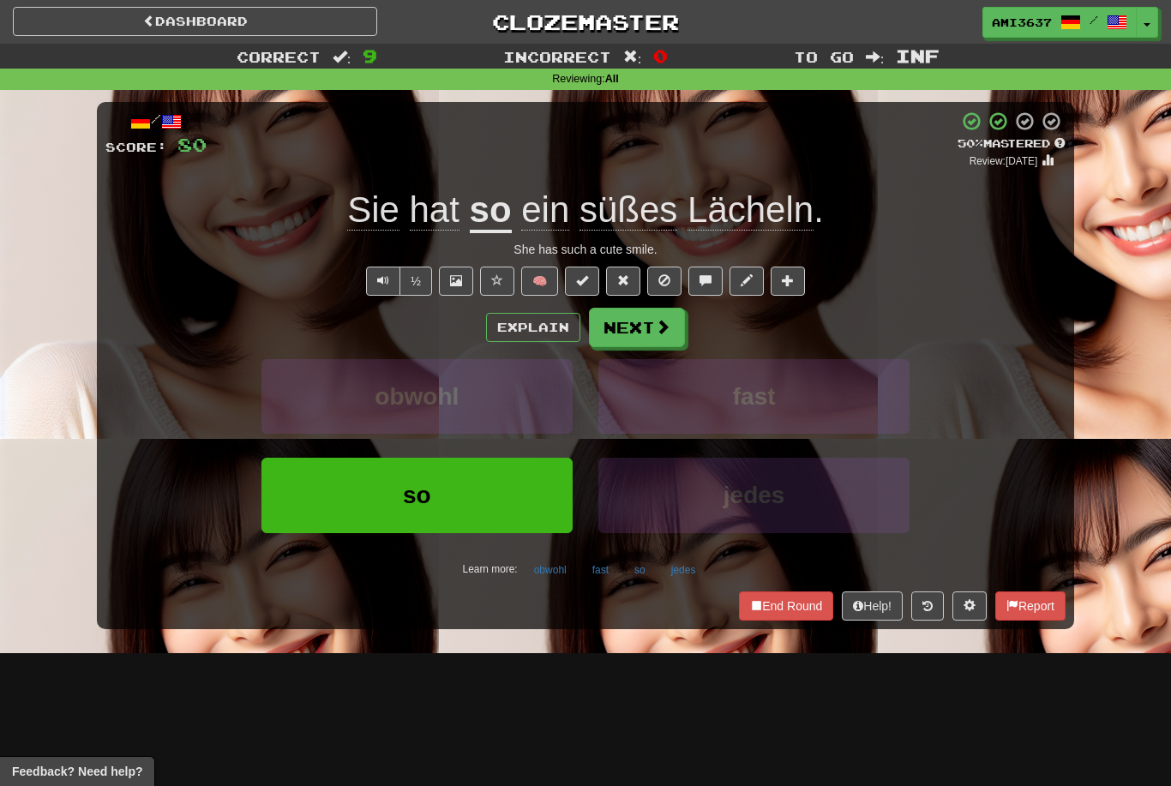
click at [513, 500] on button "so" at bounding box center [416, 495] width 311 height 75
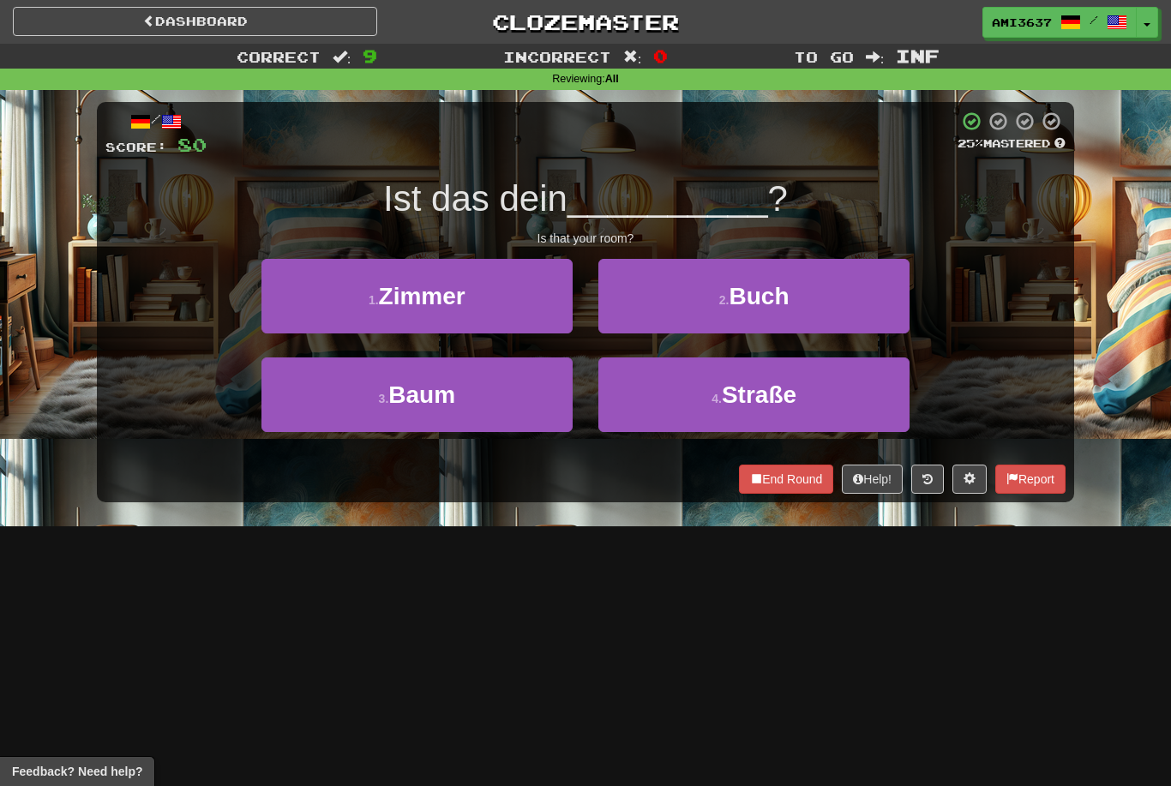
click at [534, 299] on button "1 . Zimmer" at bounding box center [416, 296] width 311 height 75
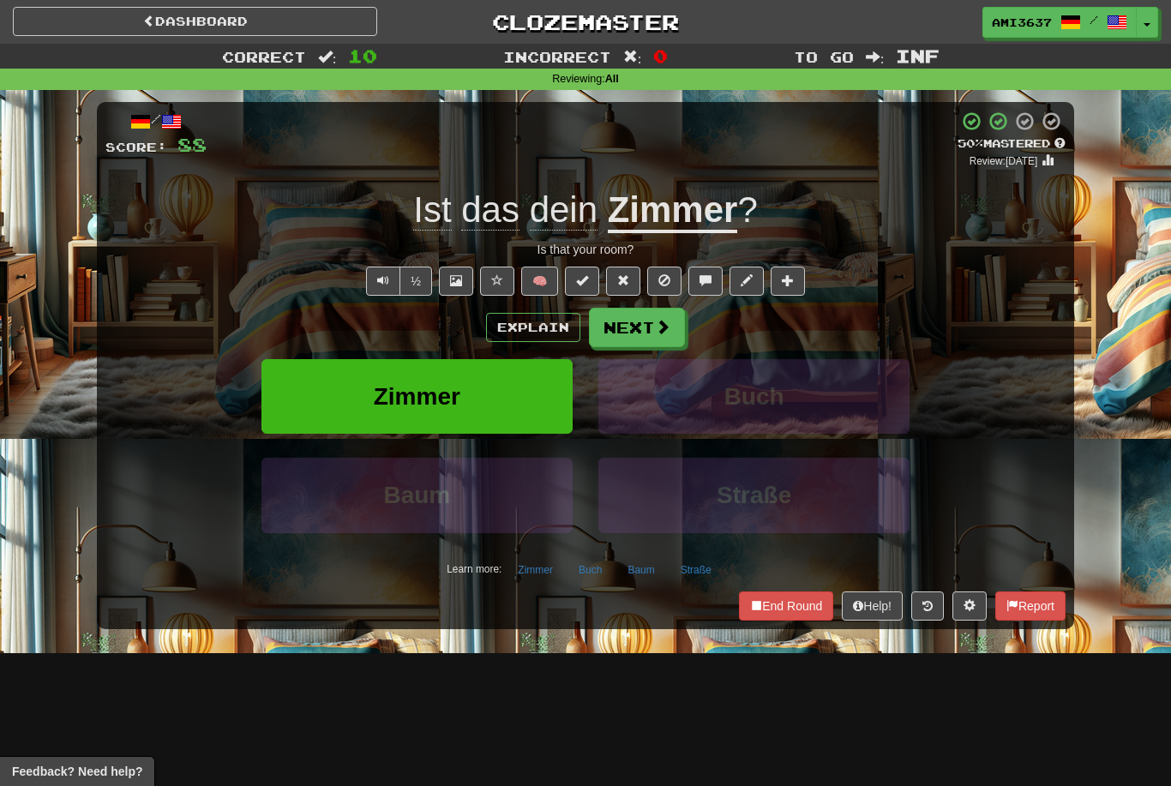
click at [494, 393] on button "Zimmer" at bounding box center [416, 396] width 311 height 75
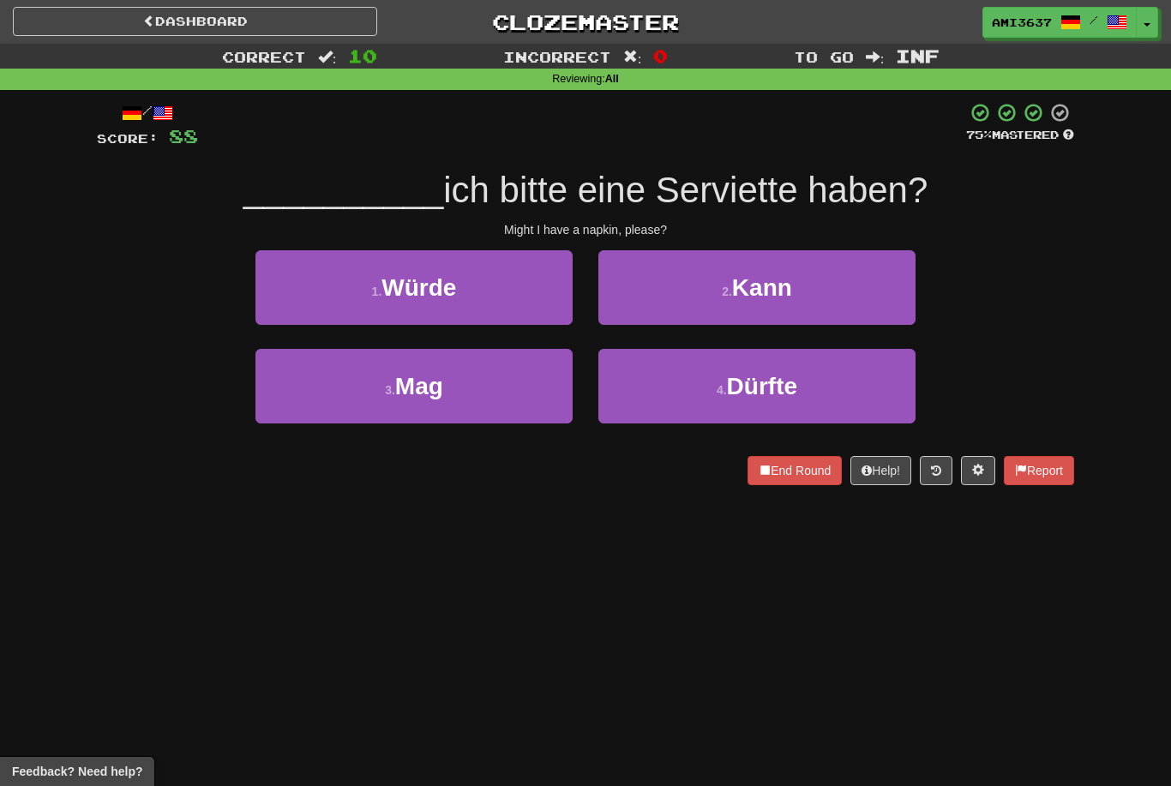
click at [860, 385] on button "4 . Dürfte" at bounding box center [756, 386] width 317 height 75
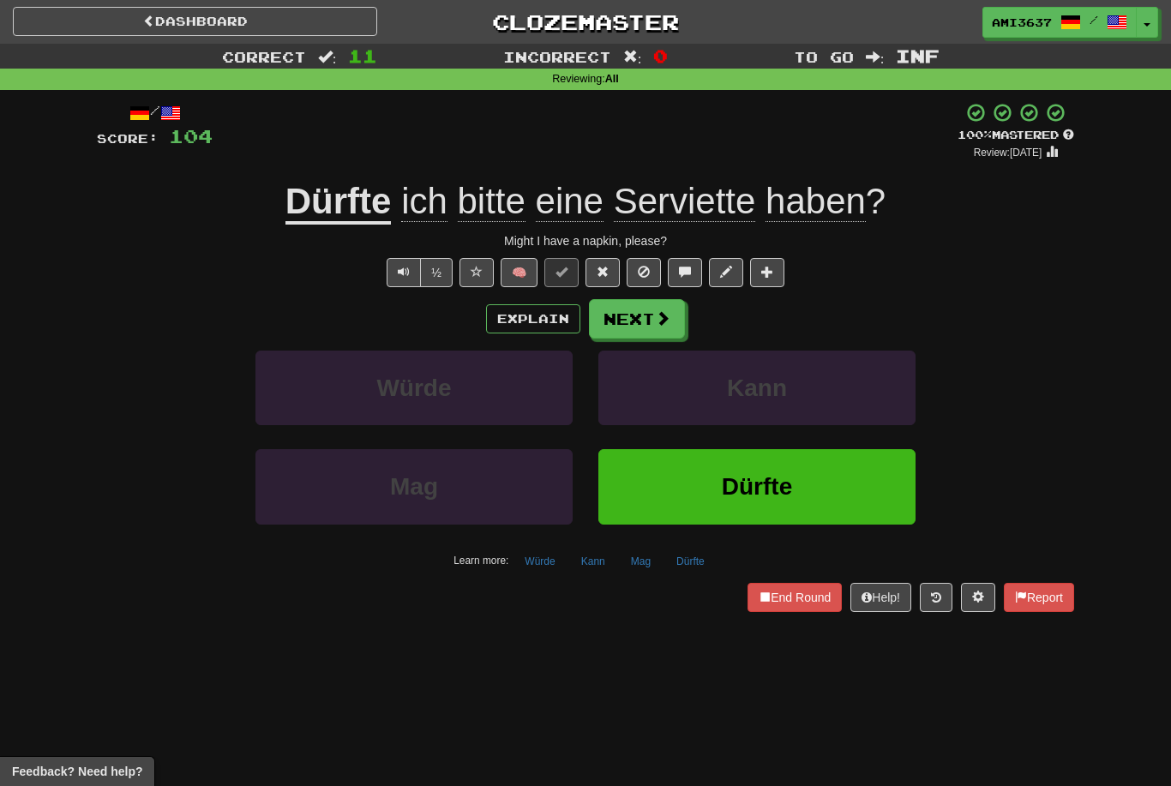
click at [813, 483] on button "Dürfte" at bounding box center [756, 486] width 317 height 75
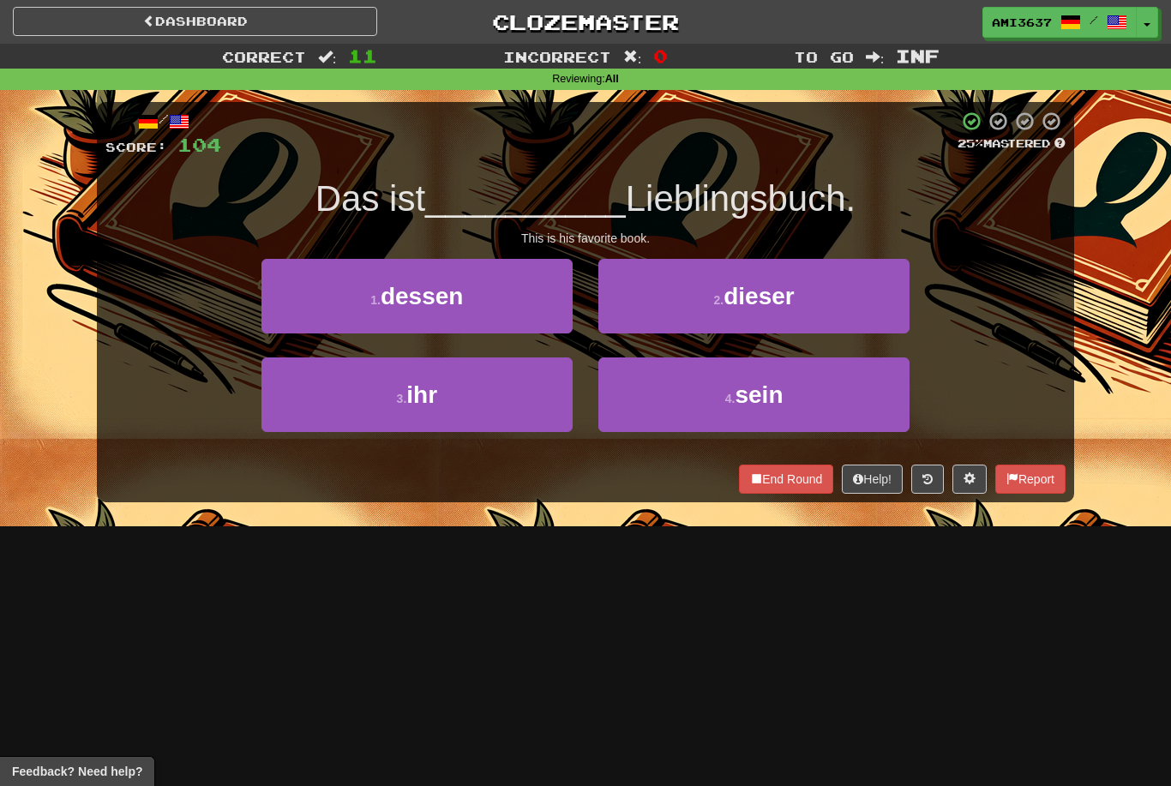
click at [837, 410] on button "4 . sein" at bounding box center [753, 394] width 311 height 75
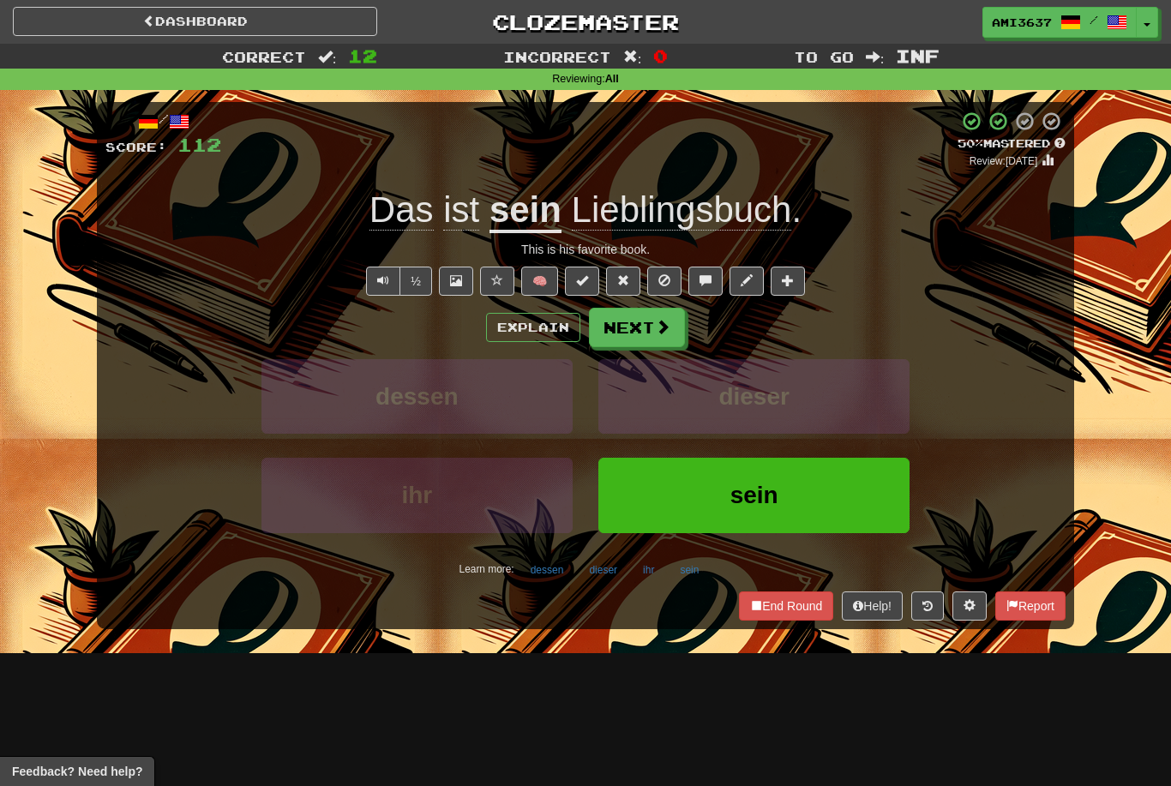
click at [822, 489] on button "sein" at bounding box center [753, 495] width 311 height 75
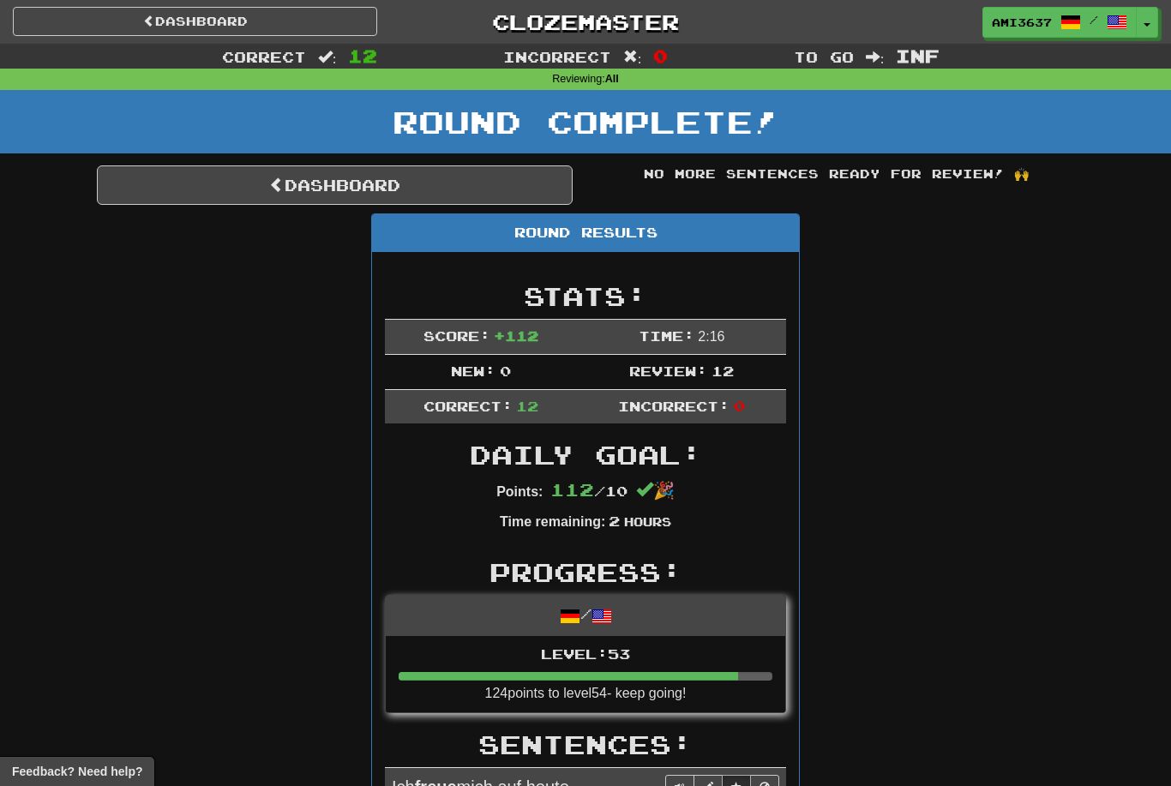
click at [503, 182] on link "Dashboard" at bounding box center [335, 184] width 476 height 39
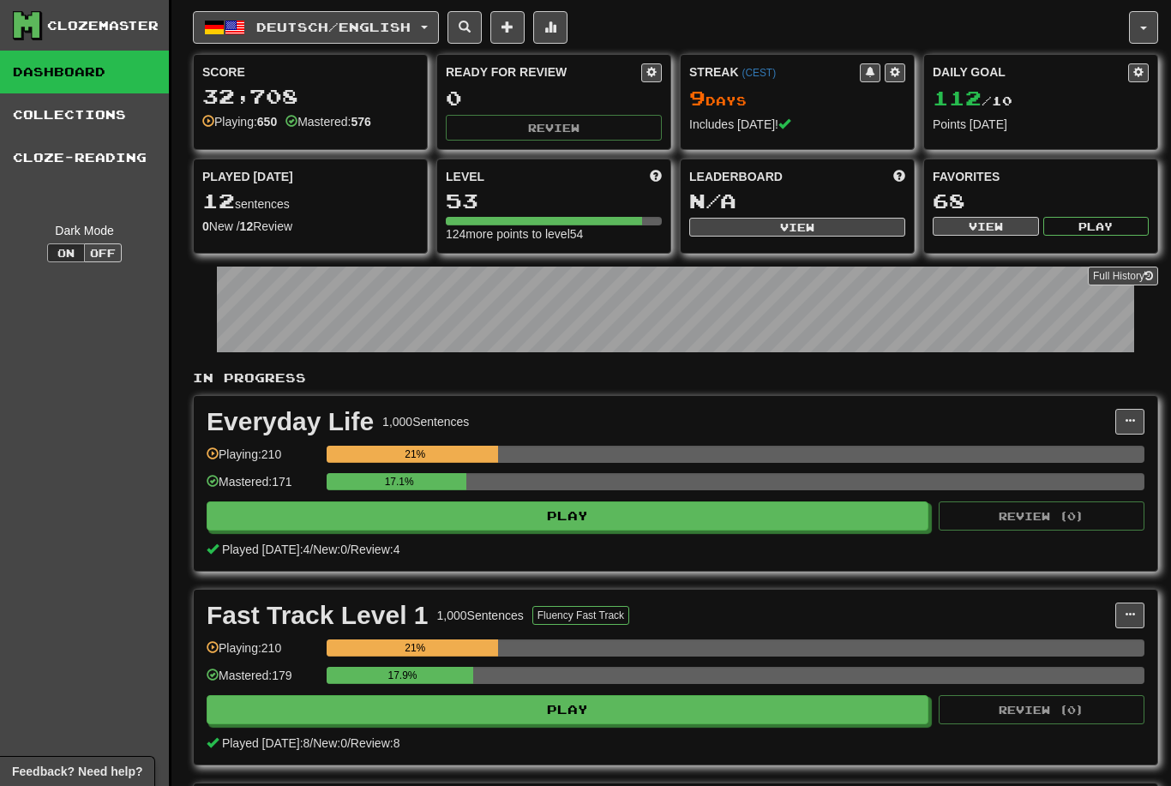
click at [259, 32] on span "Deutsch / English" at bounding box center [333, 27] width 154 height 15
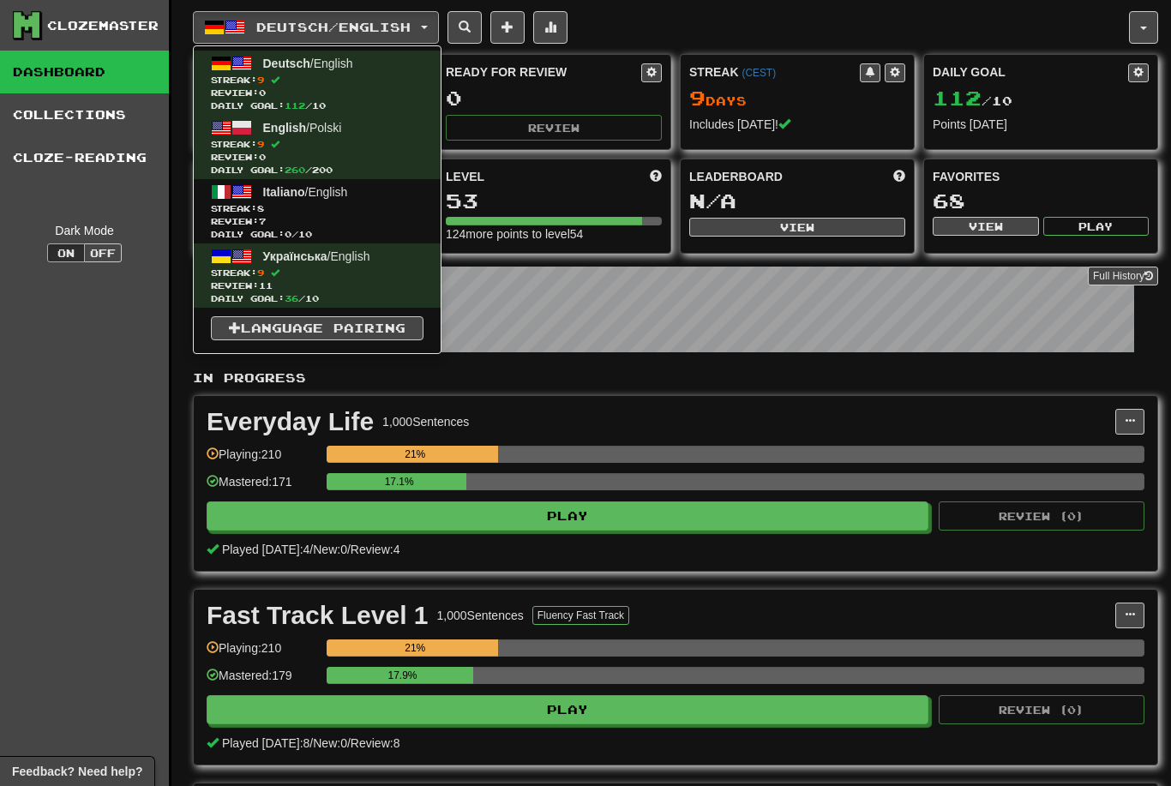
click at [250, 215] on span "Review: 7" at bounding box center [317, 221] width 213 height 13
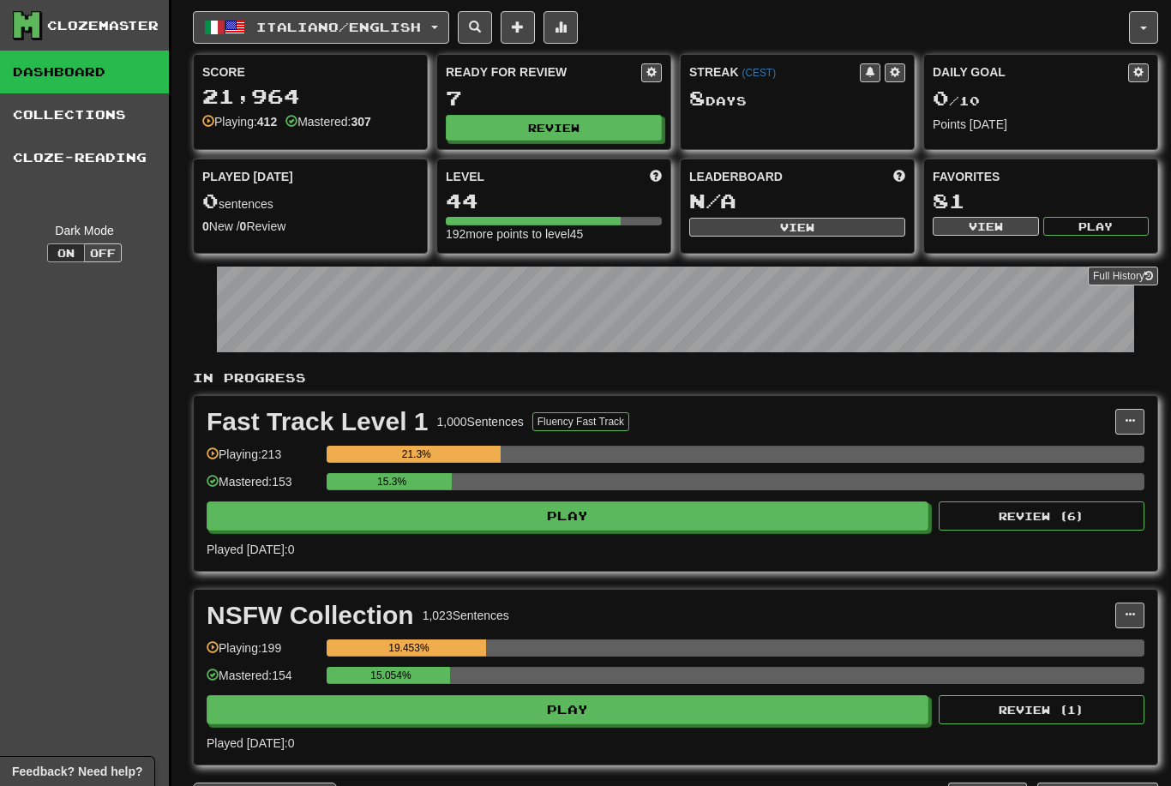
click at [598, 130] on button "Review" at bounding box center [554, 128] width 216 height 26
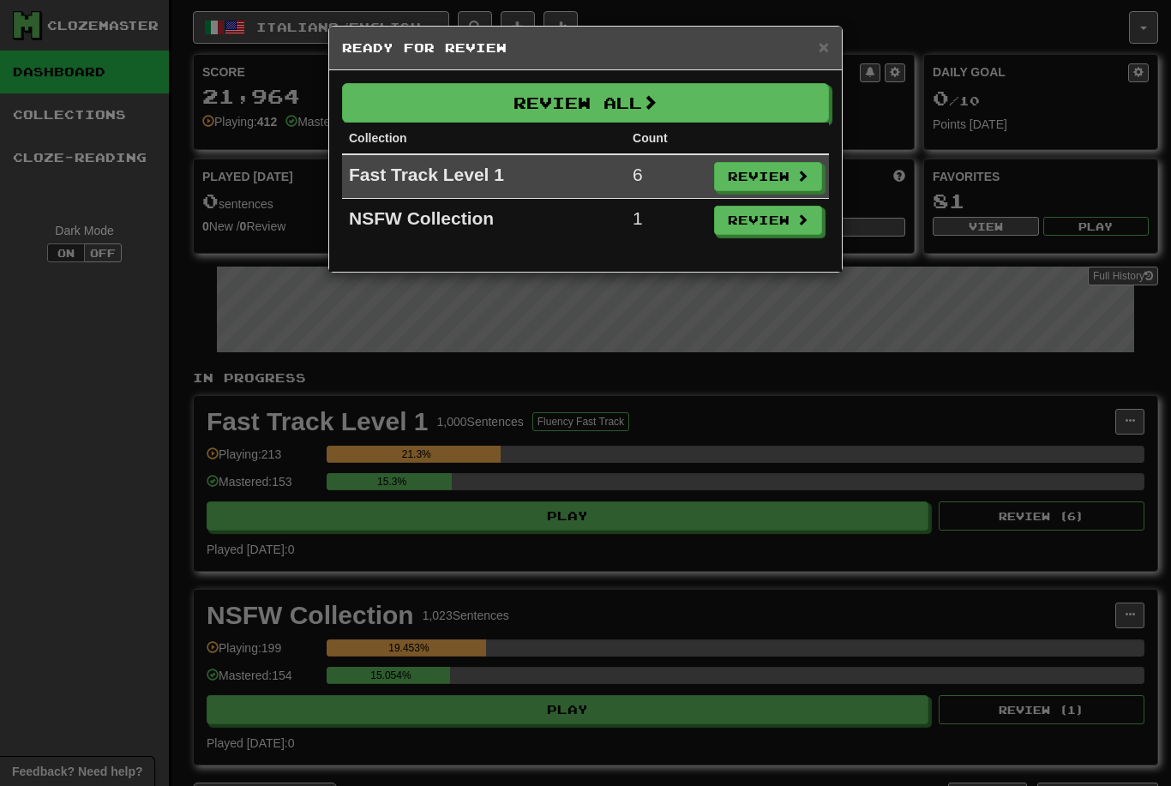
click at [734, 98] on button "Review All" at bounding box center [585, 102] width 487 height 39
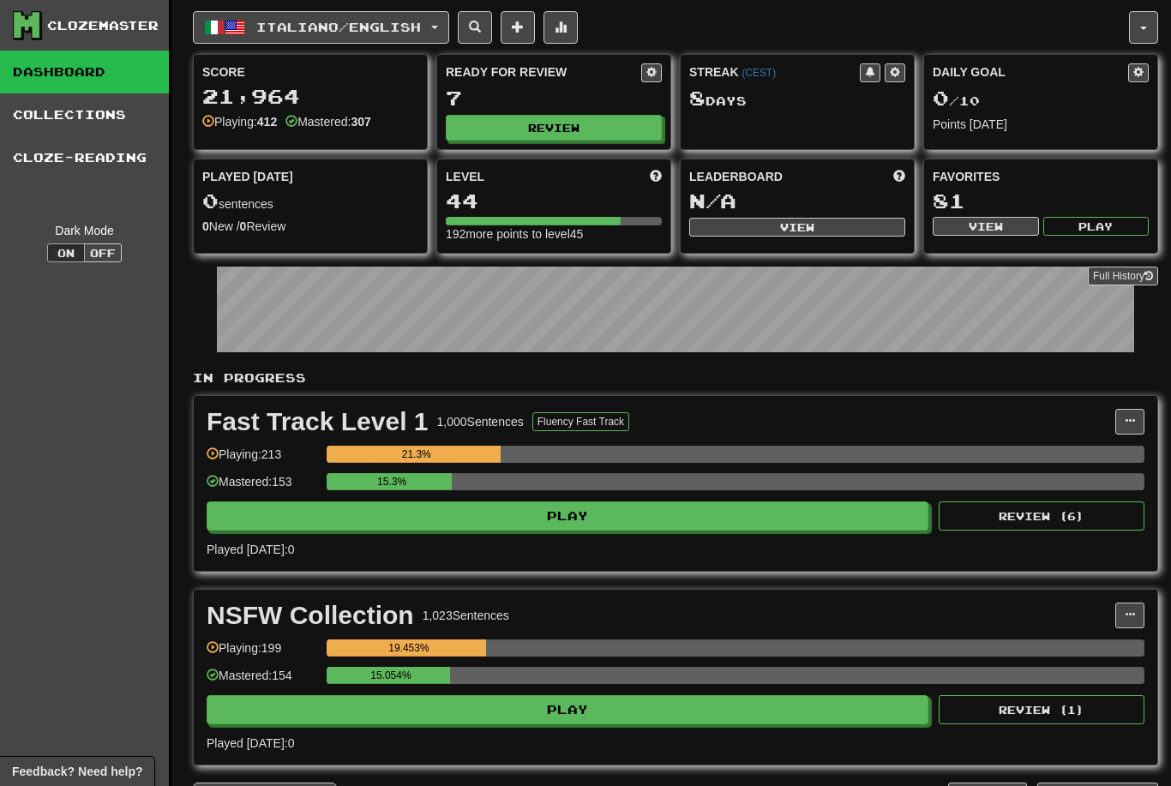
select select "********"
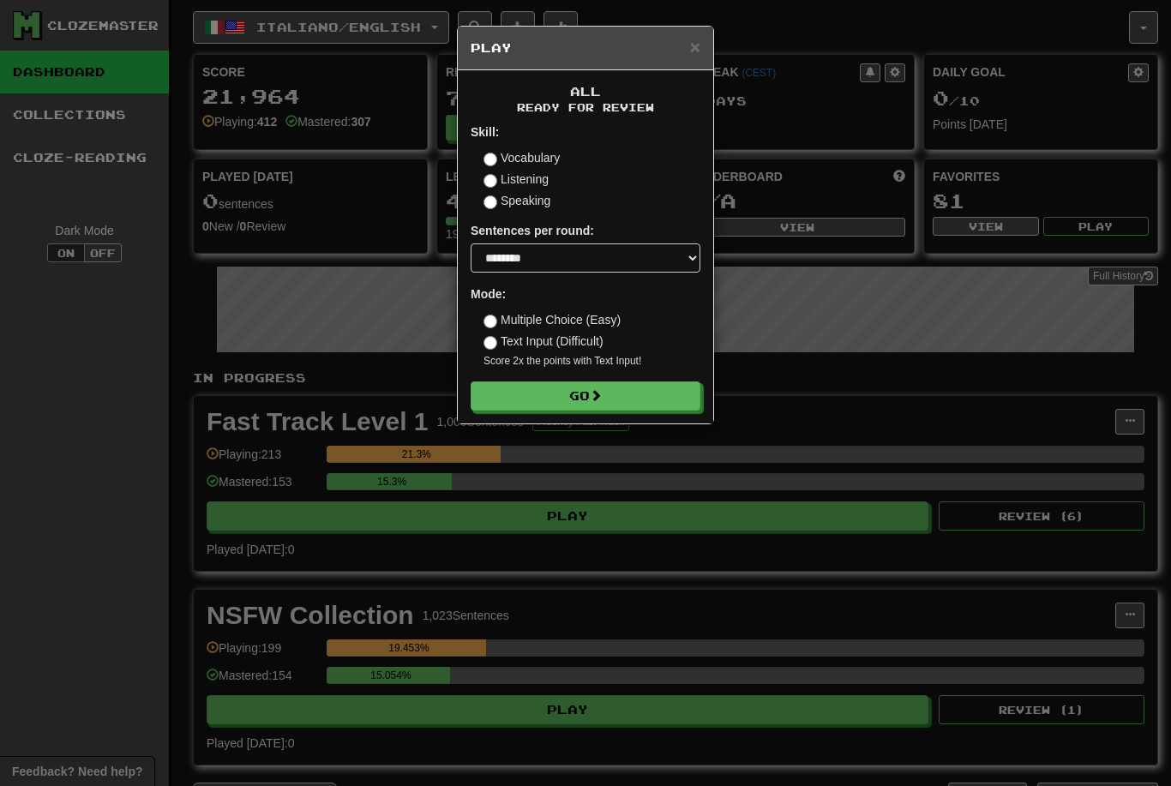
click at [673, 393] on button "Go" at bounding box center [586, 395] width 230 height 29
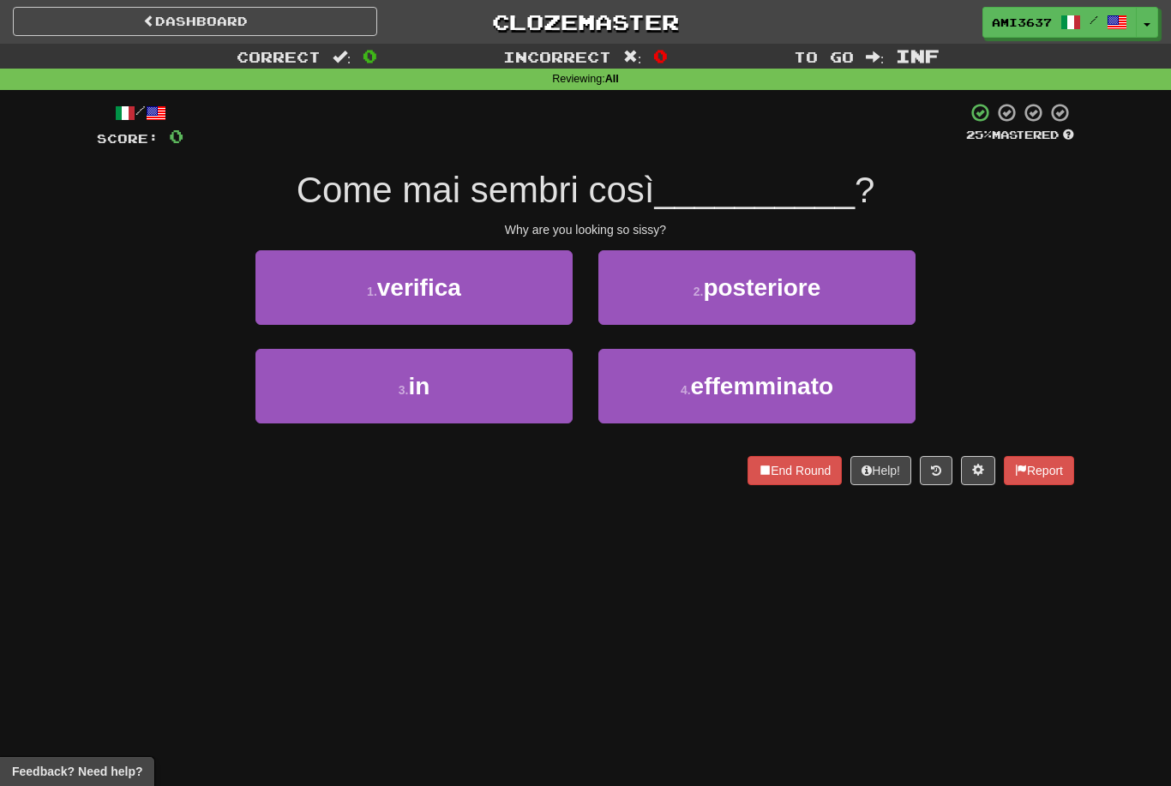
click at [831, 392] on span "effemminato" at bounding box center [762, 386] width 142 height 27
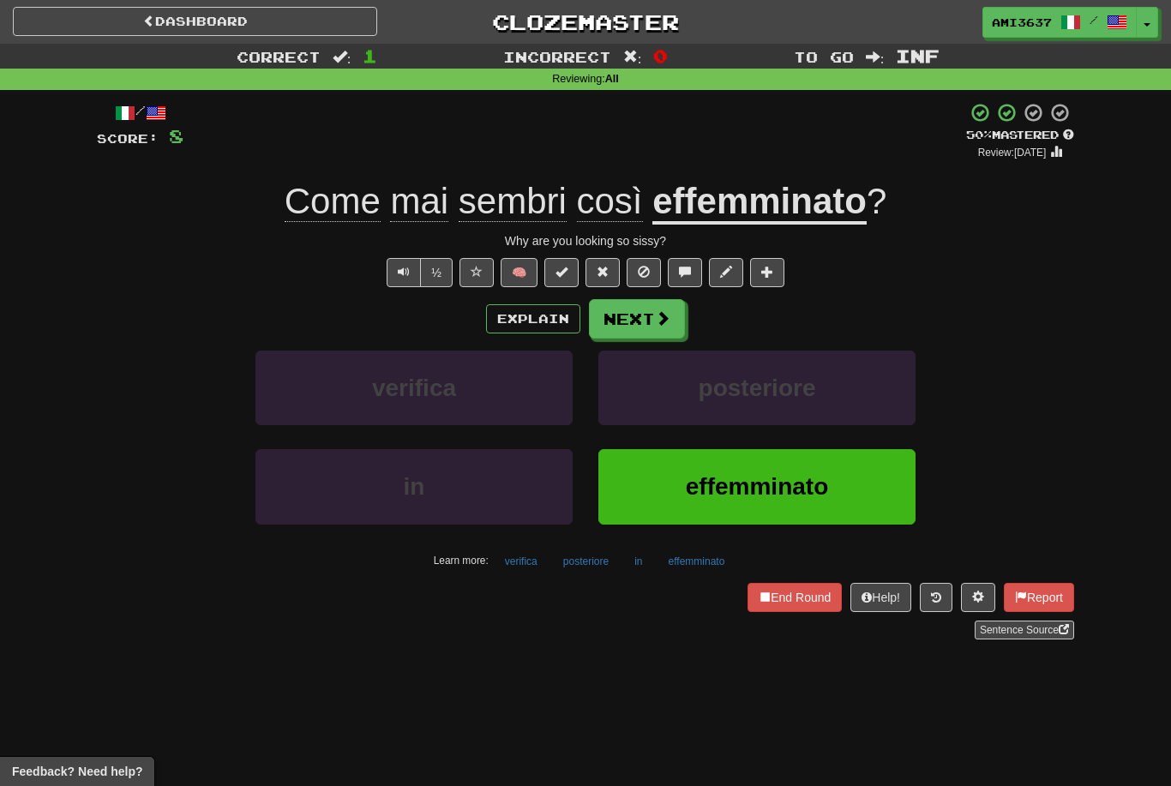
click at [802, 489] on span "effemminato" at bounding box center [757, 486] width 142 height 27
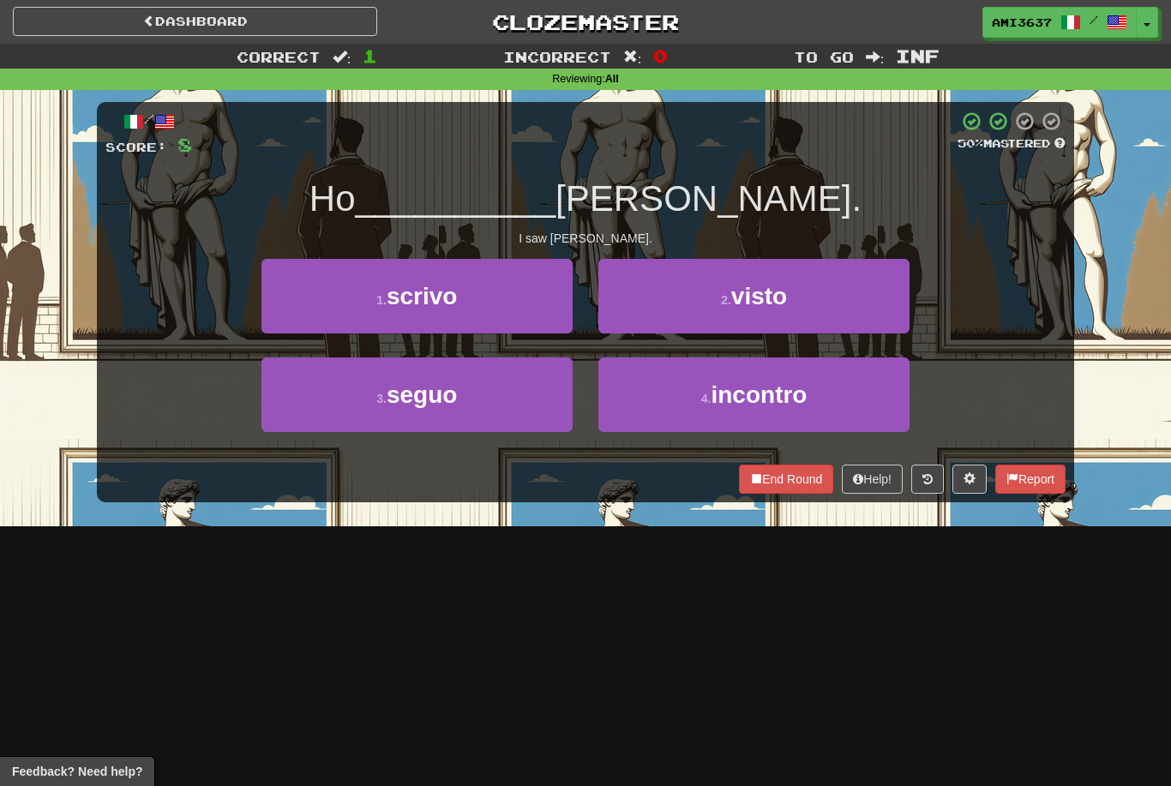
click at [867, 295] on button "2 . visto" at bounding box center [753, 296] width 311 height 75
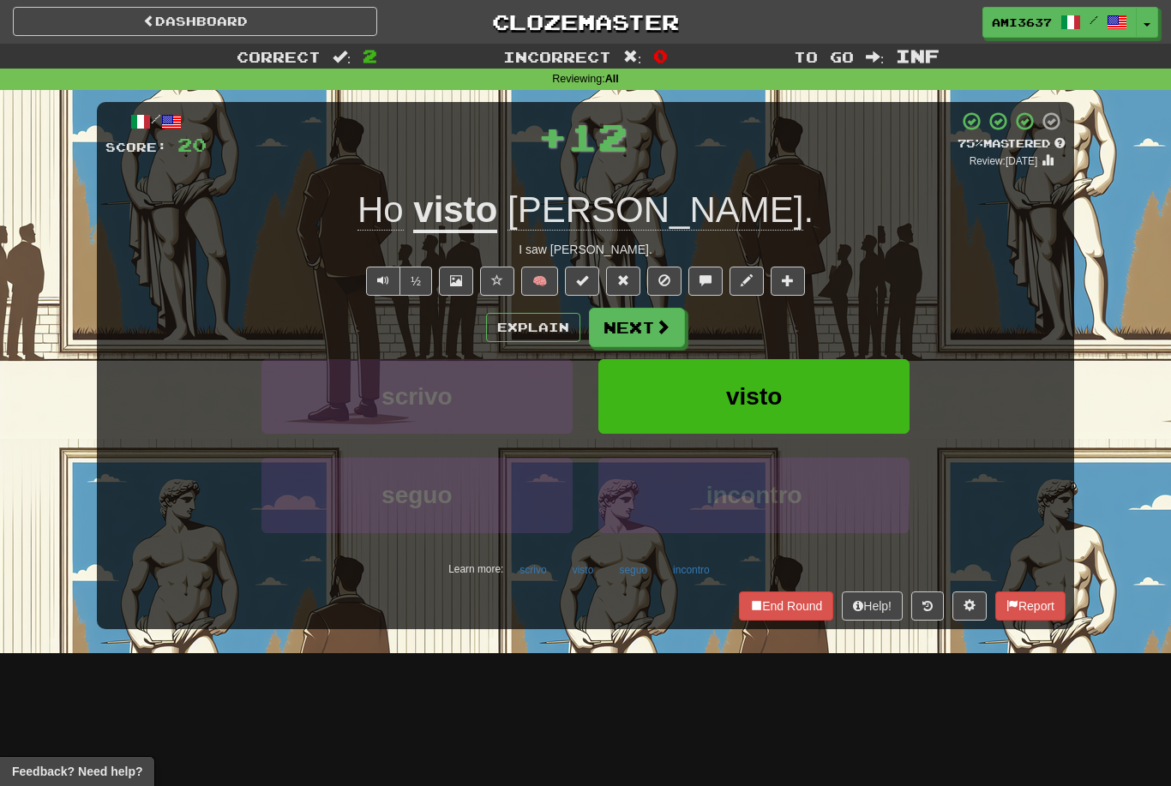
click at [819, 390] on button "visto" at bounding box center [753, 396] width 311 height 75
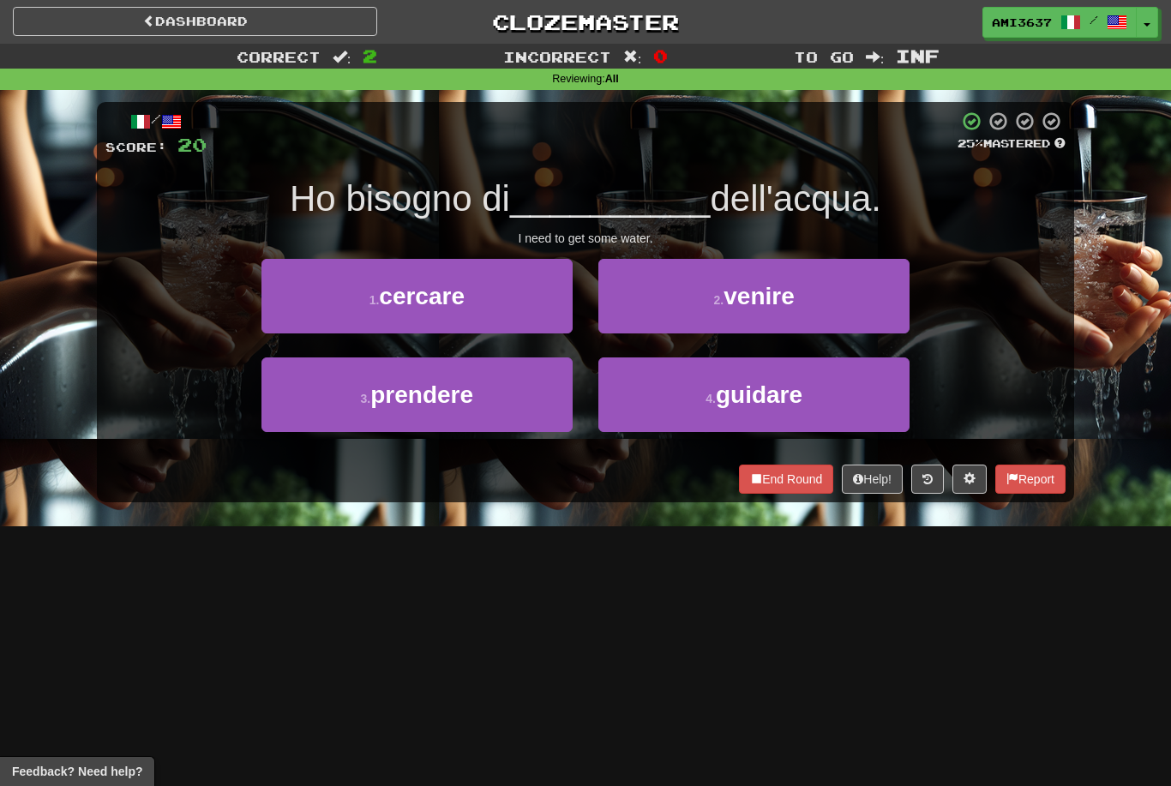
click at [501, 422] on button "3 . prendere" at bounding box center [416, 394] width 311 height 75
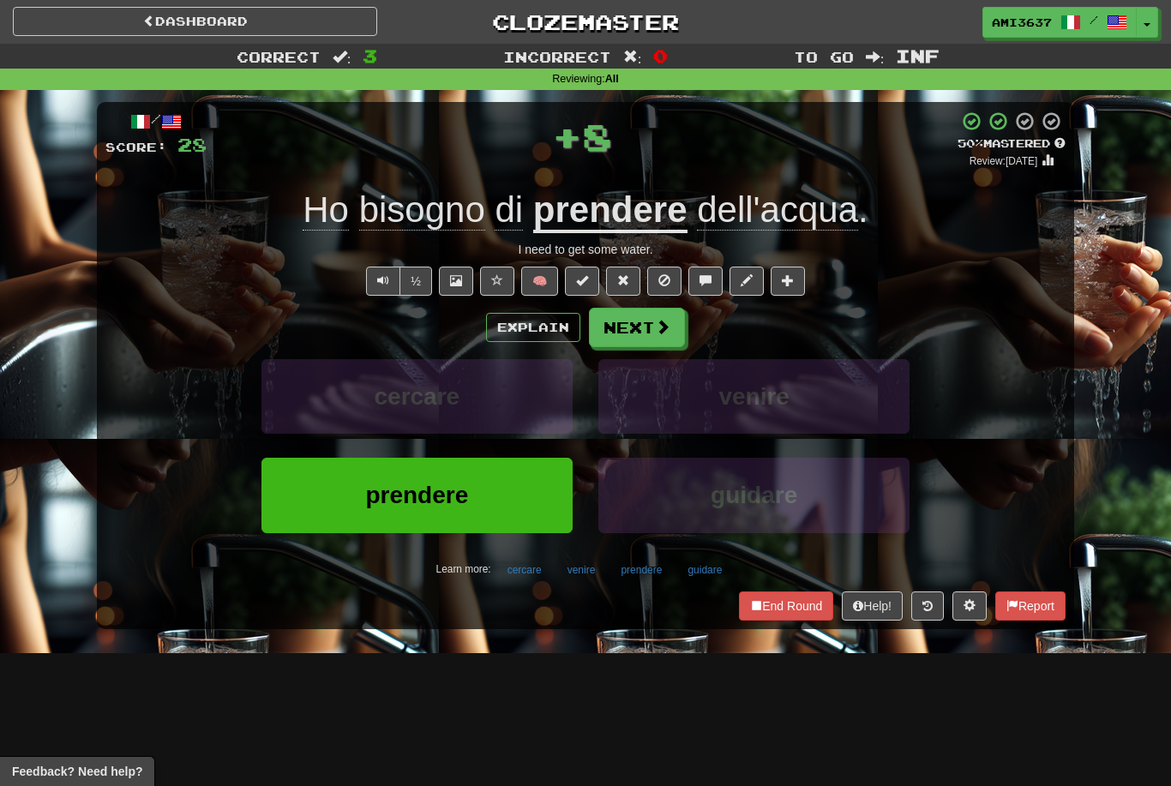
click at [457, 502] on span "prendere" at bounding box center [416, 495] width 103 height 27
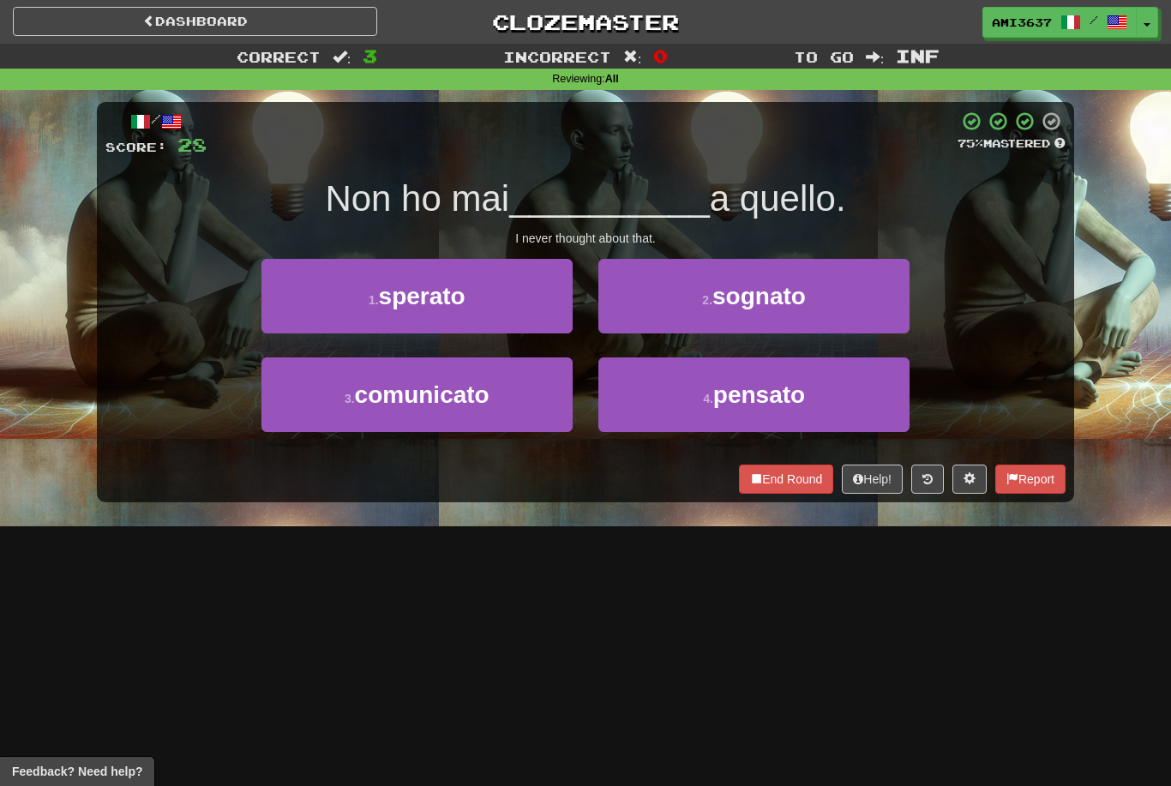
click at [857, 399] on button "4 . pensato" at bounding box center [753, 394] width 311 height 75
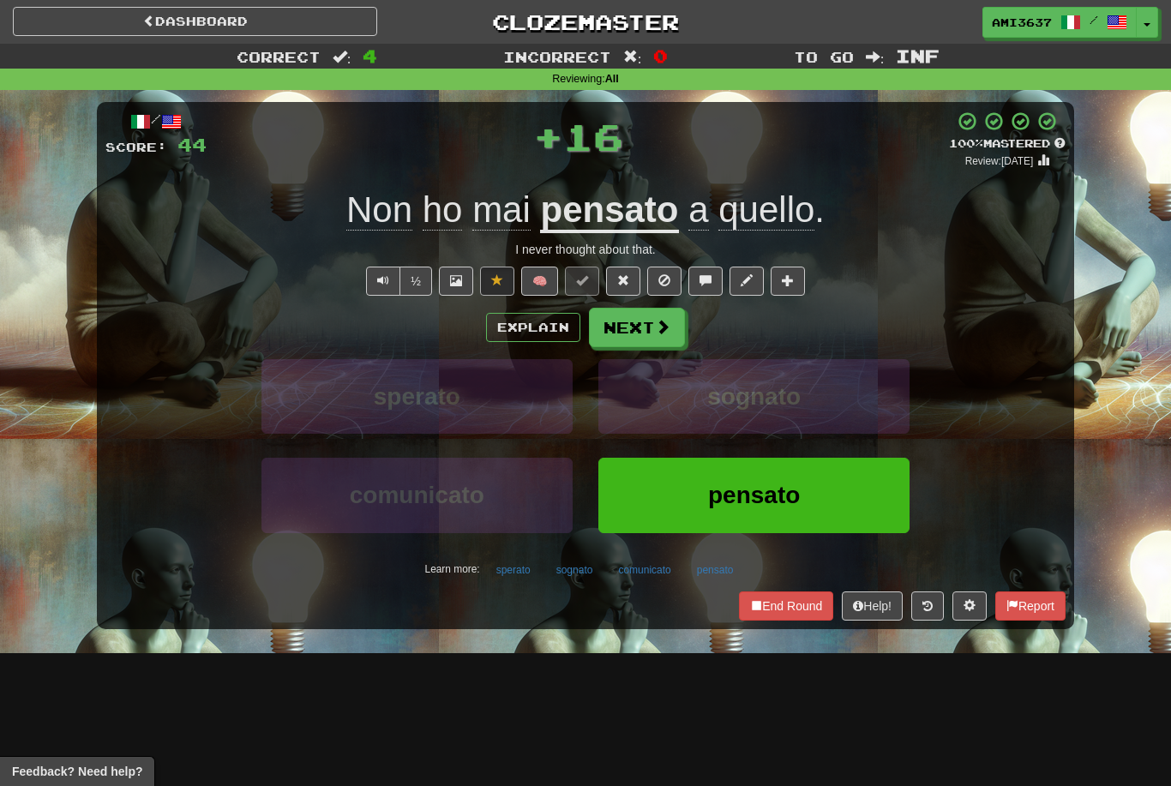
click at [813, 513] on button "pensato" at bounding box center [753, 495] width 311 height 75
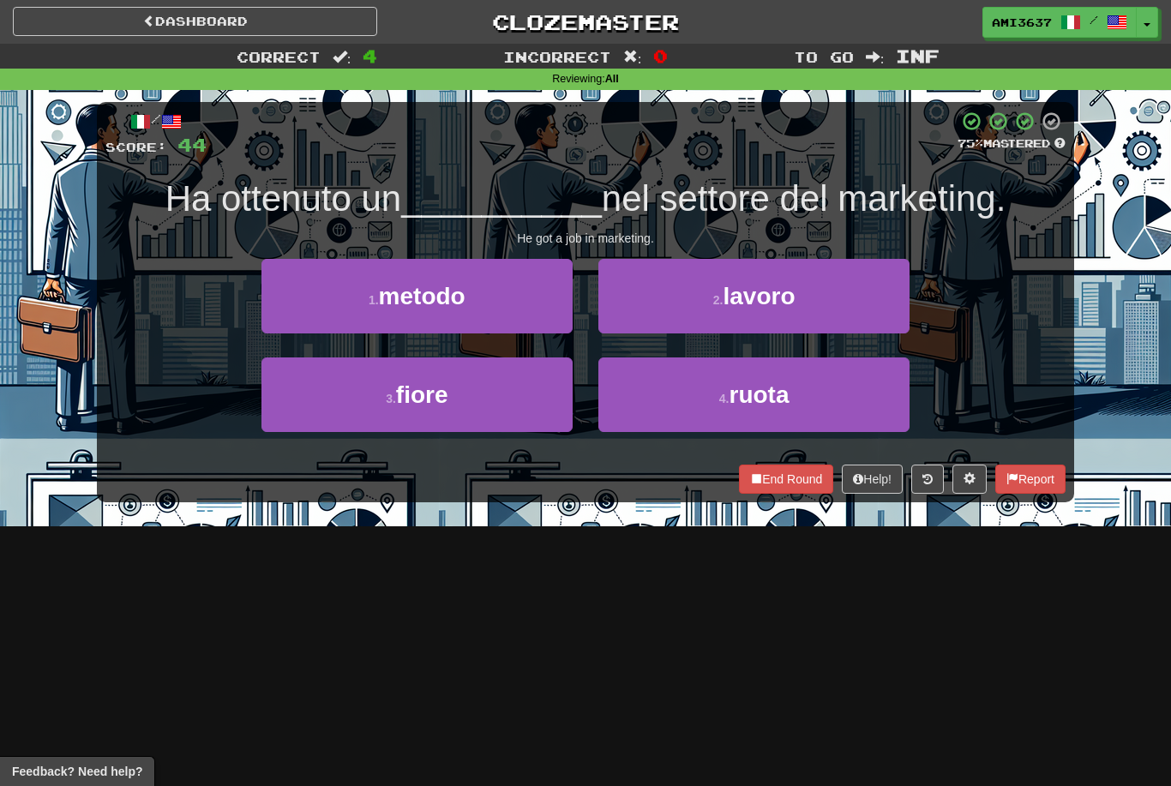
click at [862, 305] on button "2 . lavoro" at bounding box center [753, 296] width 311 height 75
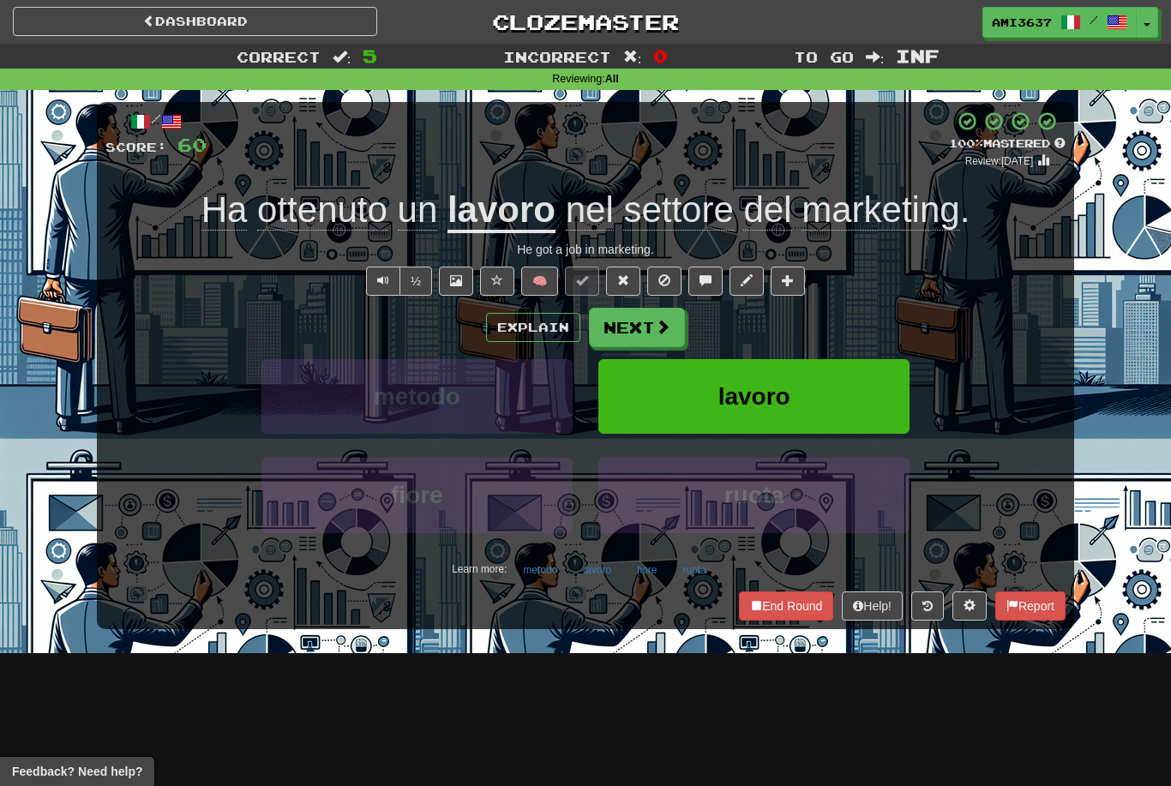
click at [833, 391] on button "lavoro" at bounding box center [753, 396] width 311 height 75
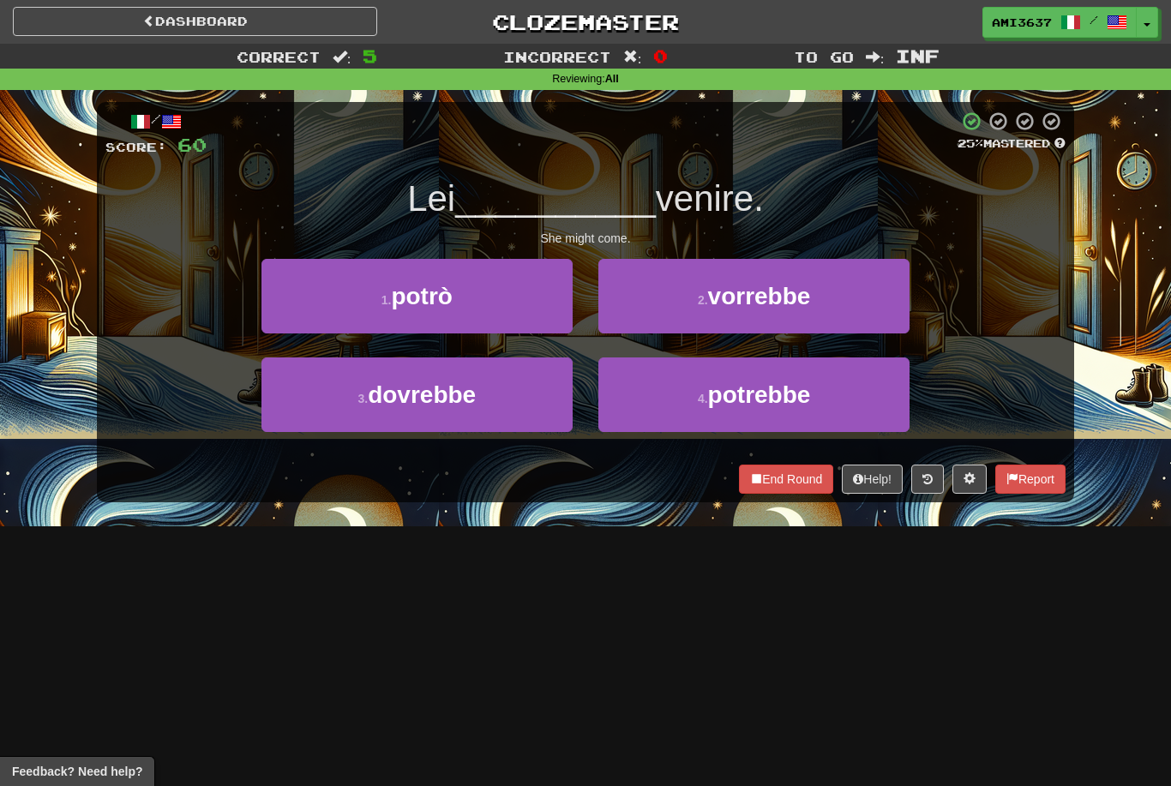
click at [834, 407] on button "4 . potrebbe" at bounding box center [753, 394] width 311 height 75
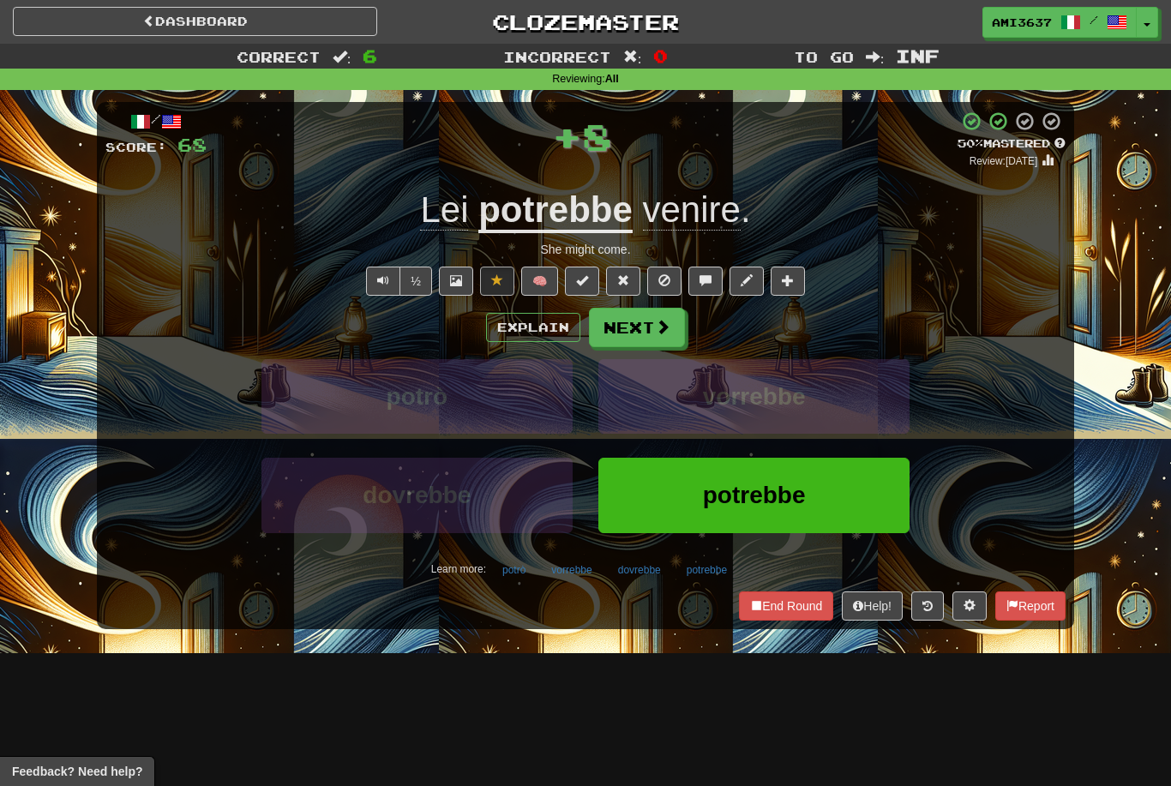
click at [823, 499] on button "potrebbe" at bounding box center [753, 495] width 311 height 75
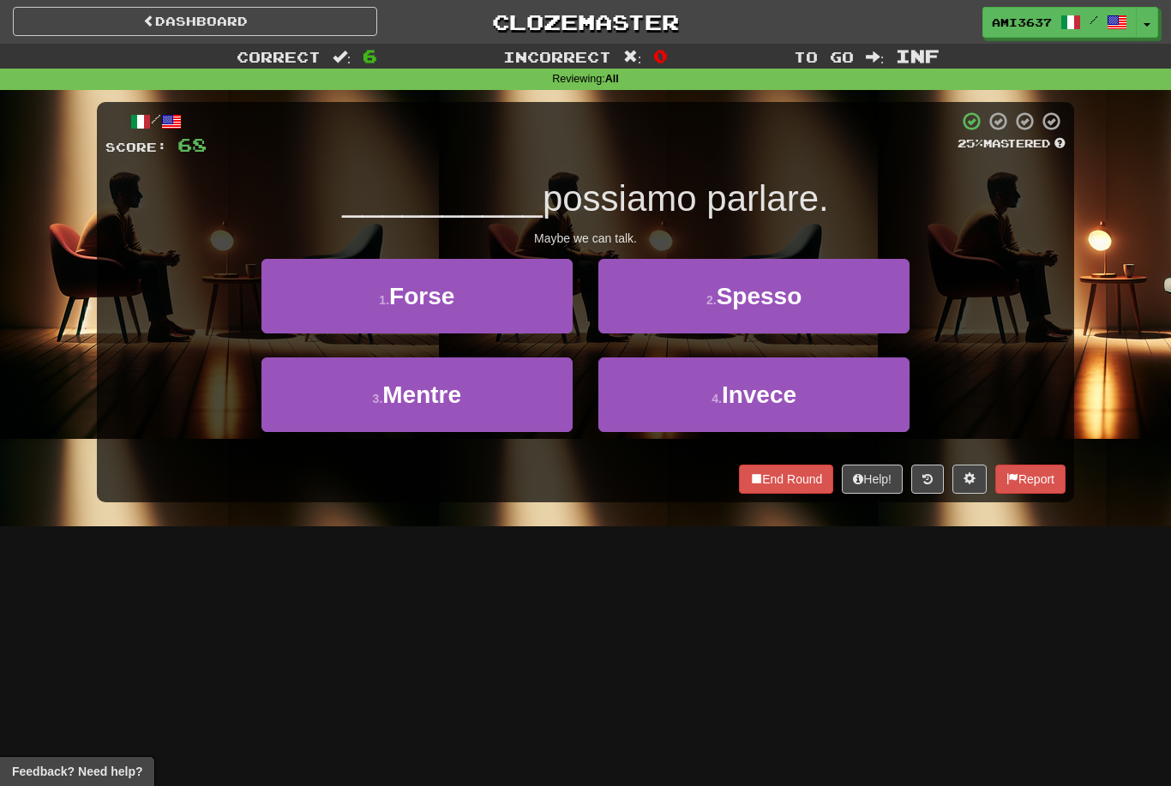
click at [530, 291] on button "1 . Forse" at bounding box center [416, 296] width 311 height 75
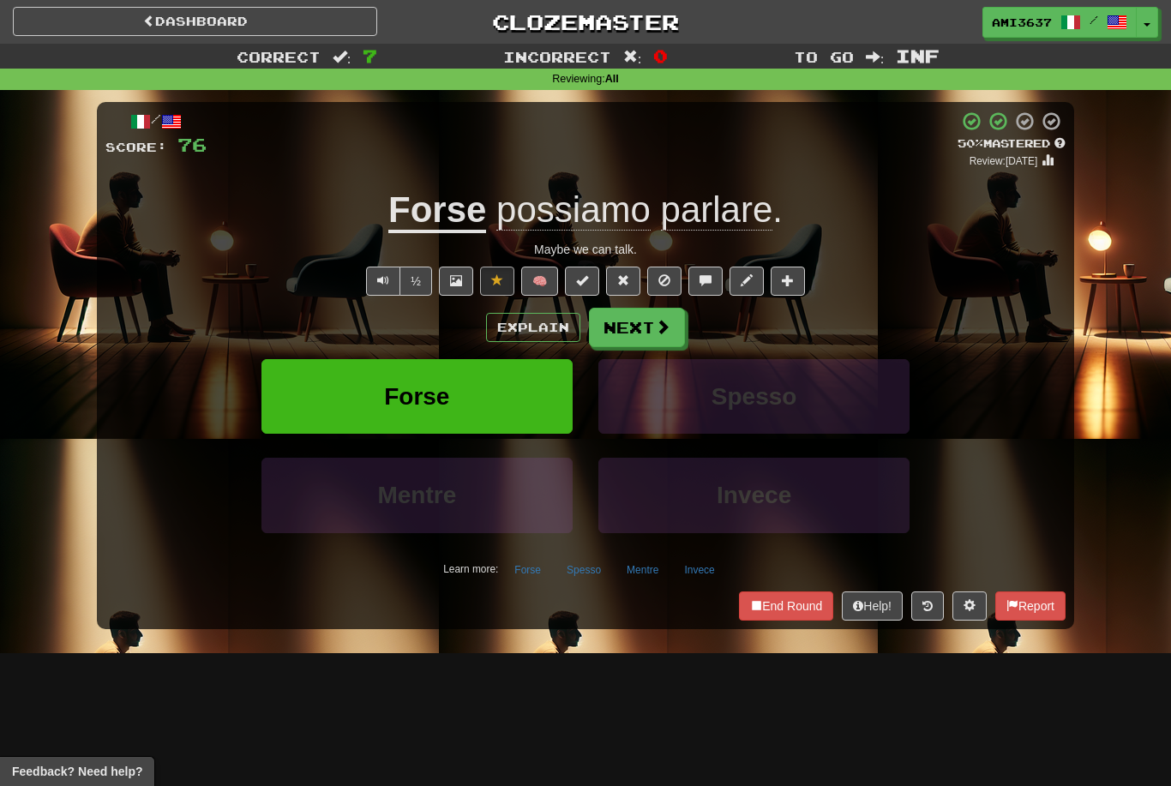
click at [480, 397] on button "Forse" at bounding box center [416, 396] width 311 height 75
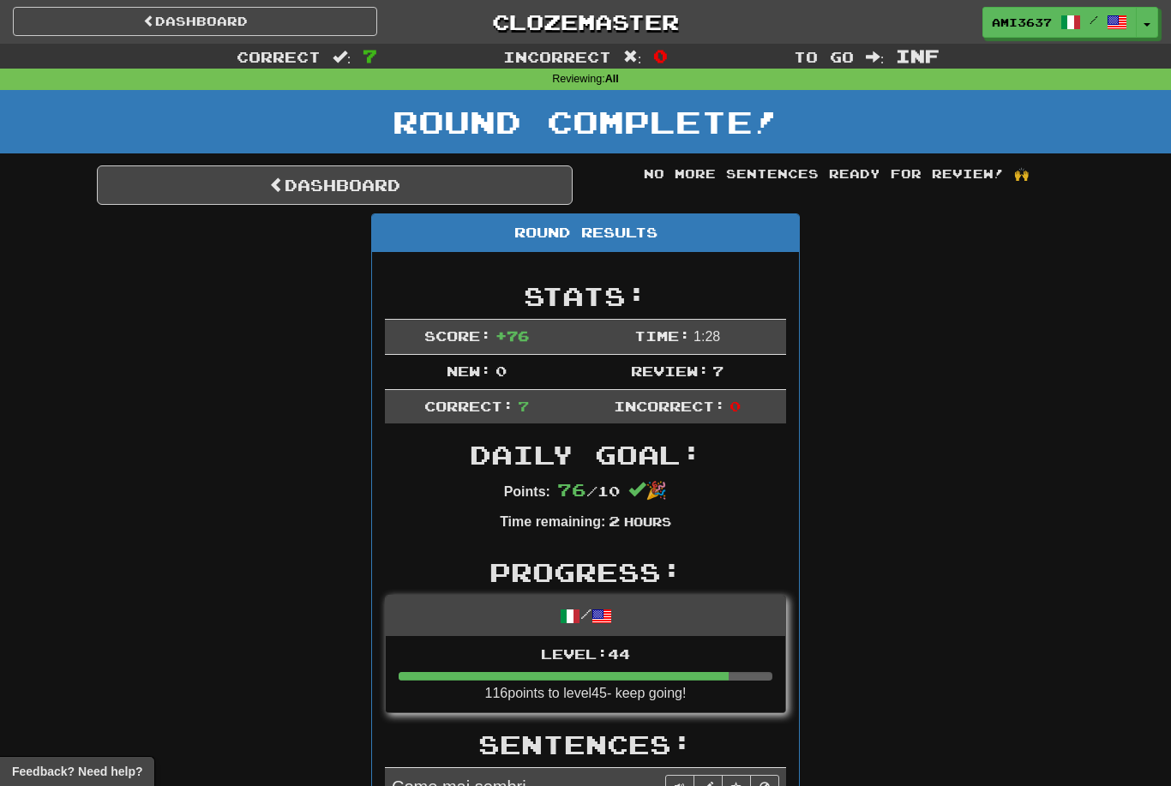
click at [476, 191] on link "Dashboard" at bounding box center [335, 184] width 476 height 39
